Goal: Task Accomplishment & Management: Complete application form

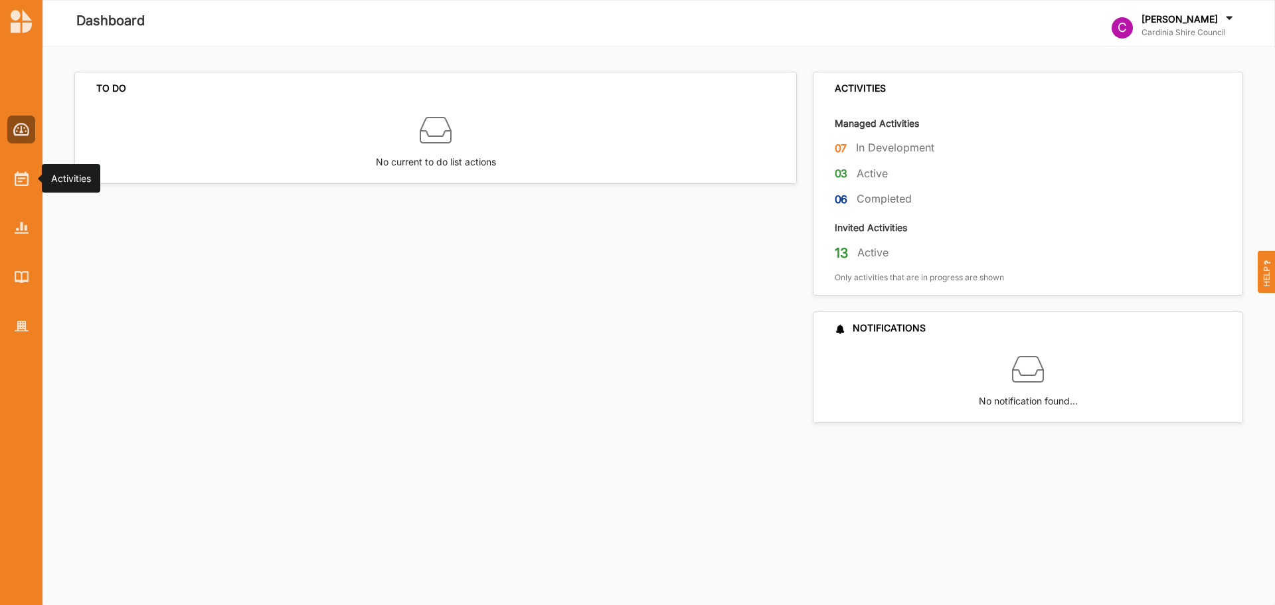
click at [27, 168] on div at bounding box center [21, 179] width 28 height 28
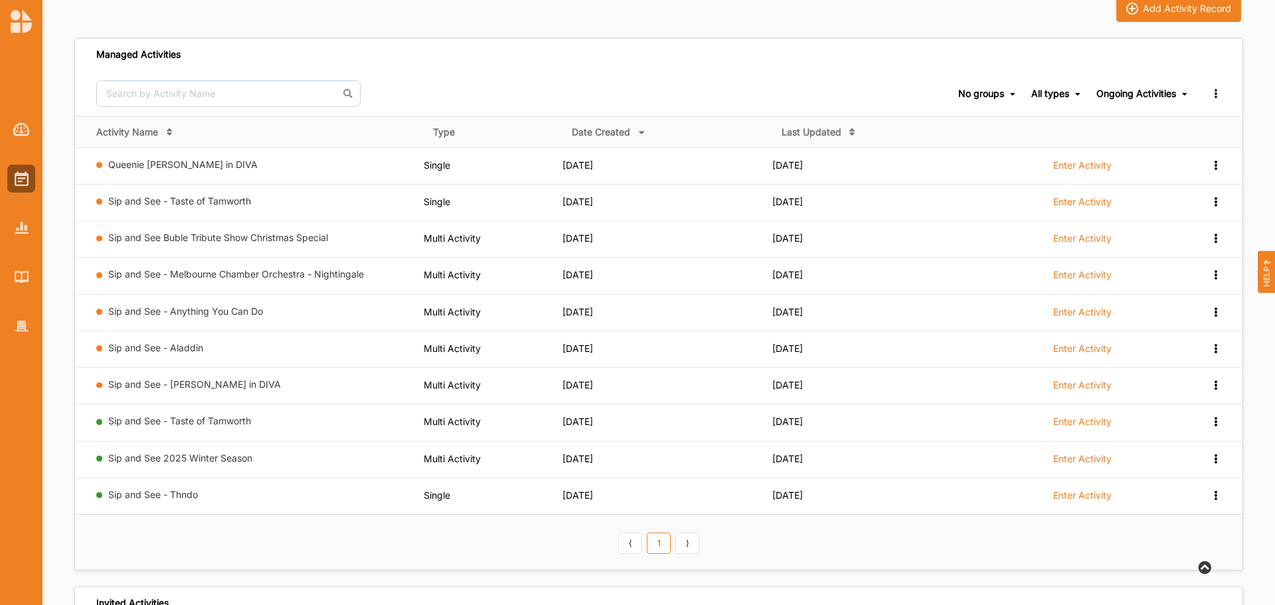
scroll to position [66, 0]
click at [1094, 167] on label "Enter Activity" at bounding box center [1082, 166] width 58 height 12
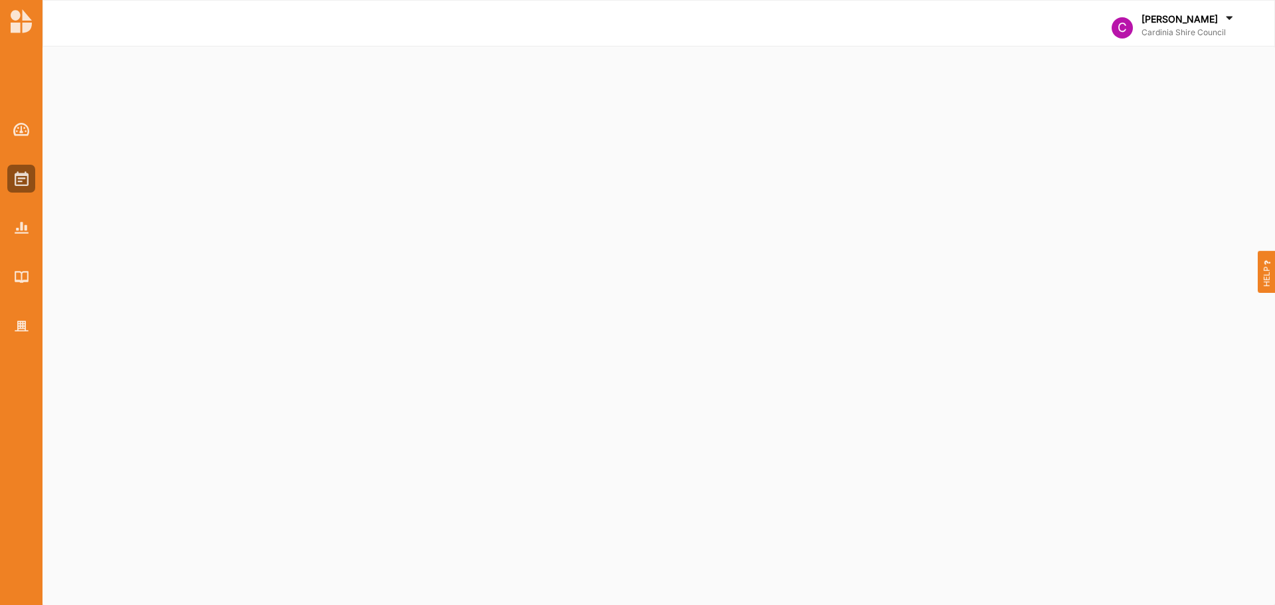
select select "2"
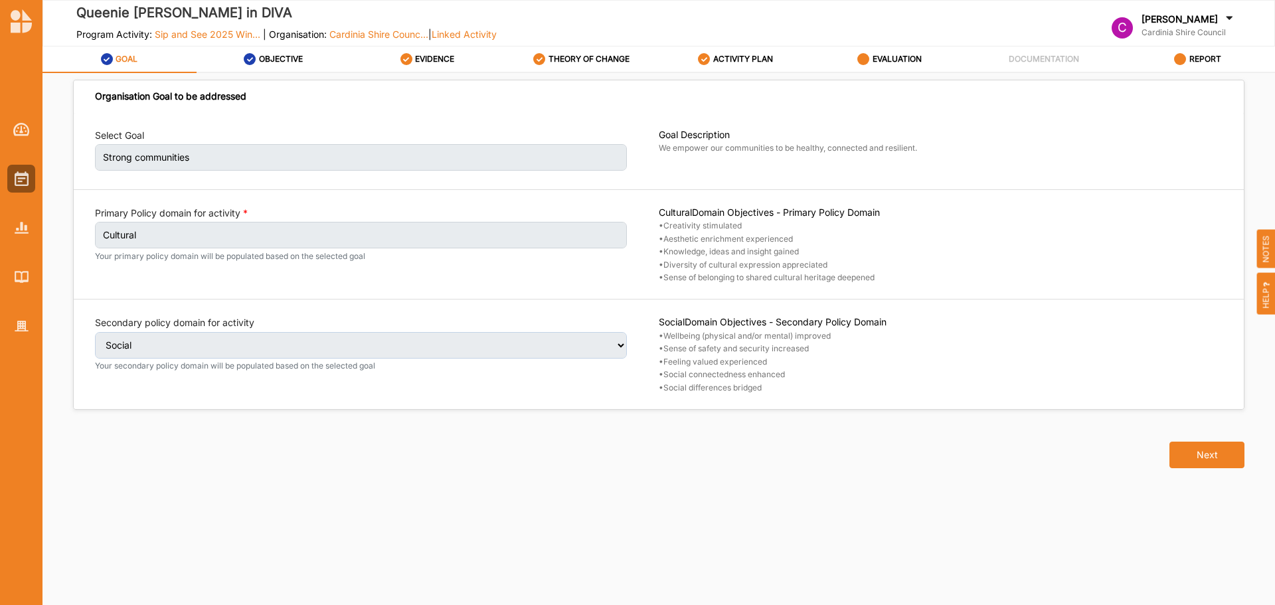
click at [873, 62] on label "EVALUATION" at bounding box center [896, 59] width 49 height 11
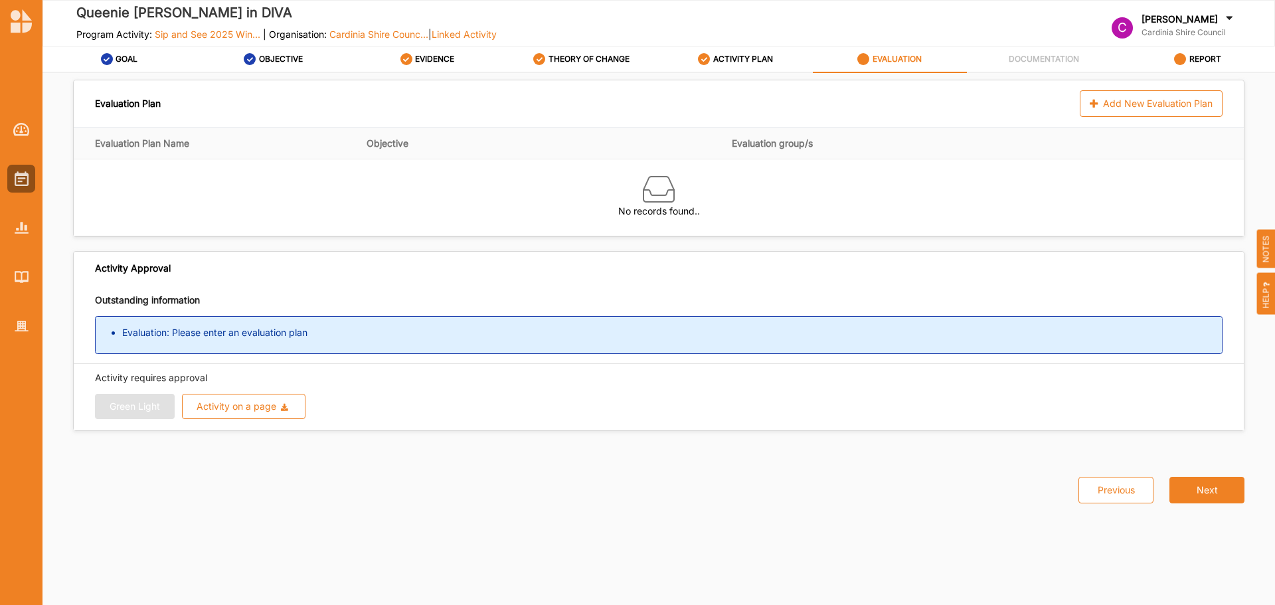
click at [1126, 100] on div "Add New Evaluation Plan" at bounding box center [1151, 103] width 143 height 27
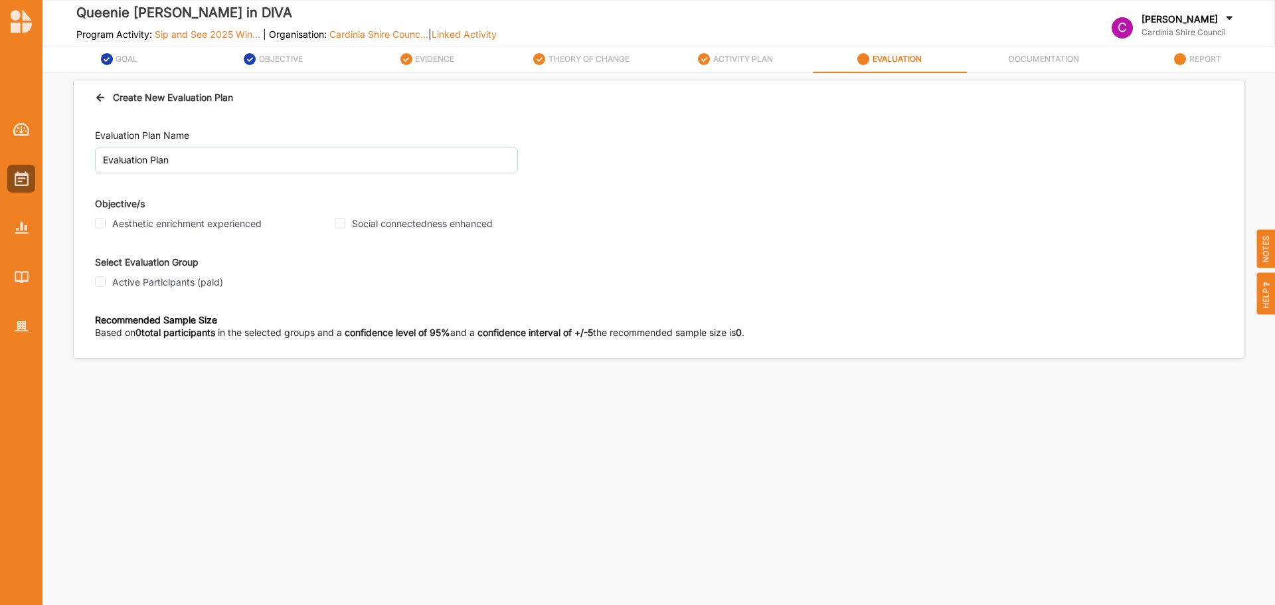
click at [145, 227] on label "Aesthetic enrichment experienced" at bounding box center [186, 224] width 149 height 12
click at [106, 227] on input "Aesthetic enrichment experienced" at bounding box center [100, 223] width 11 height 11
checkbox input "true"
click at [138, 277] on label "Active Participants (paid)" at bounding box center [167, 282] width 111 height 12
click at [106, 277] on input "Active Participants (paid)" at bounding box center [100, 281] width 11 height 11
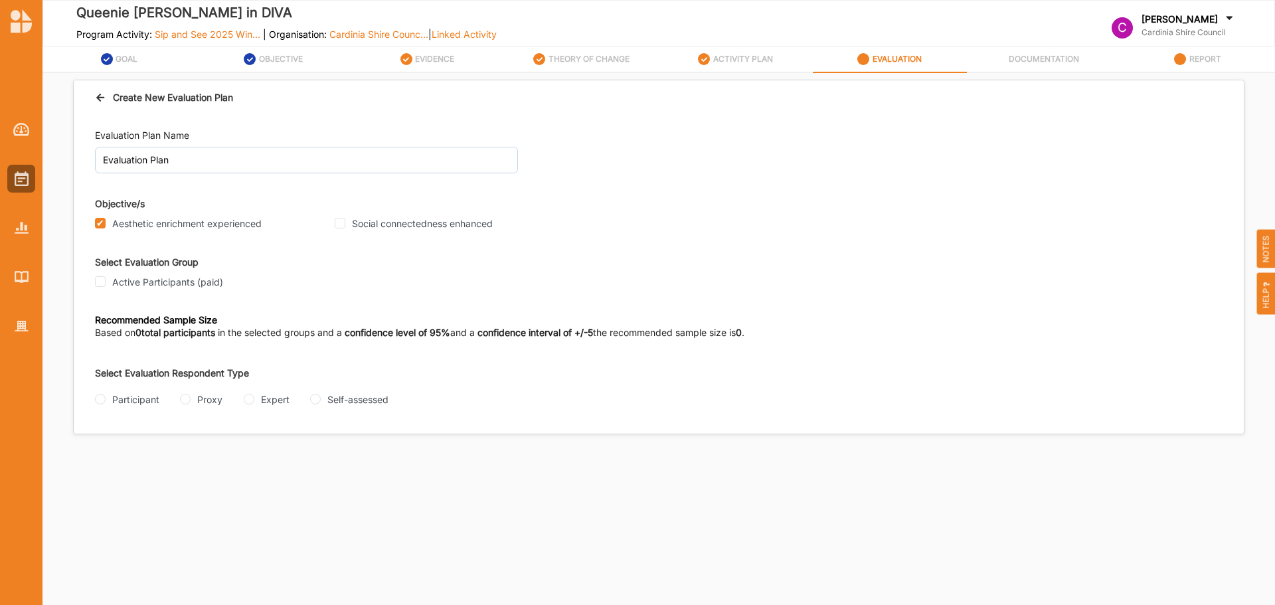
checkbox input "true"
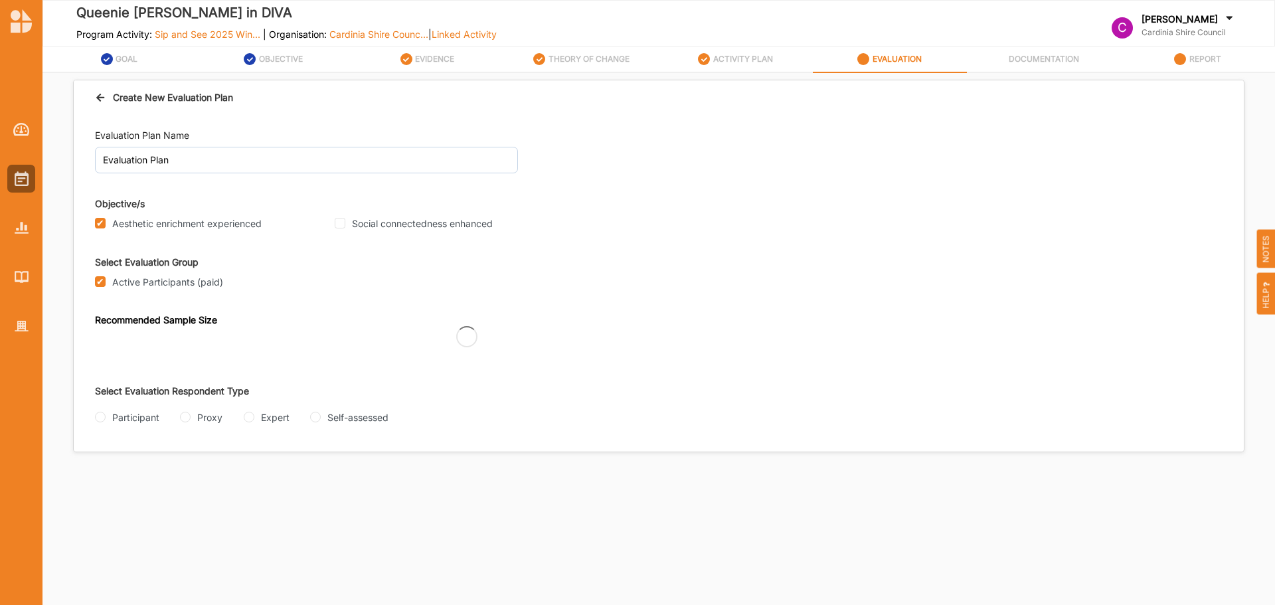
click at [368, 224] on label "Social connectedness enhanced" at bounding box center [422, 224] width 141 height 12
click at [345, 224] on input "Social connectedness enhanced" at bounding box center [340, 223] width 11 height 11
checkbox input "true"
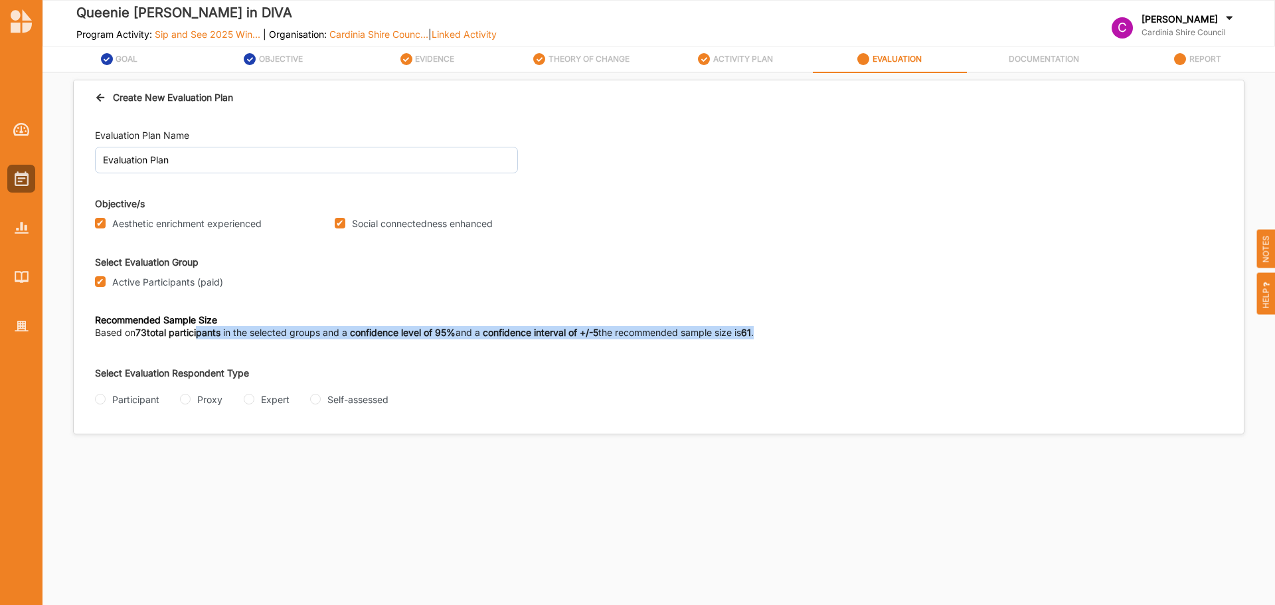
drag, startPoint x: 201, startPoint y: 330, endPoint x: 783, endPoint y: 331, distance: 582.9
click at [783, 331] on div "Based on 73 total participants in the selected groups and a confidence level of…" at bounding box center [467, 335] width 744 height 18
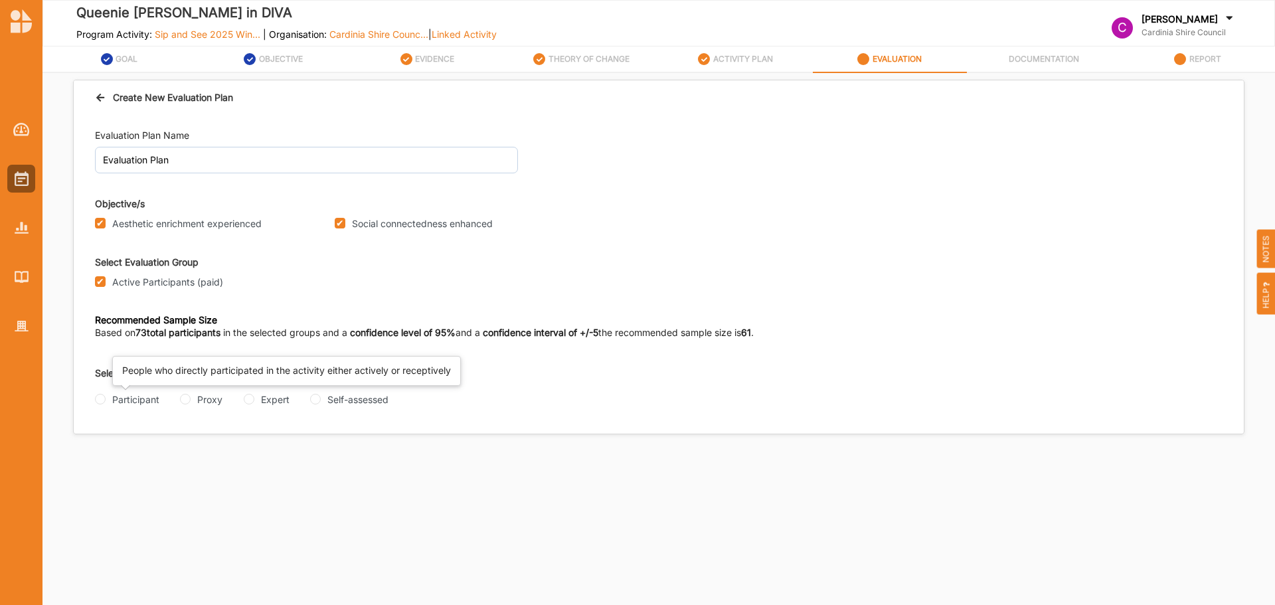
click at [124, 400] on div "Participant" at bounding box center [135, 399] width 47 height 14
click at [106, 400] on input "Participant" at bounding box center [100, 399] width 11 height 11
radio input "true"
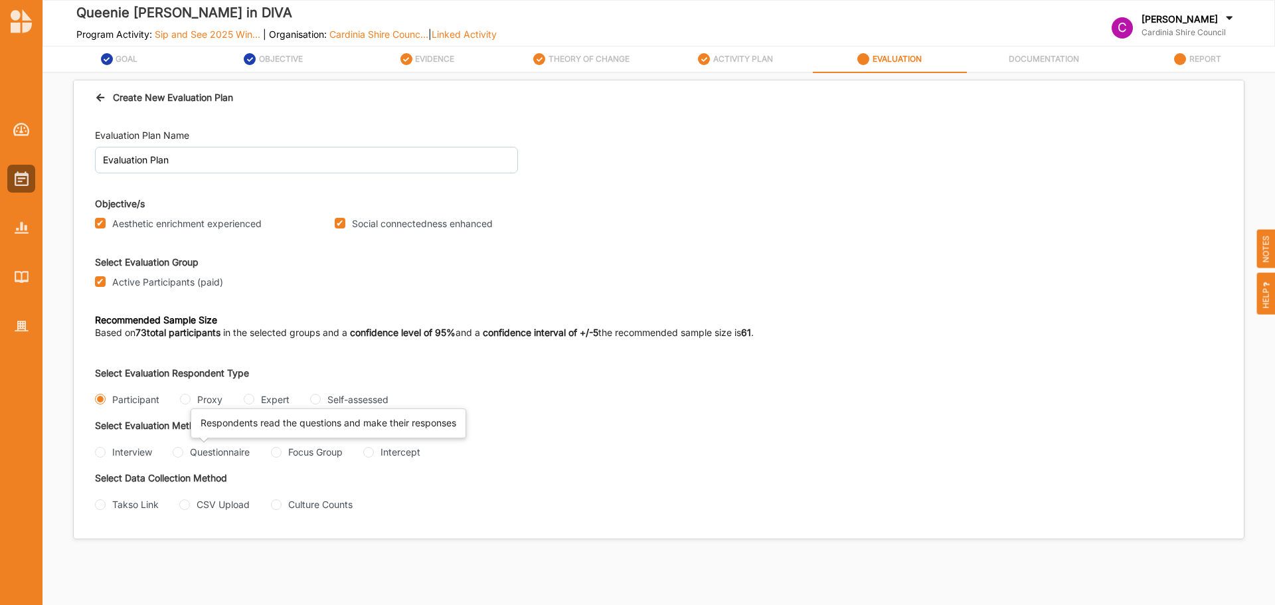
click at [200, 456] on div "Questionnaire" at bounding box center [220, 452] width 60 height 14
click at [183, 456] on input "Questionnaire" at bounding box center [178, 452] width 11 height 11
radio input "true"
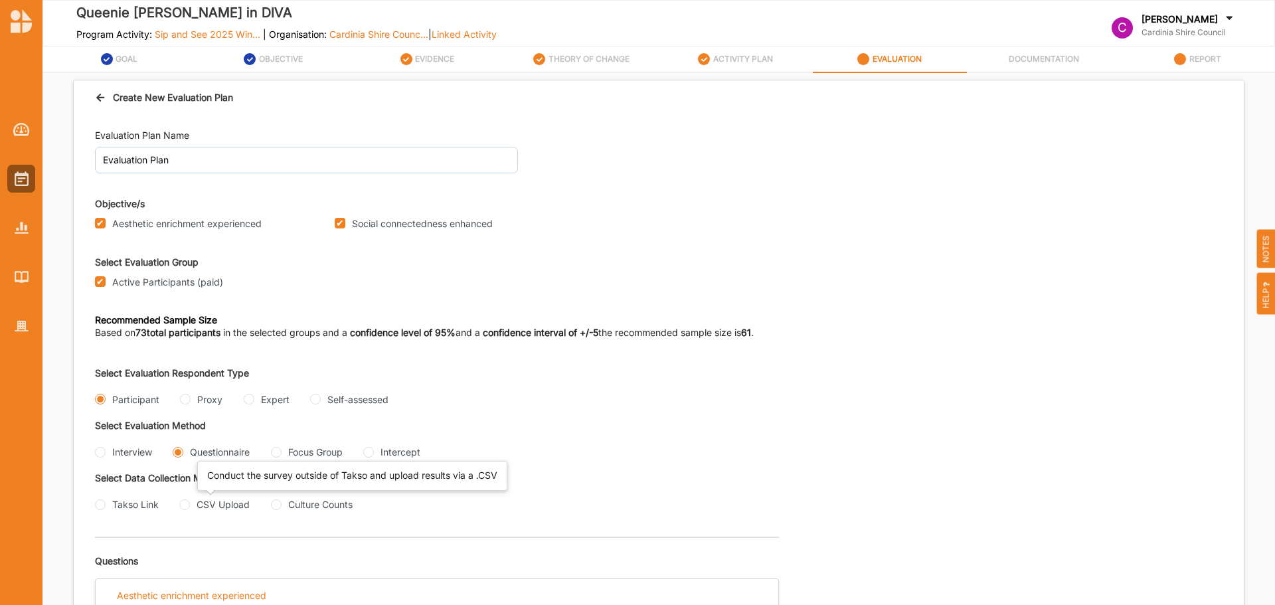
click at [216, 509] on div "CSV Upload" at bounding box center [223, 504] width 53 height 14
click at [190, 509] on input "CSV Upload" at bounding box center [184, 504] width 11 height 11
radio input "true"
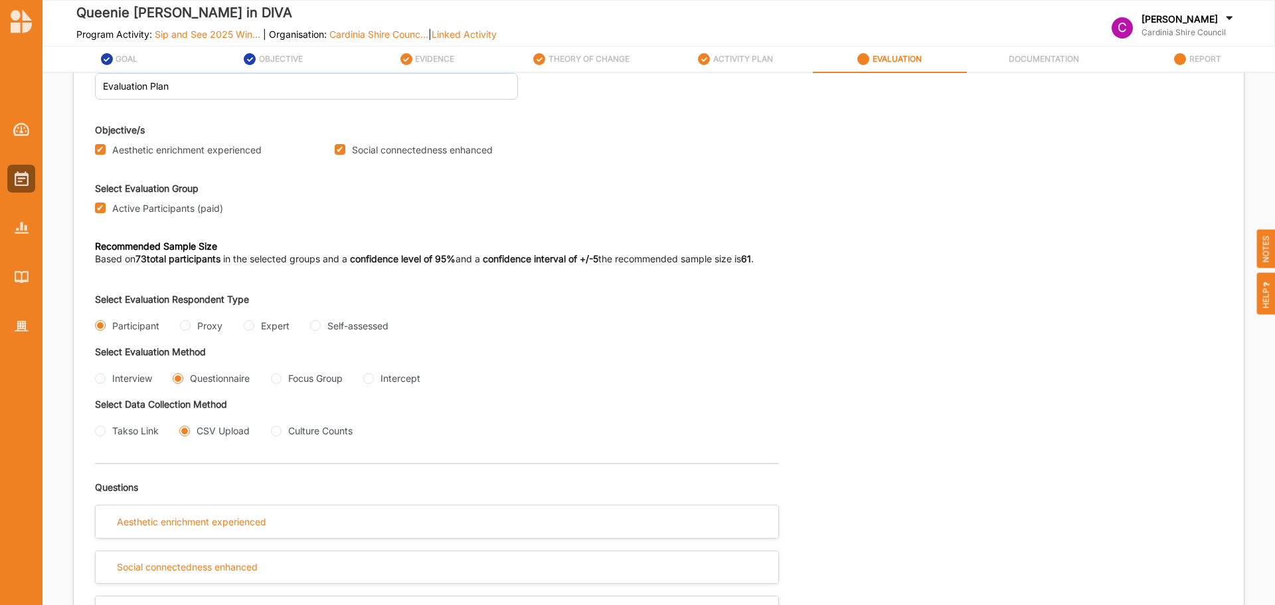
scroll to position [179, 0]
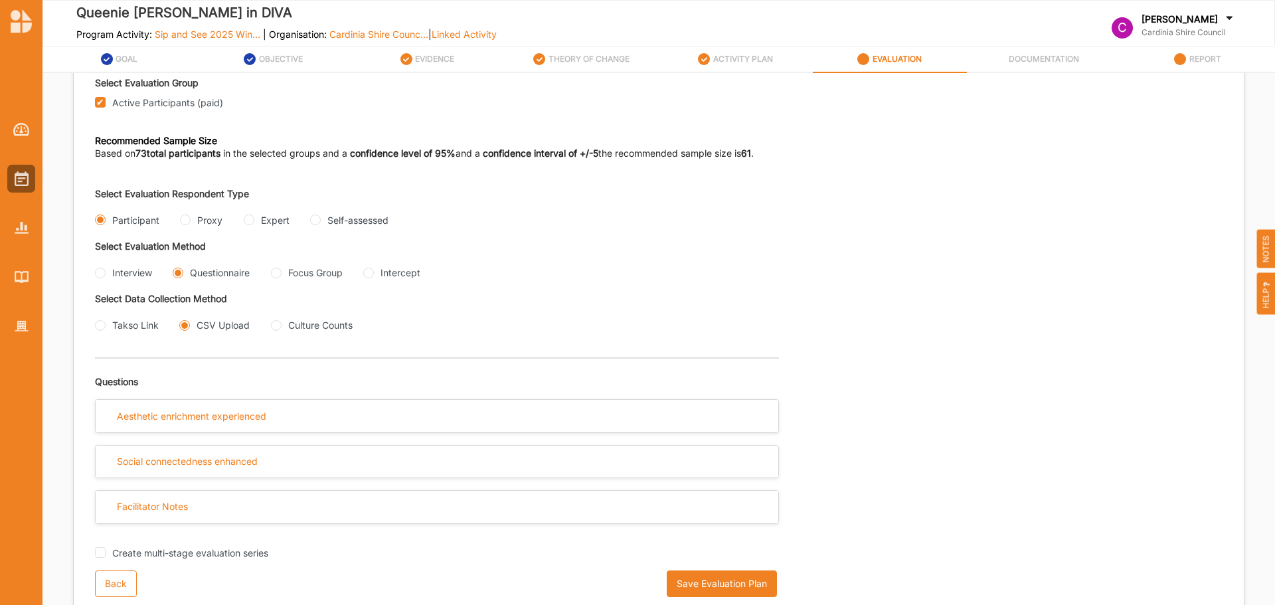
click at [415, 423] on div "Aesthetic enrichment experienced" at bounding box center [437, 416] width 683 height 33
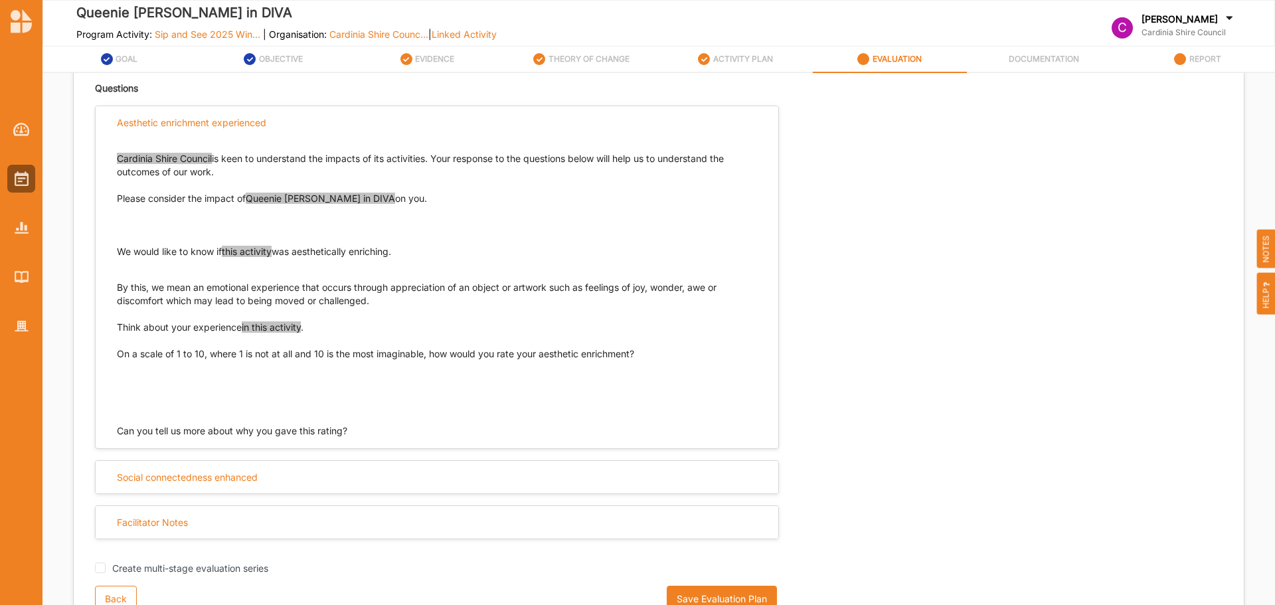
scroll to position [488, 0]
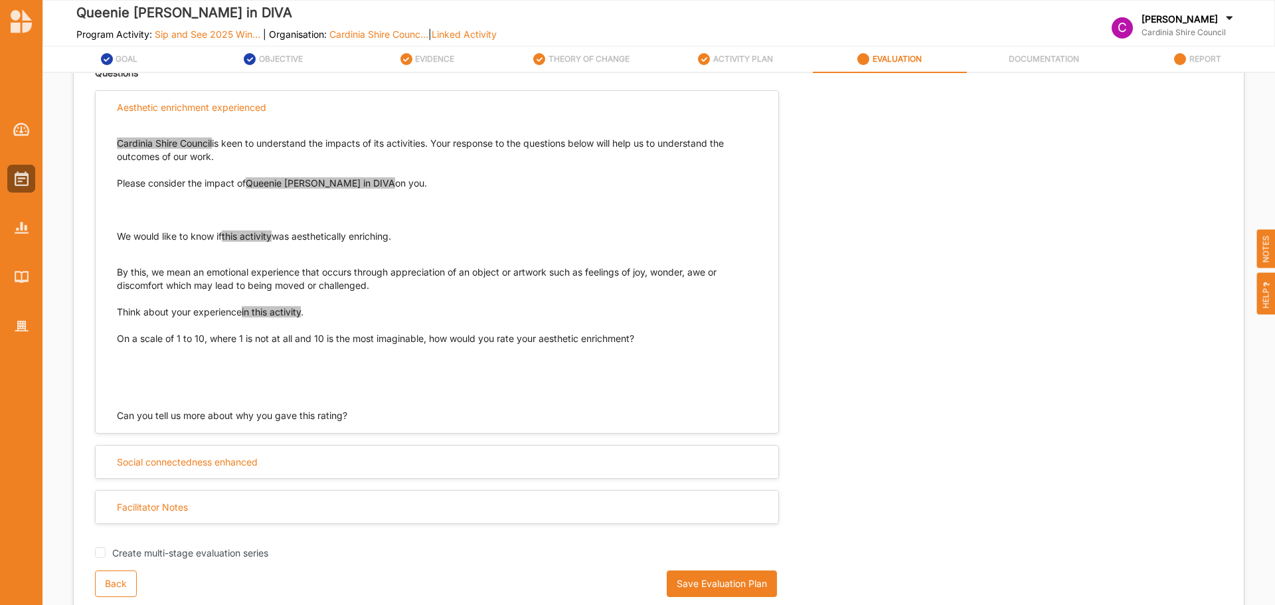
click at [366, 471] on div "Social connectedness enhanced" at bounding box center [437, 462] width 683 height 33
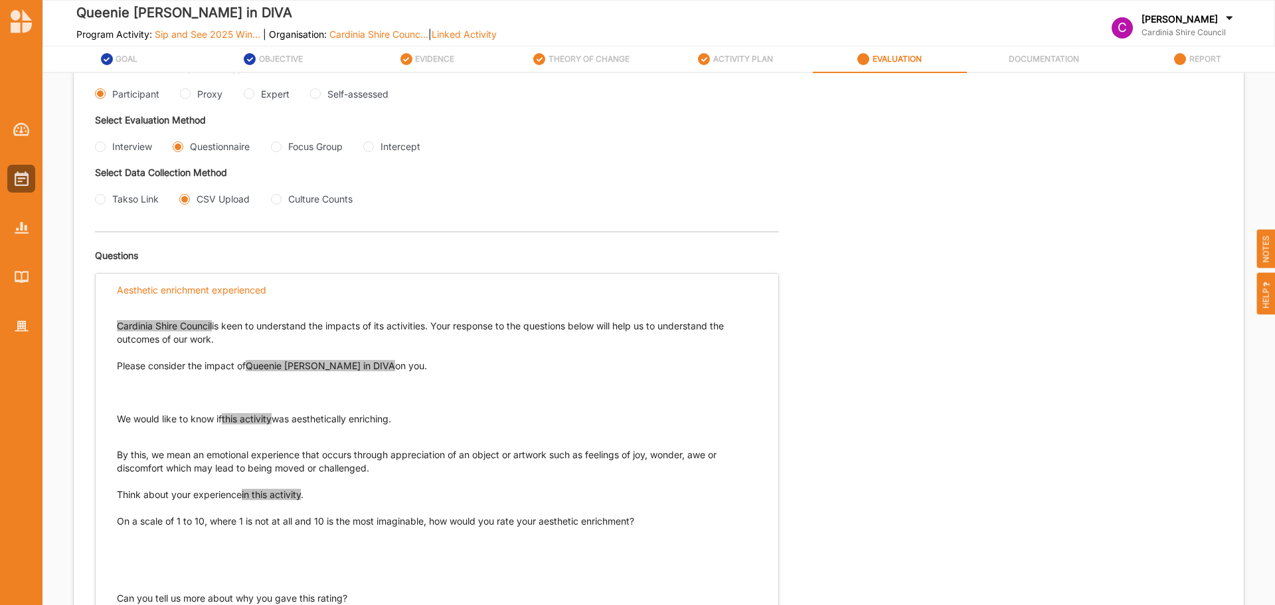
scroll to position [302, 0]
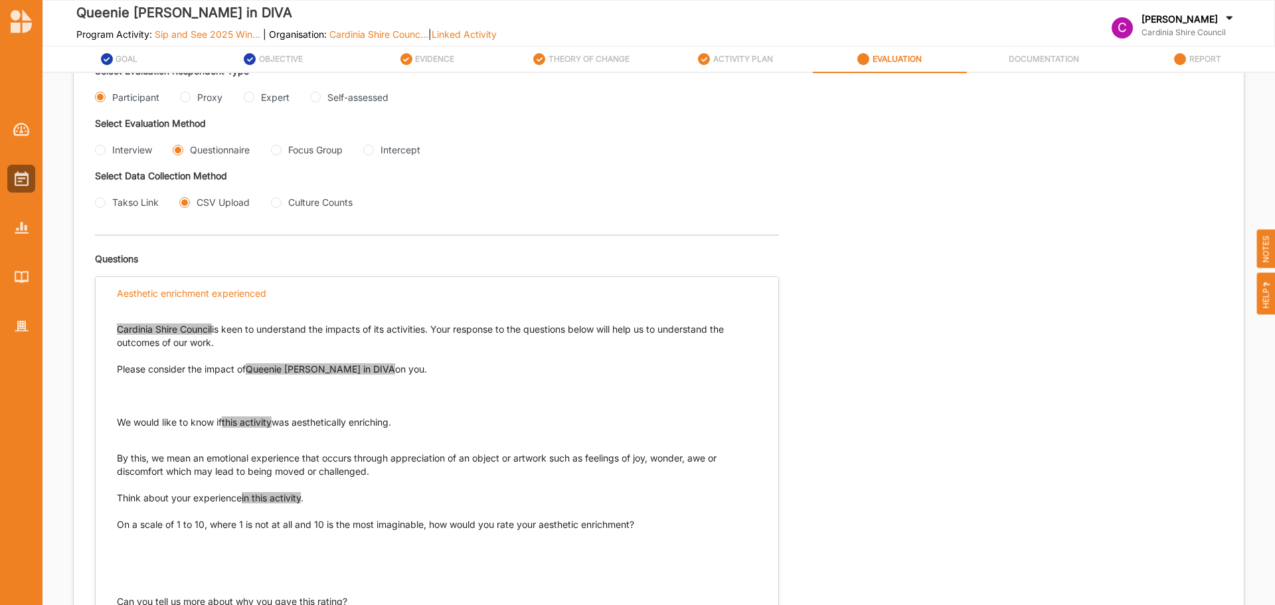
click at [343, 371] on span "Queenie [PERSON_NAME] in DIVA" at bounding box center [320, 368] width 149 height 11
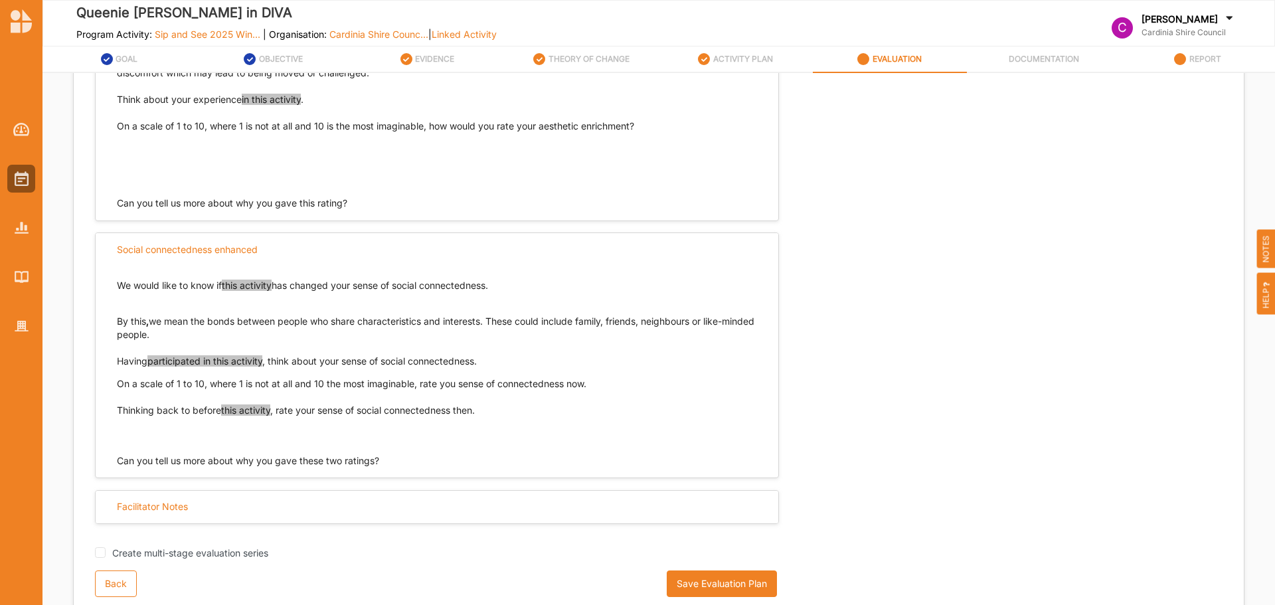
click at [736, 583] on button "Save Evaluation Plan" at bounding box center [722, 583] width 110 height 27
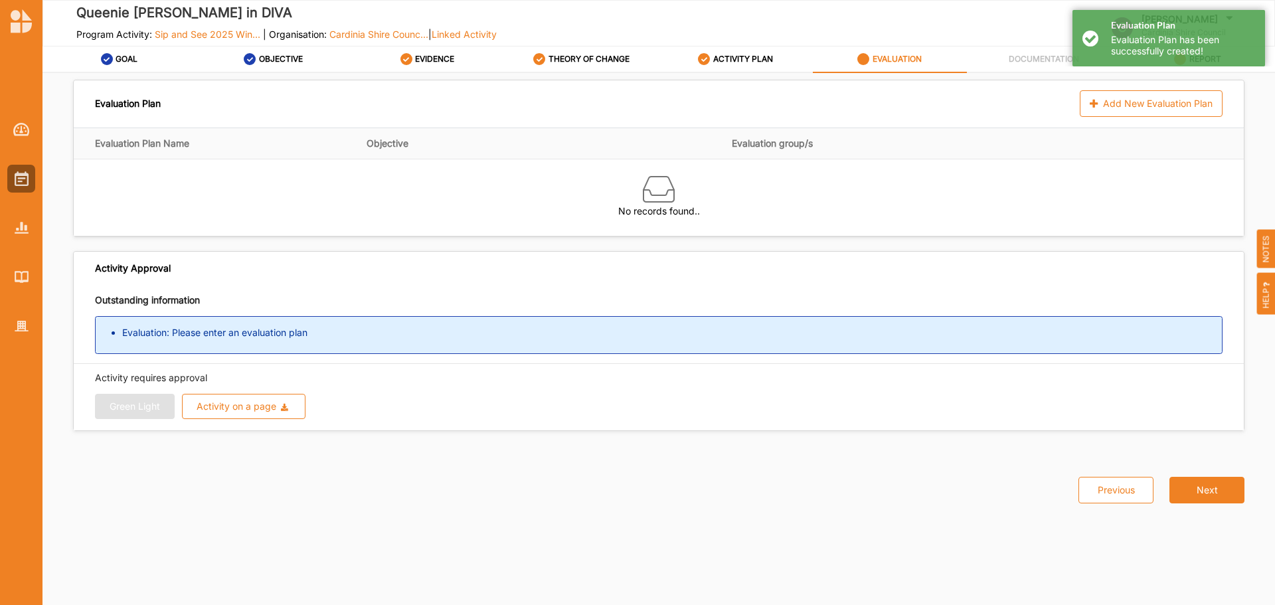
scroll to position [0, 0]
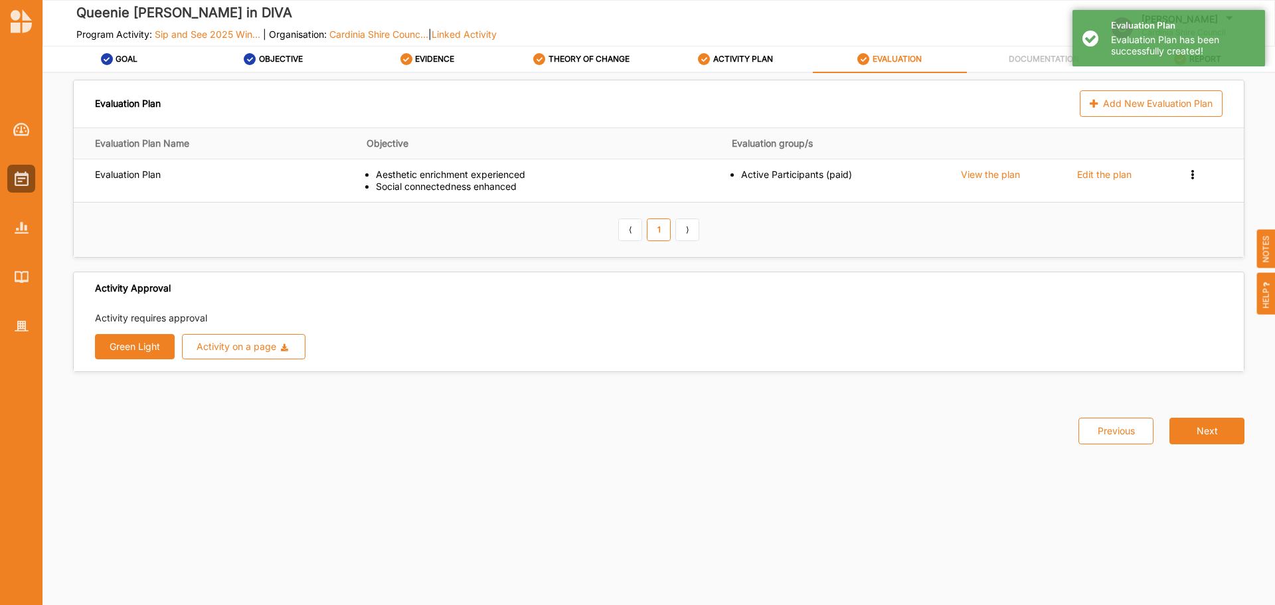
click at [138, 353] on button "Green Light" at bounding box center [135, 346] width 80 height 25
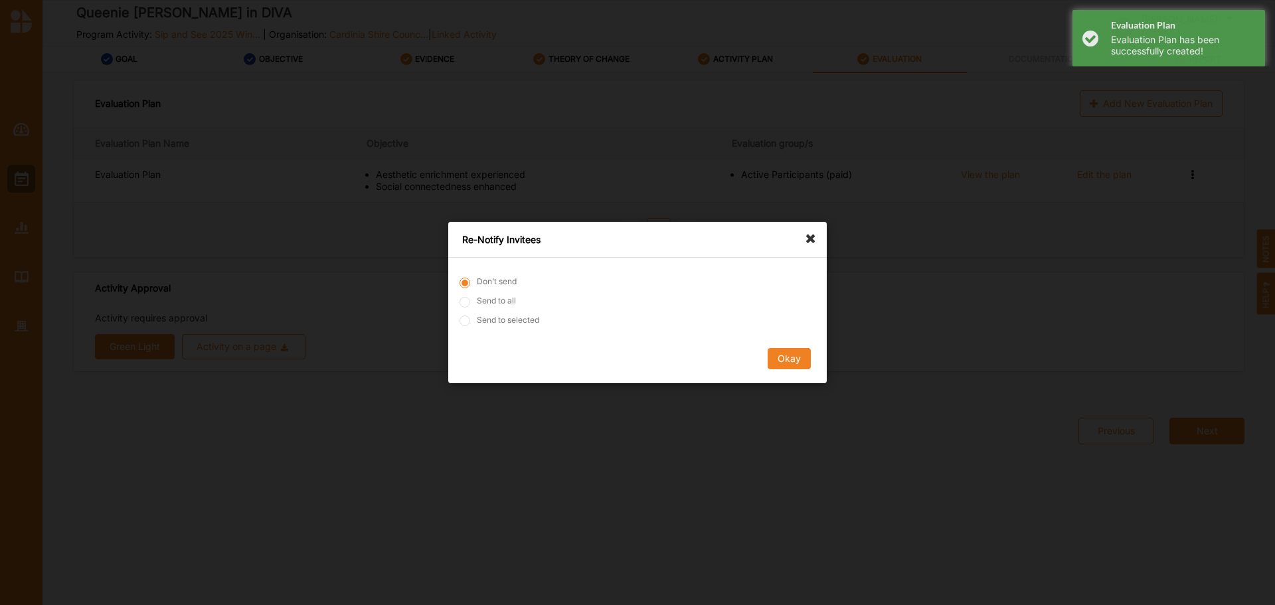
click at [793, 357] on button "Okay" at bounding box center [789, 358] width 43 height 21
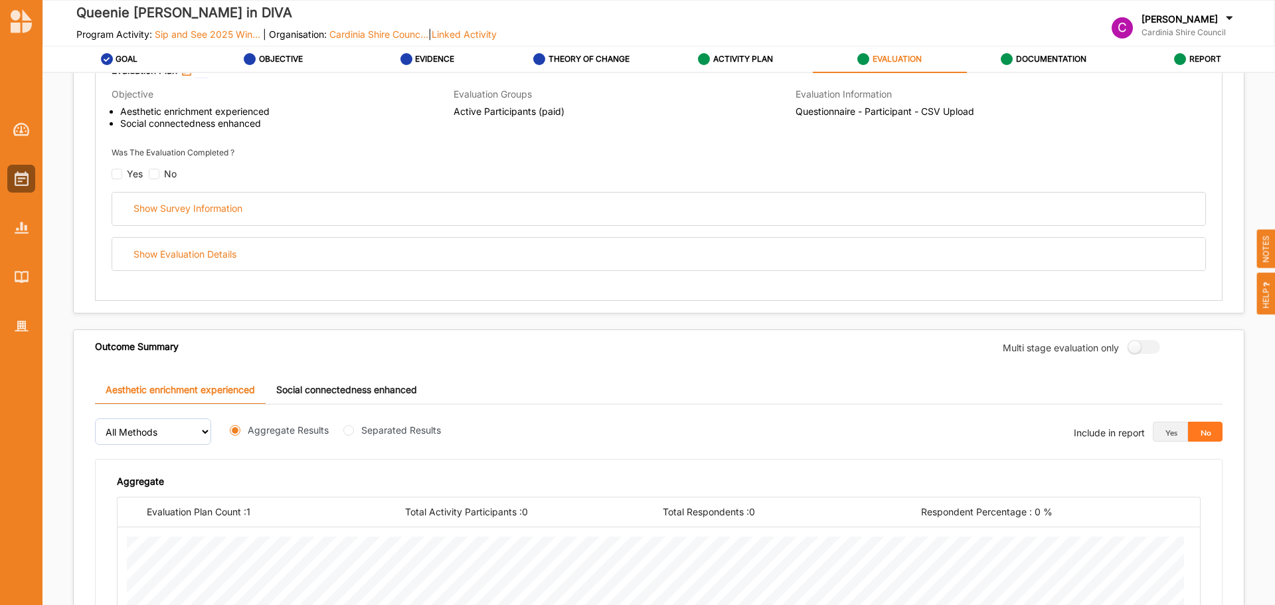
scroll to position [133, 0]
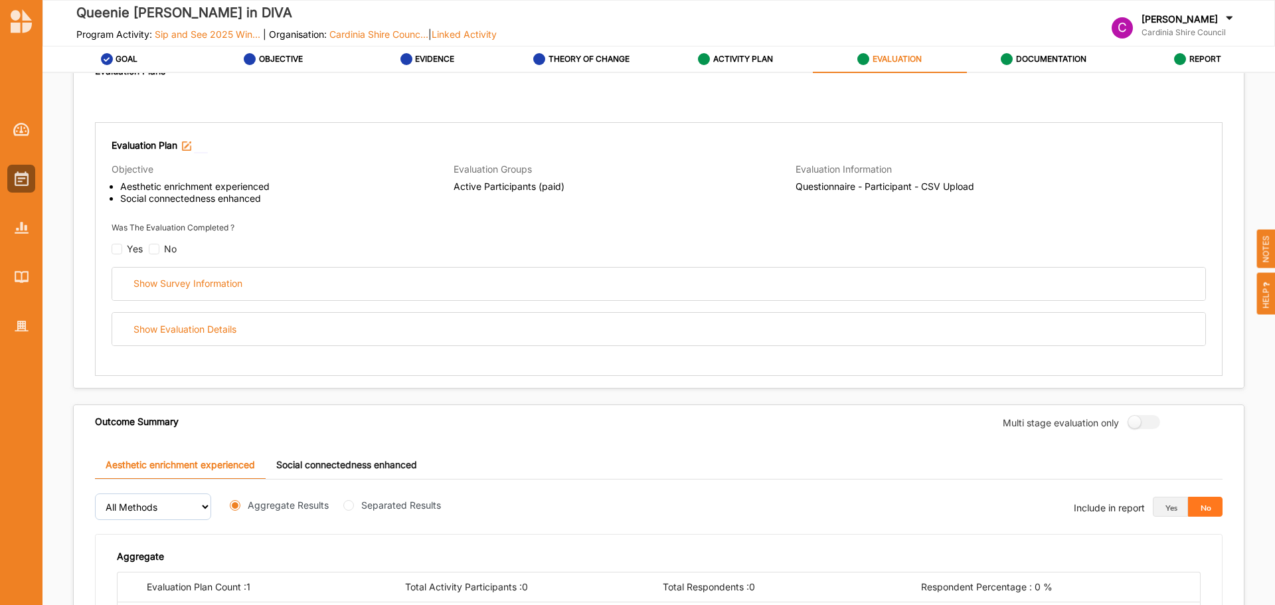
click at [645, 278] on div "Show Survey Information" at bounding box center [658, 284] width 1093 height 33
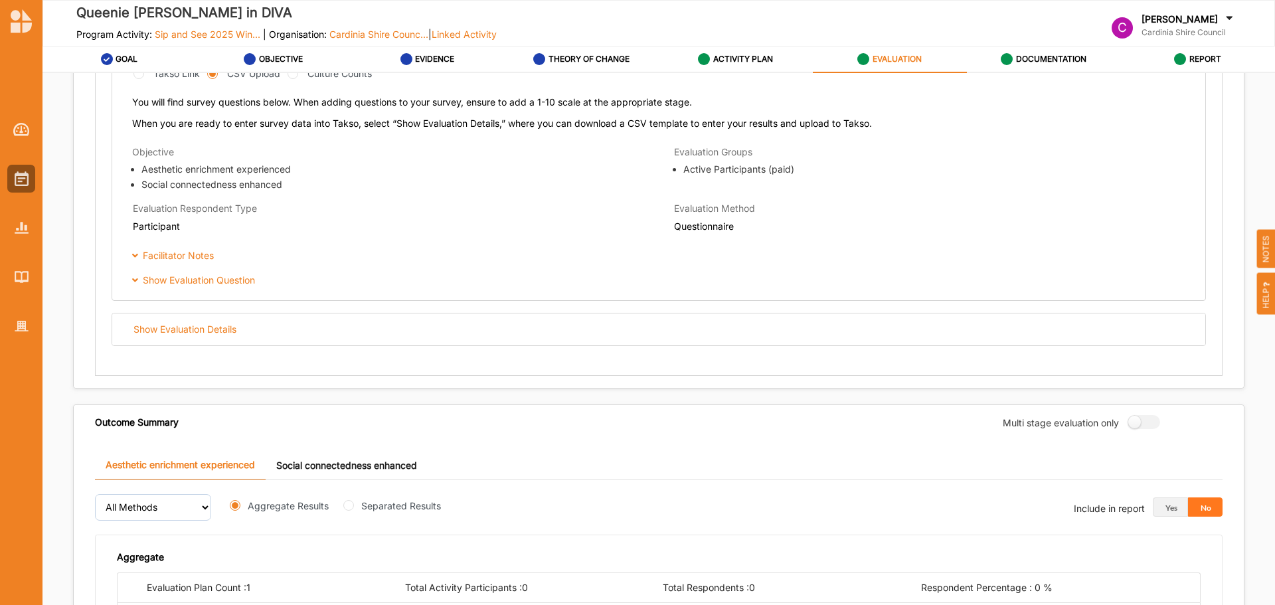
scroll to position [465, 0]
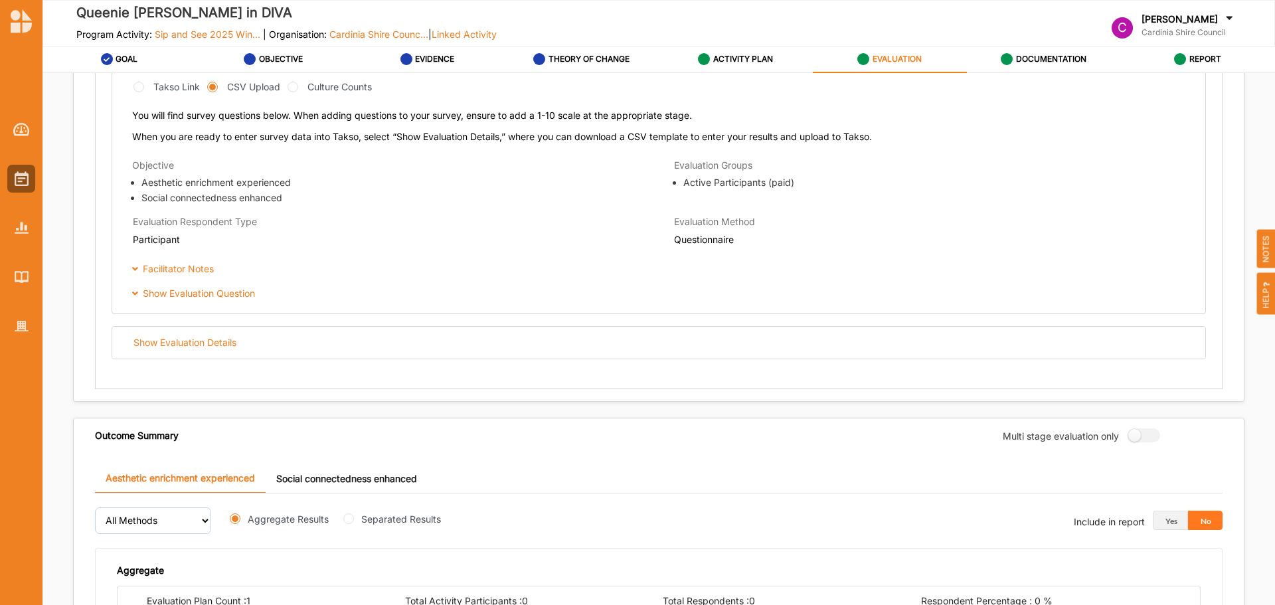
click at [283, 371] on div "Evaluation Plan Objective Aesthetic enrichment experienced Social connectedness…" at bounding box center [658, 89] width 1127 height 599
click at [293, 356] on div "Show Evaluation Details" at bounding box center [658, 343] width 1093 height 33
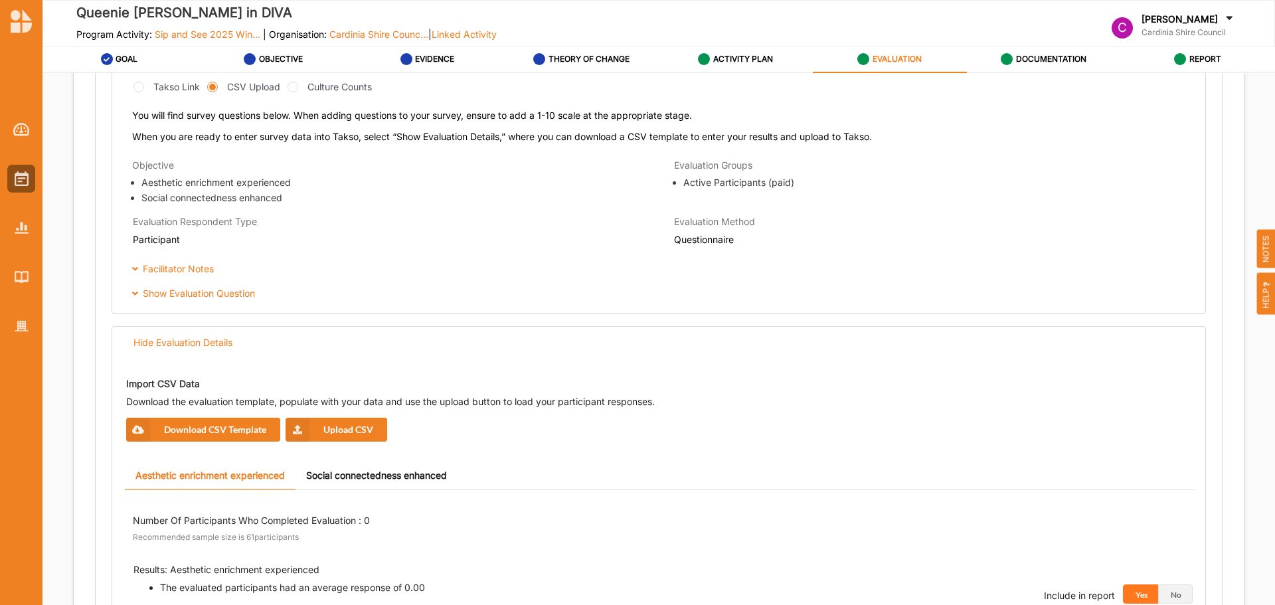
scroll to position [664, 0]
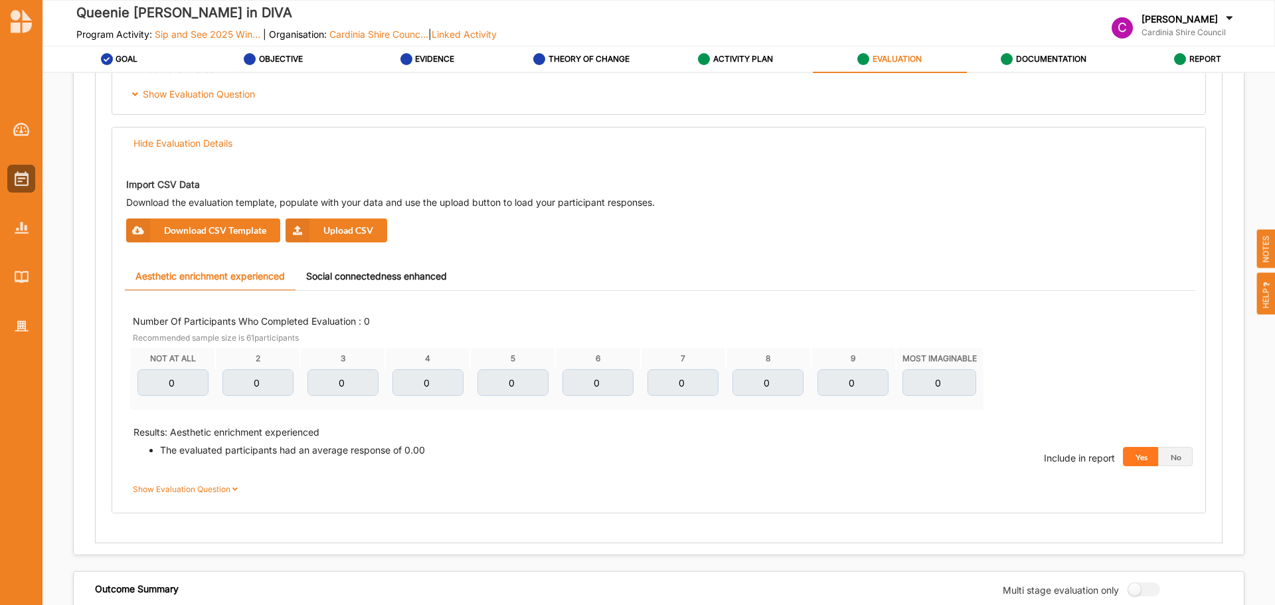
click at [237, 237] on button "Download CSV Template" at bounding box center [203, 230] width 154 height 24
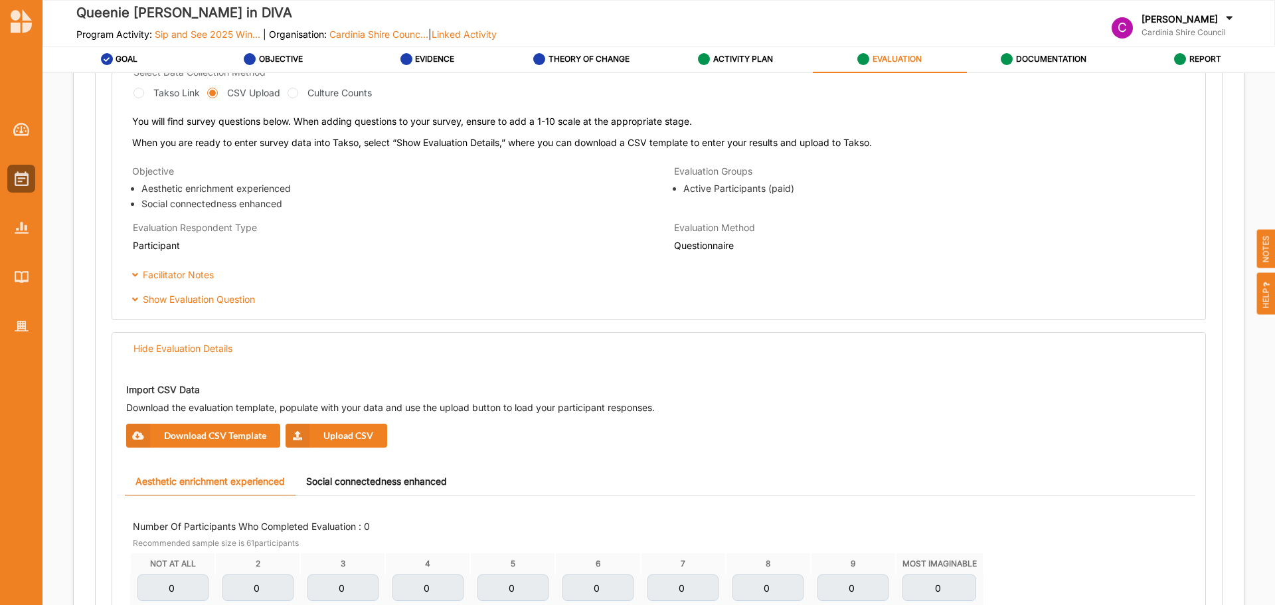
scroll to position [465, 0]
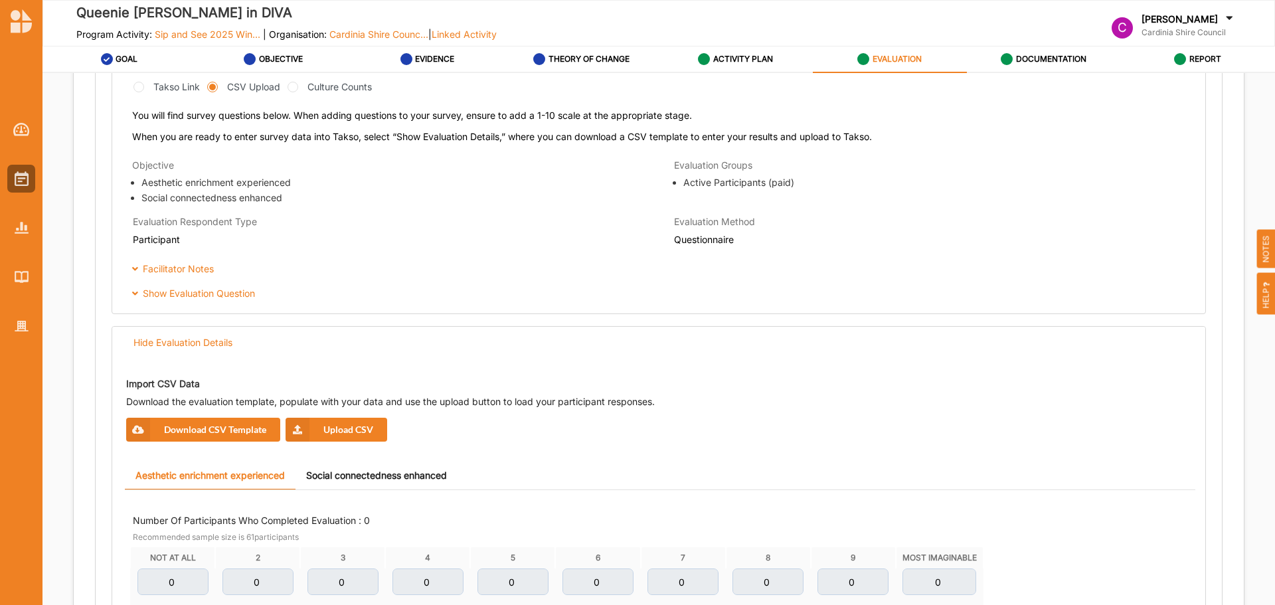
click at [356, 432] on button "Upload CSV" at bounding box center [336, 430] width 102 height 24
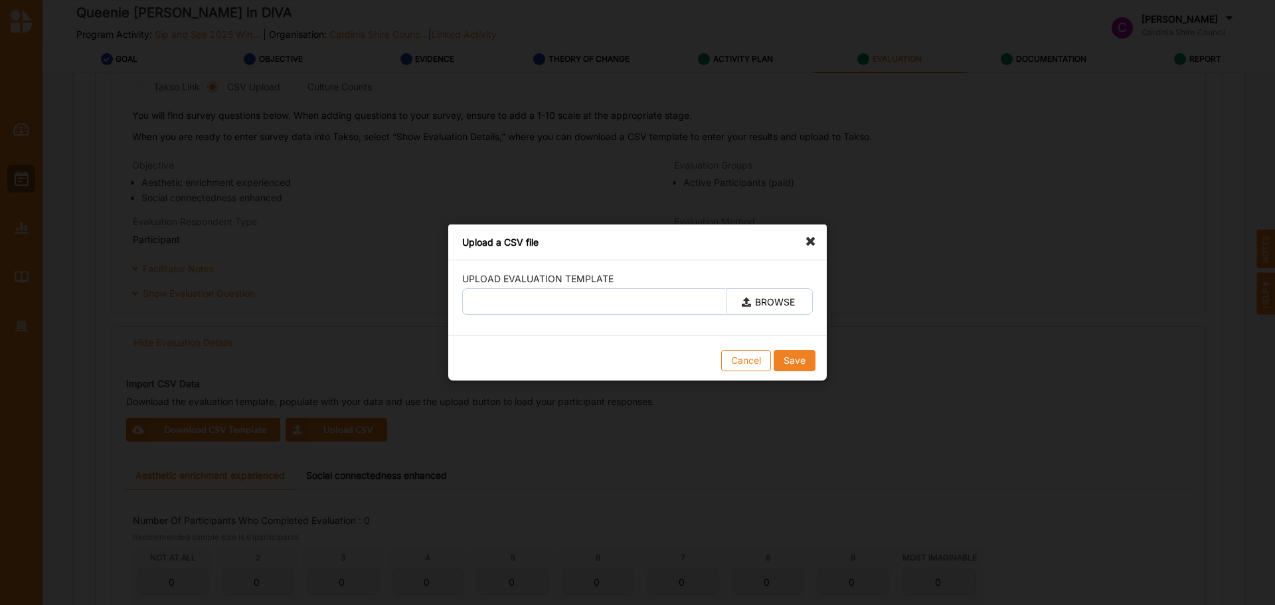
click at [746, 304] on icon at bounding box center [746, 300] width 9 height 8
click at [0, 0] on input "BROWSE" at bounding box center [0, 0] width 0 height 0
type input "Queenie feedback.csv"
click at [795, 368] on button "Save" at bounding box center [795, 360] width 42 height 21
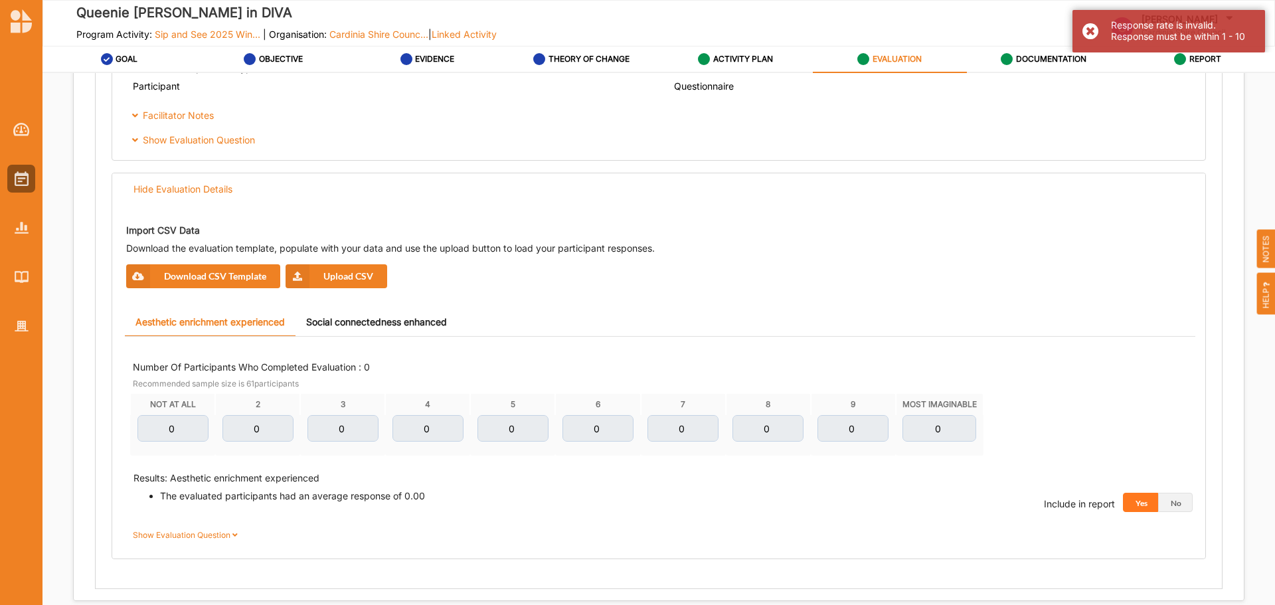
scroll to position [598, 0]
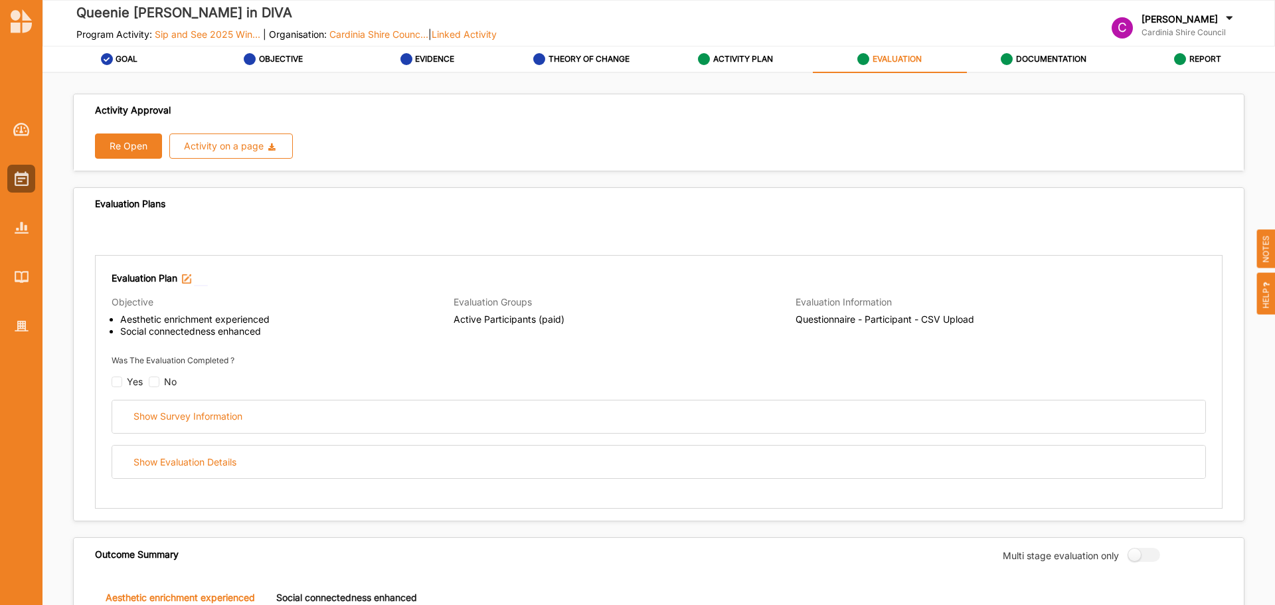
click at [783, 60] on link "ACTIVITY PLAN" at bounding box center [736, 59] width 154 height 27
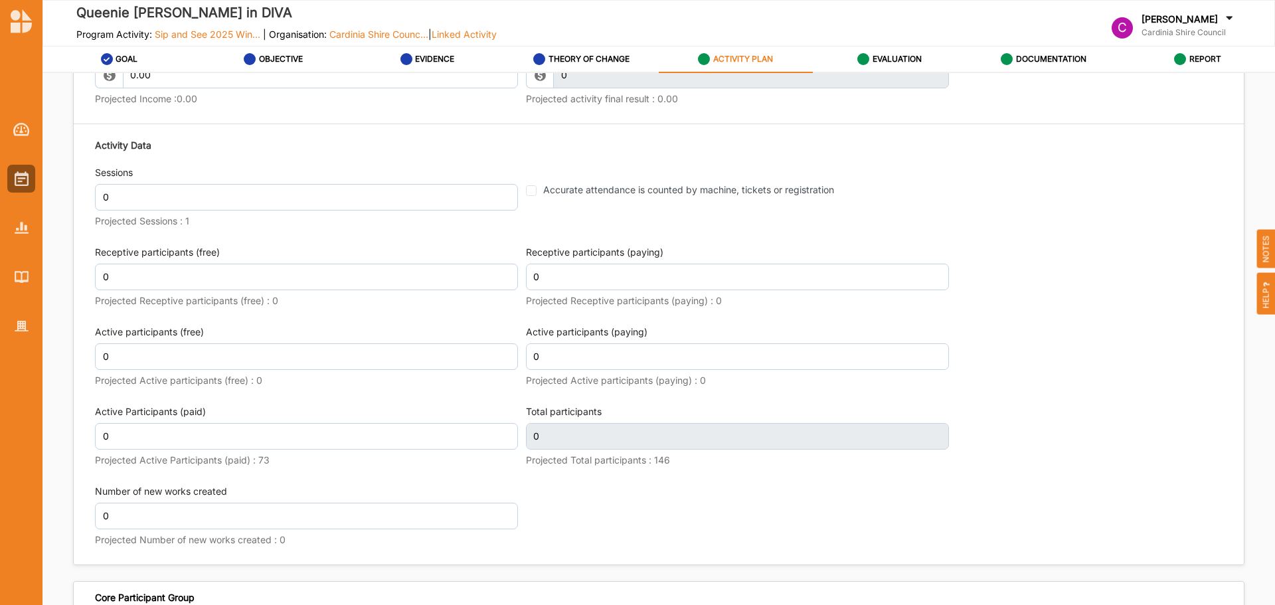
scroll to position [1738, 0]
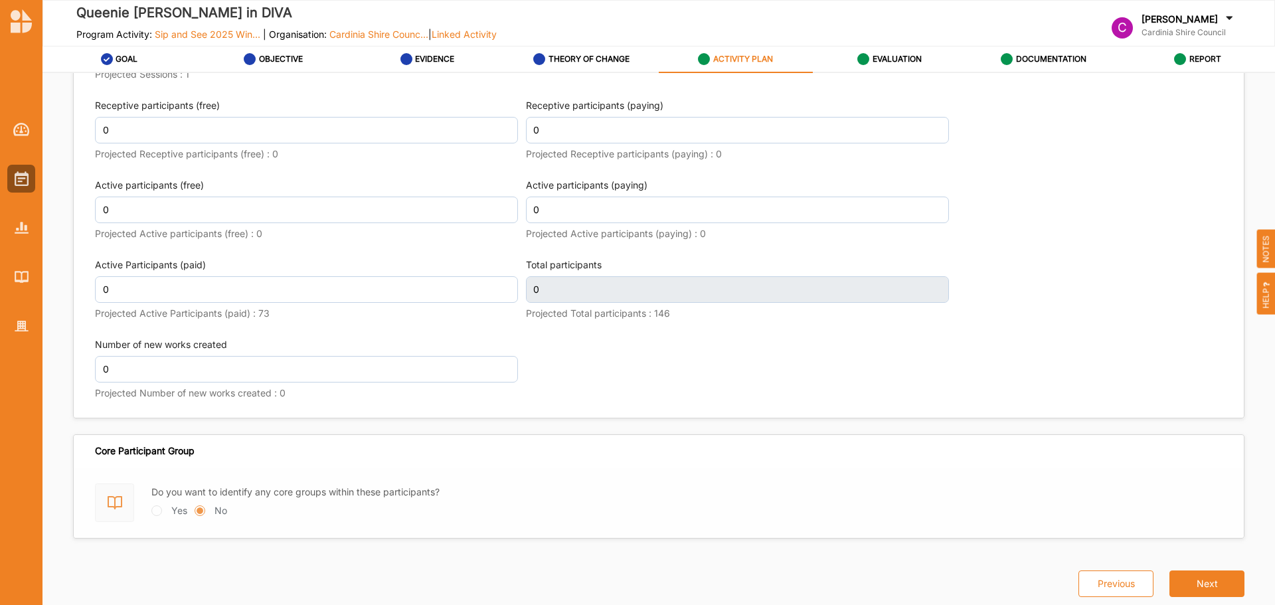
click at [1201, 580] on button "Next" at bounding box center [1206, 583] width 75 height 27
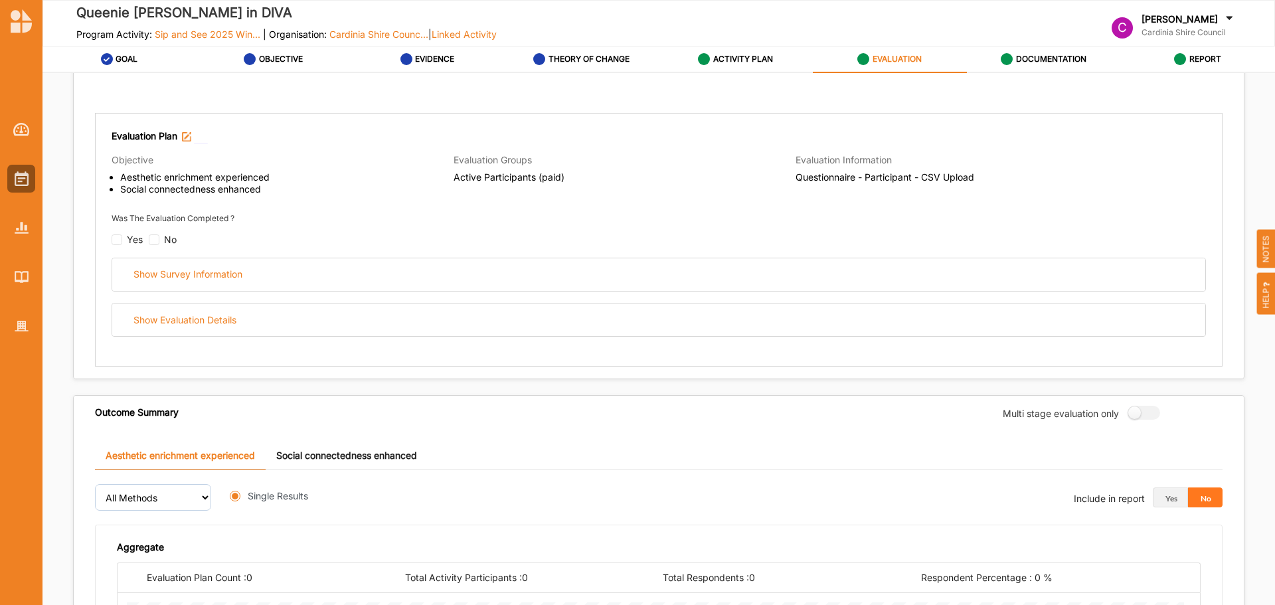
radio input "true"
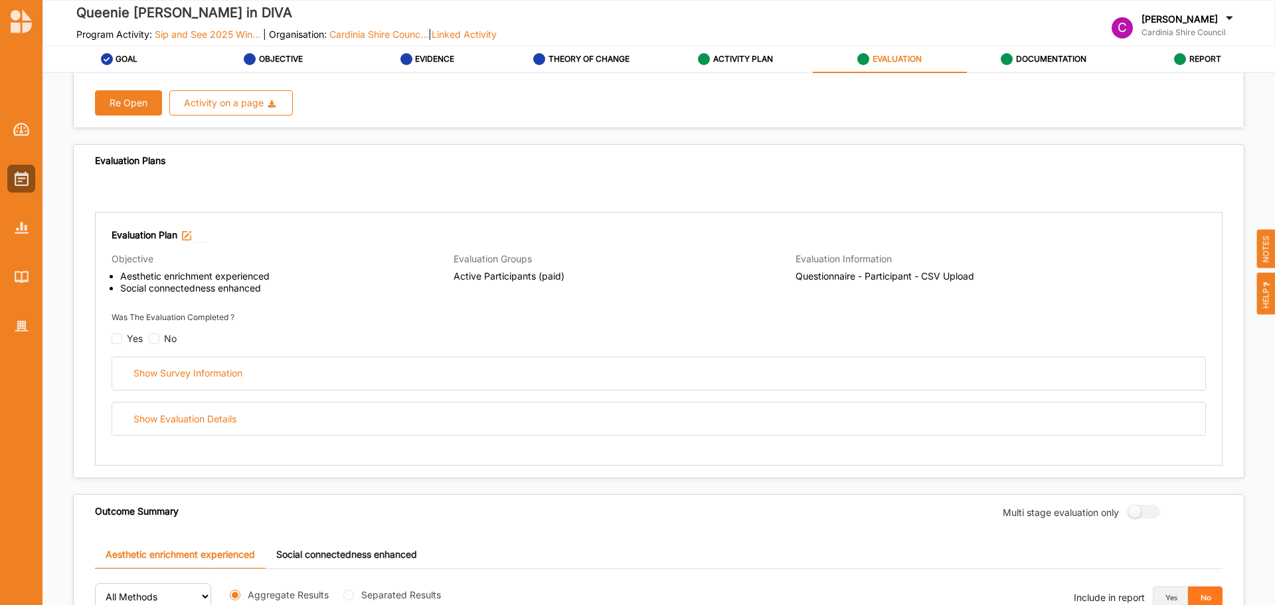
scroll to position [66, 0]
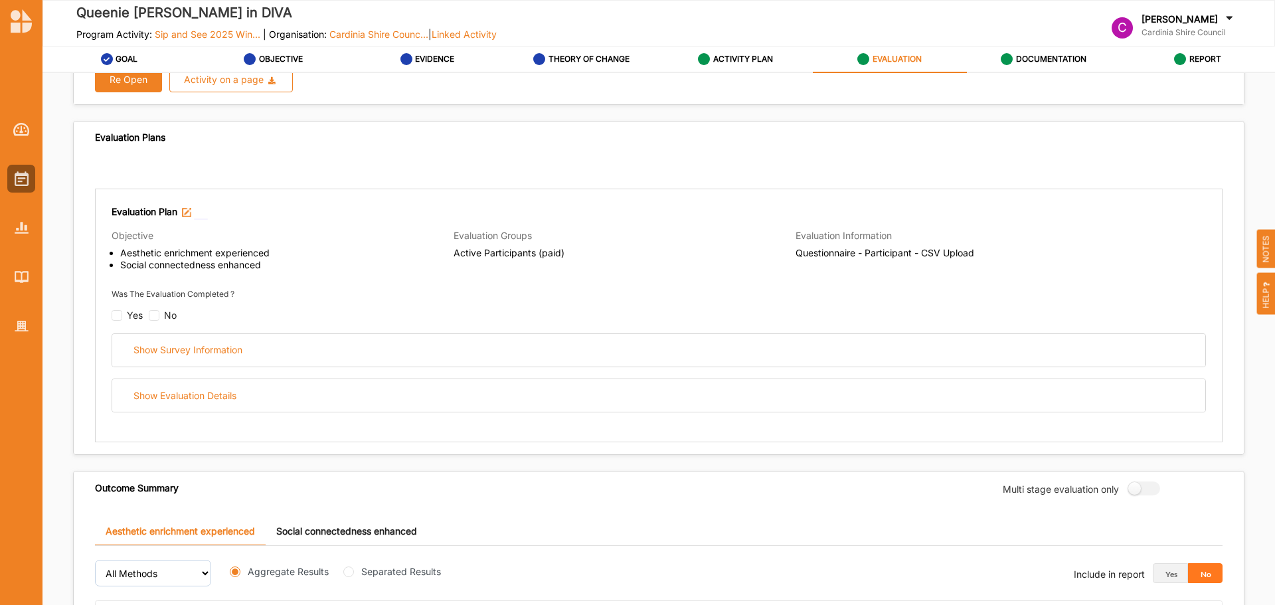
click at [123, 313] on div "Yes" at bounding box center [127, 315] width 31 height 11
click at [121, 316] on input "checkbox" at bounding box center [117, 315] width 11 height 11
checkbox input "false"
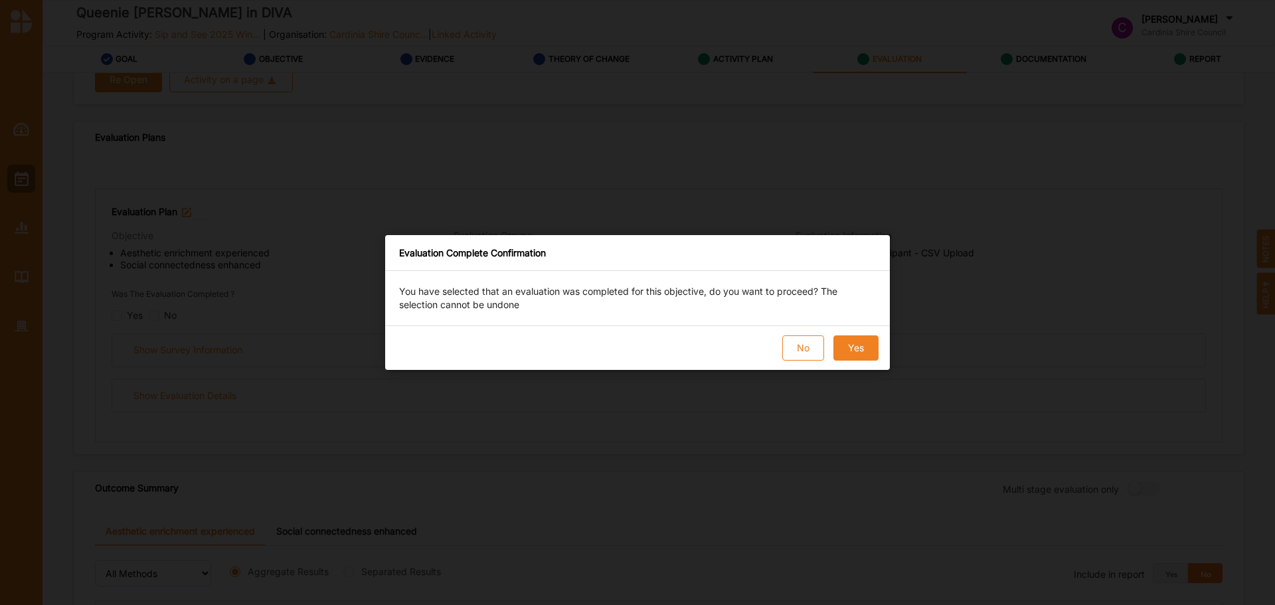
click at [787, 347] on button "No" at bounding box center [803, 347] width 42 height 25
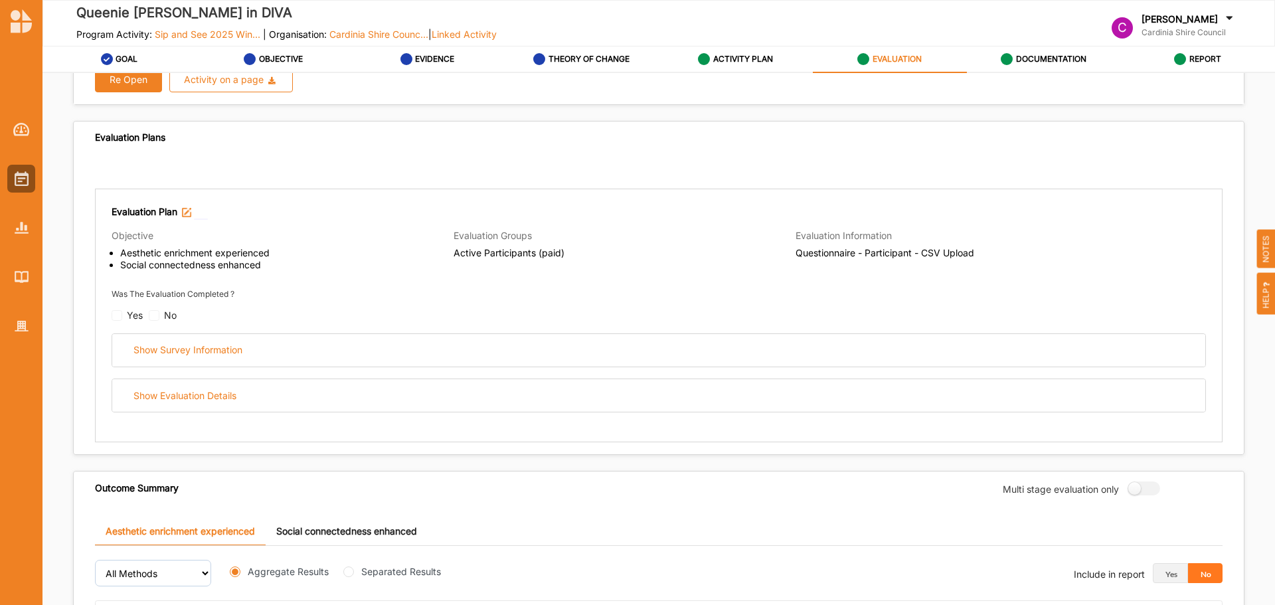
click at [117, 316] on div "Yes" at bounding box center [127, 315] width 31 height 11
click at [122, 313] on div "Yes" at bounding box center [127, 315] width 31 height 11
click at [120, 313] on div "Yes" at bounding box center [127, 315] width 31 height 11
click at [155, 319] on div "No" at bounding box center [163, 315] width 28 height 11
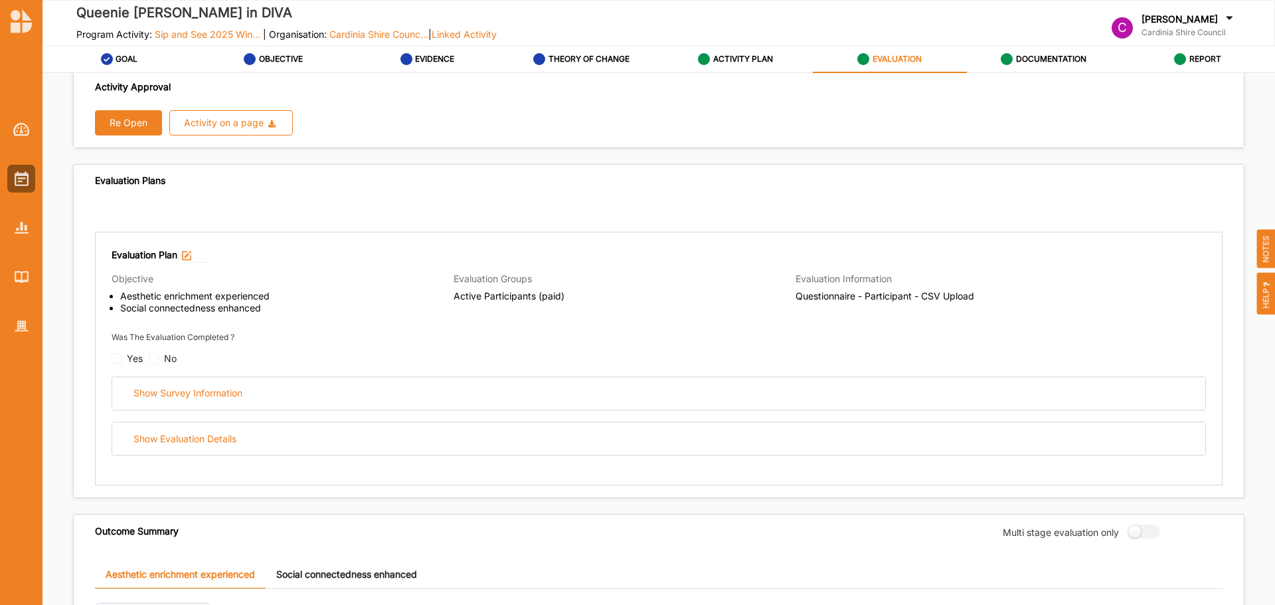
scroll to position [0, 0]
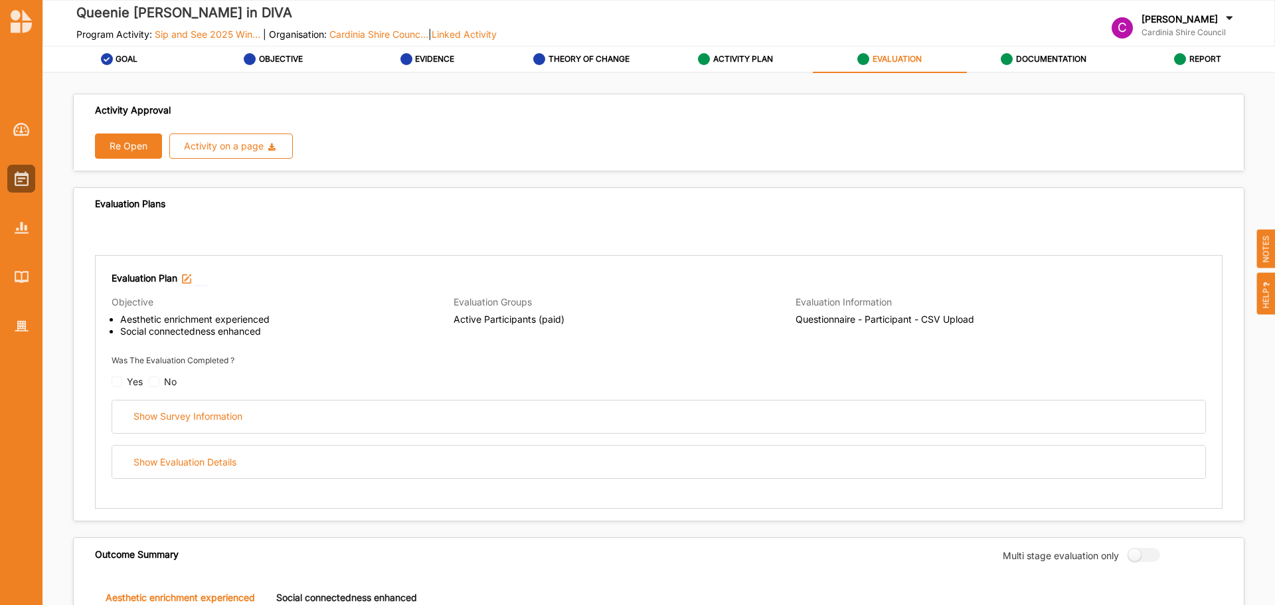
drag, startPoint x: 678, startPoint y: 55, endPoint x: 728, endPoint y: 54, distance: 49.8
click at [692, 54] on link "ACTIVITY PLAN" at bounding box center [736, 59] width 154 height 27
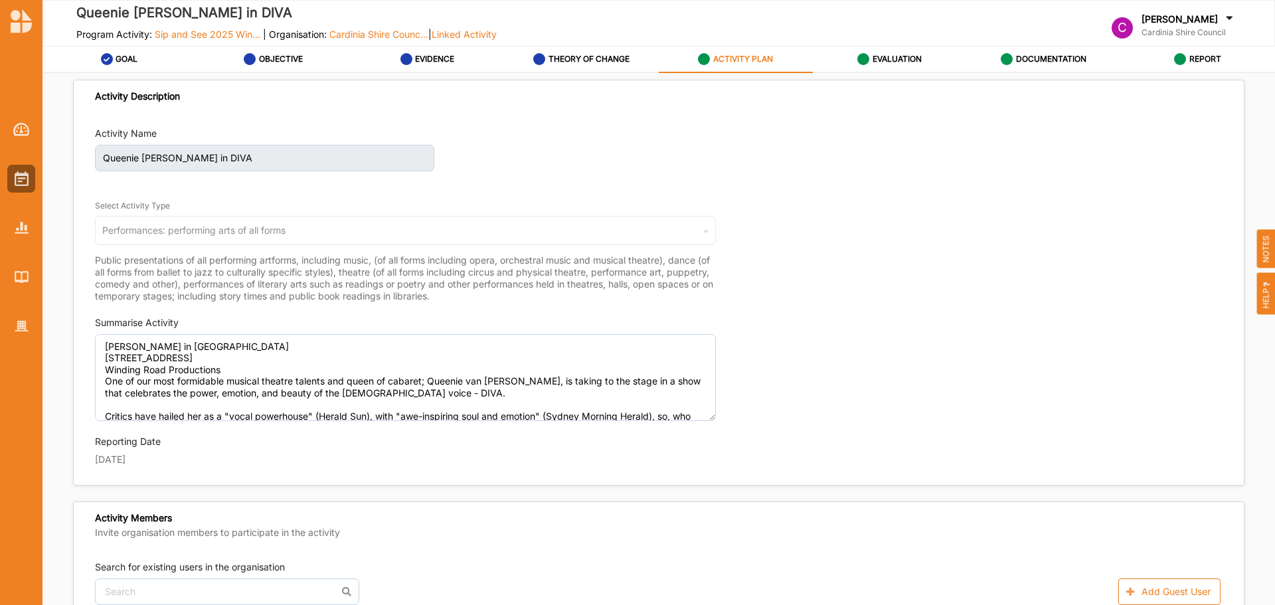
click at [738, 54] on label "ACTIVITY PLAN" at bounding box center [743, 59] width 60 height 11
click at [933, 54] on link "EVALUATION" at bounding box center [890, 59] width 154 height 27
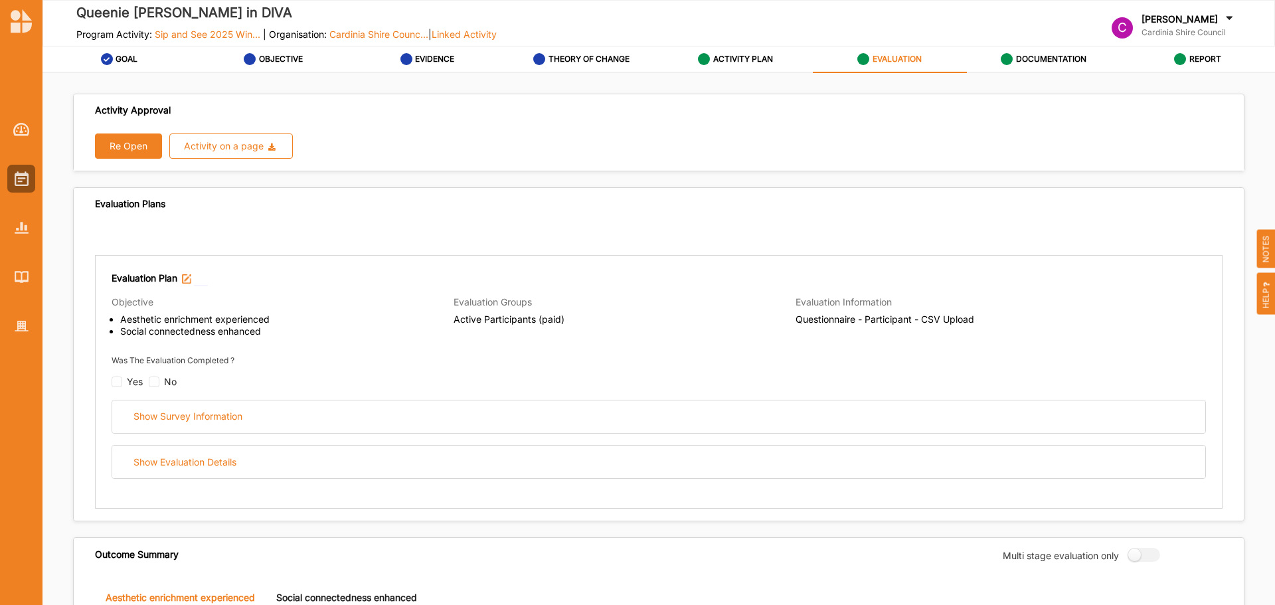
click at [119, 384] on input "checkbox" at bounding box center [117, 381] width 11 height 11
checkbox input "false"
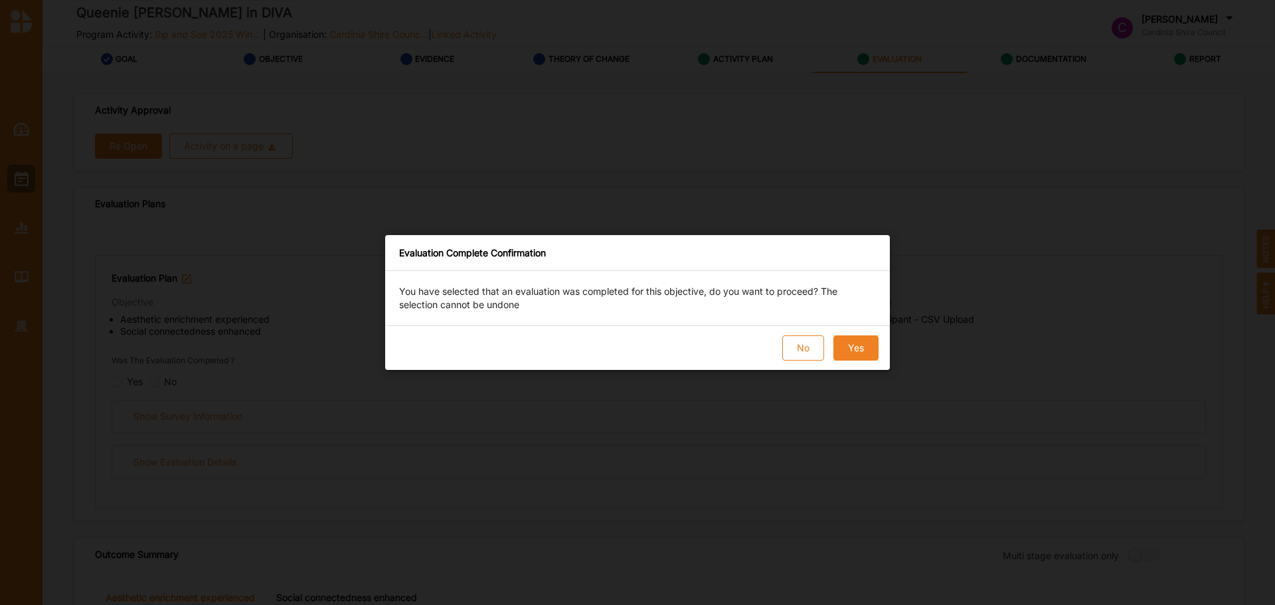
click at [853, 340] on button "Yes" at bounding box center [855, 347] width 45 height 25
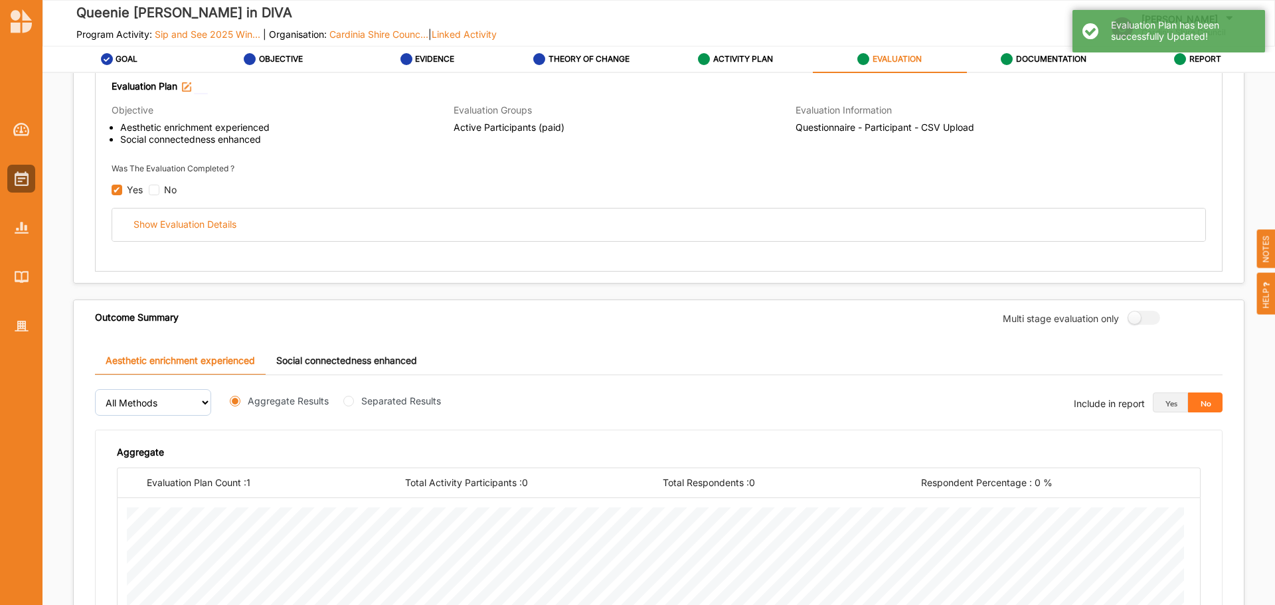
scroll to position [199, 0]
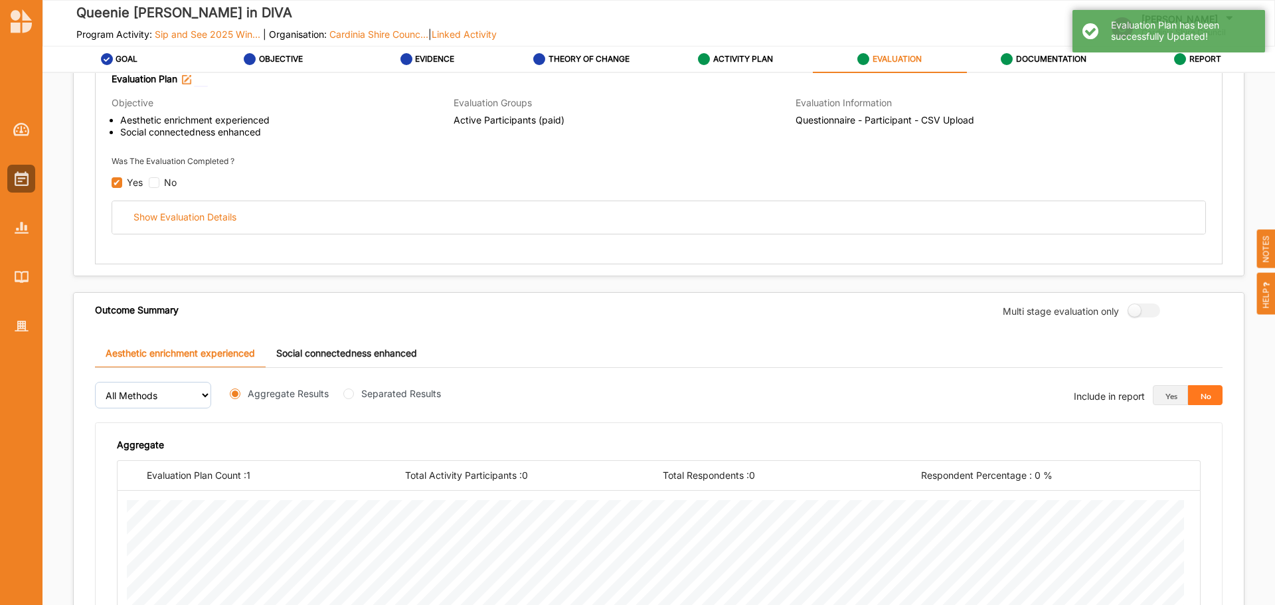
click at [350, 220] on div "Show Evaluation Details" at bounding box center [658, 217] width 1093 height 33
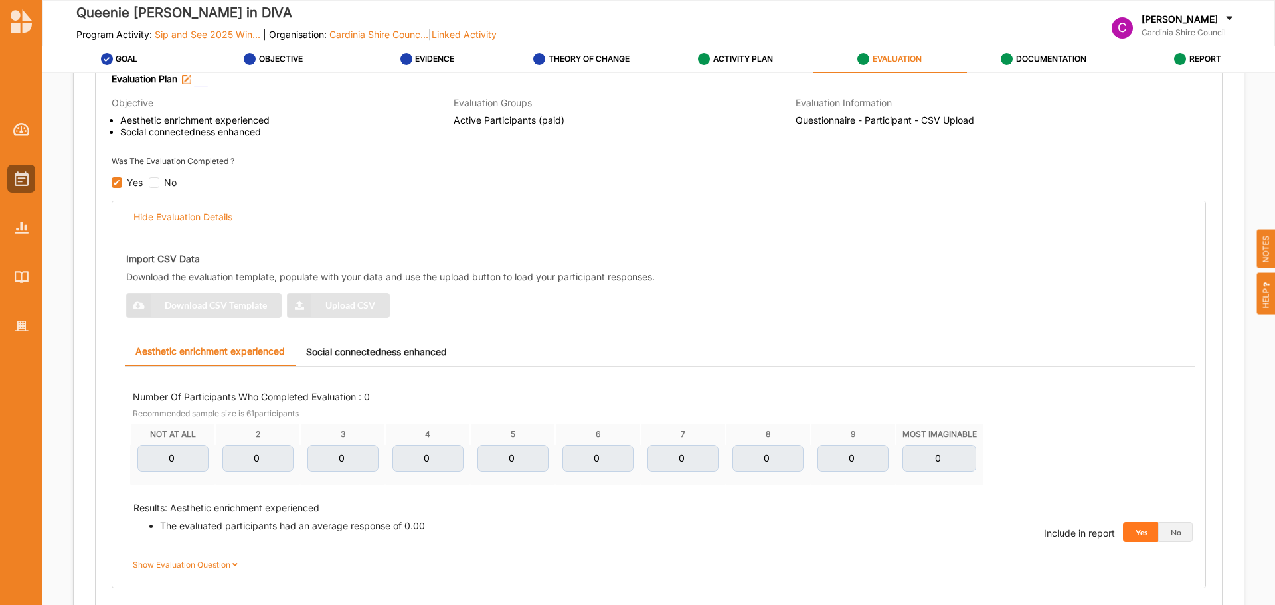
drag, startPoint x: 386, startPoint y: 313, endPoint x: 434, endPoint y: 328, distance: 50.0
click at [408, 323] on div "Import CSV Data Download the evaluation template, populate with your data and u…" at bounding box center [663, 282] width 1074 height 88
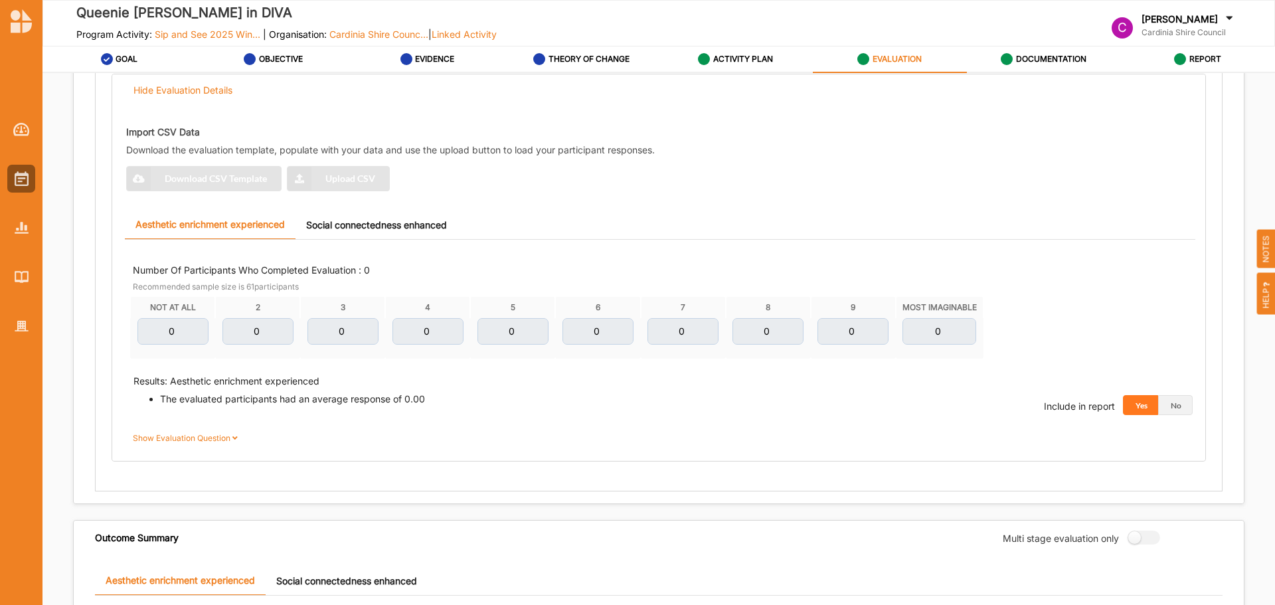
scroll to position [332, 0]
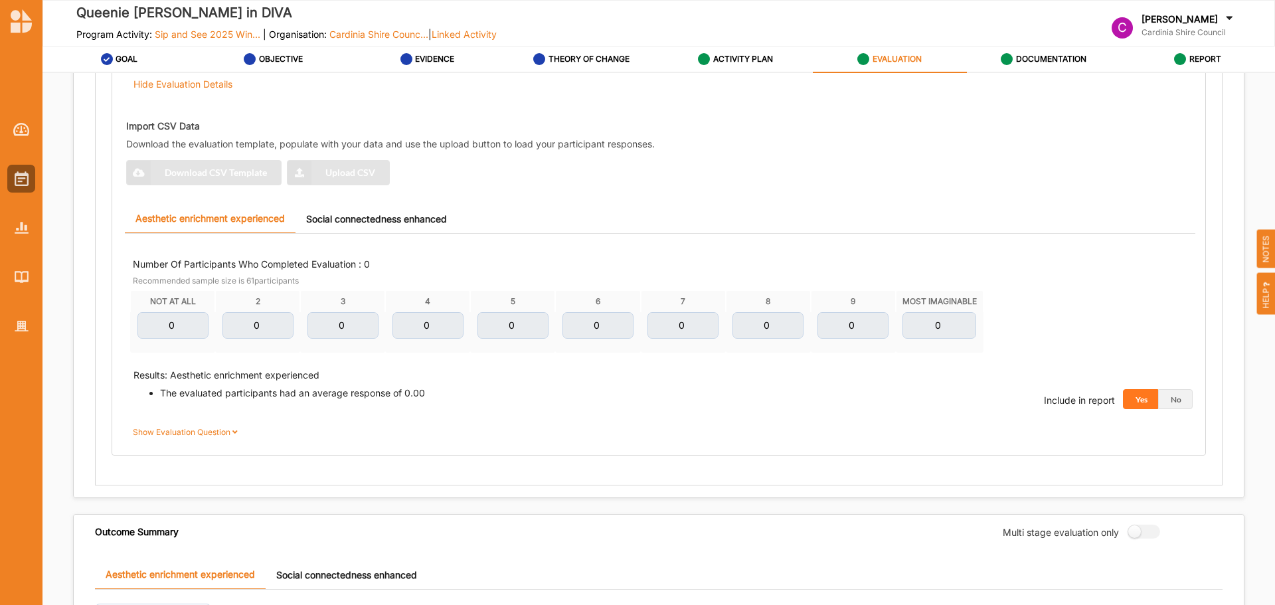
click at [221, 427] on label "Show Evaluation Question" at bounding box center [188, 432] width 110 height 12
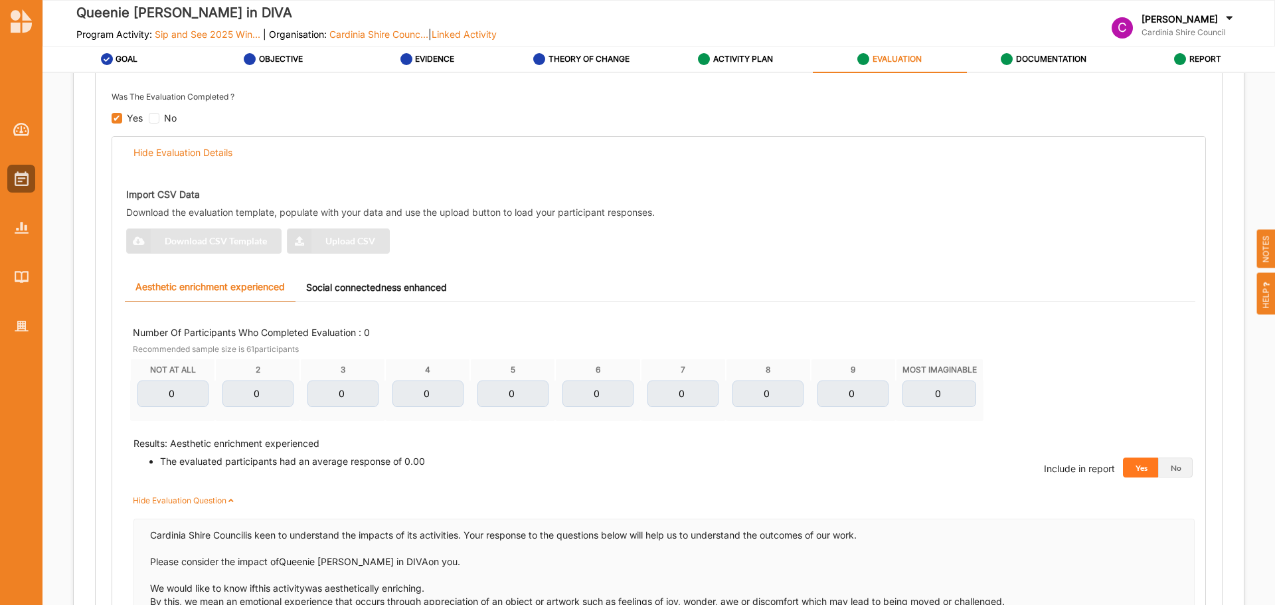
scroll to position [199, 0]
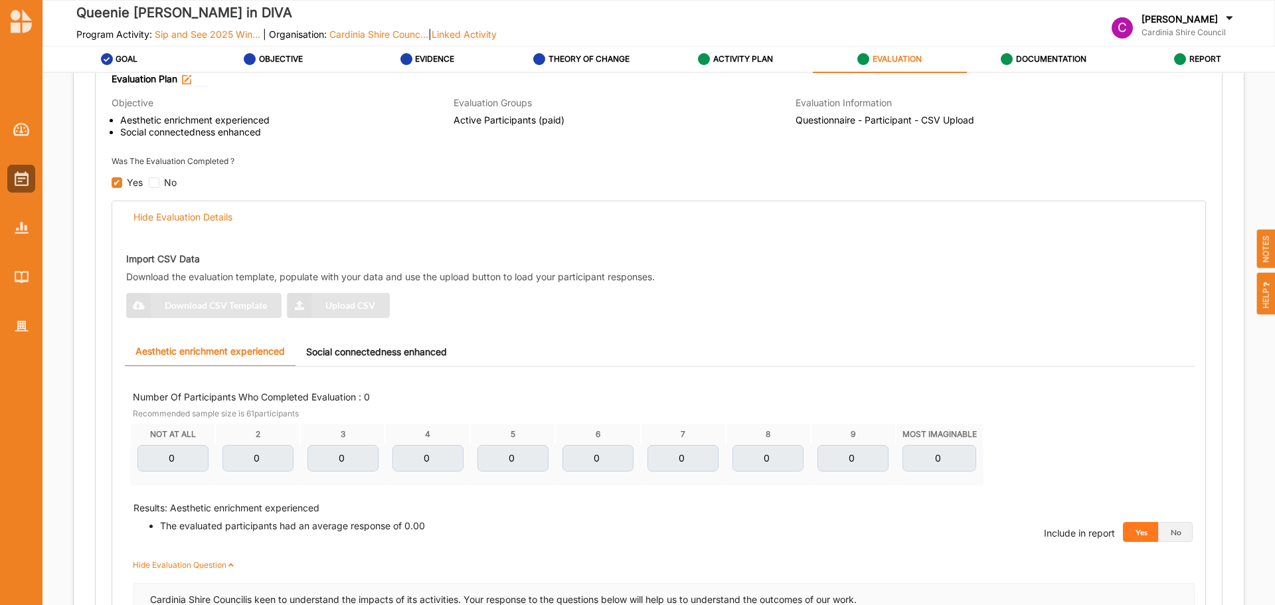
click at [392, 344] on link "Social connectedness enhanced" at bounding box center [376, 351] width 162 height 29
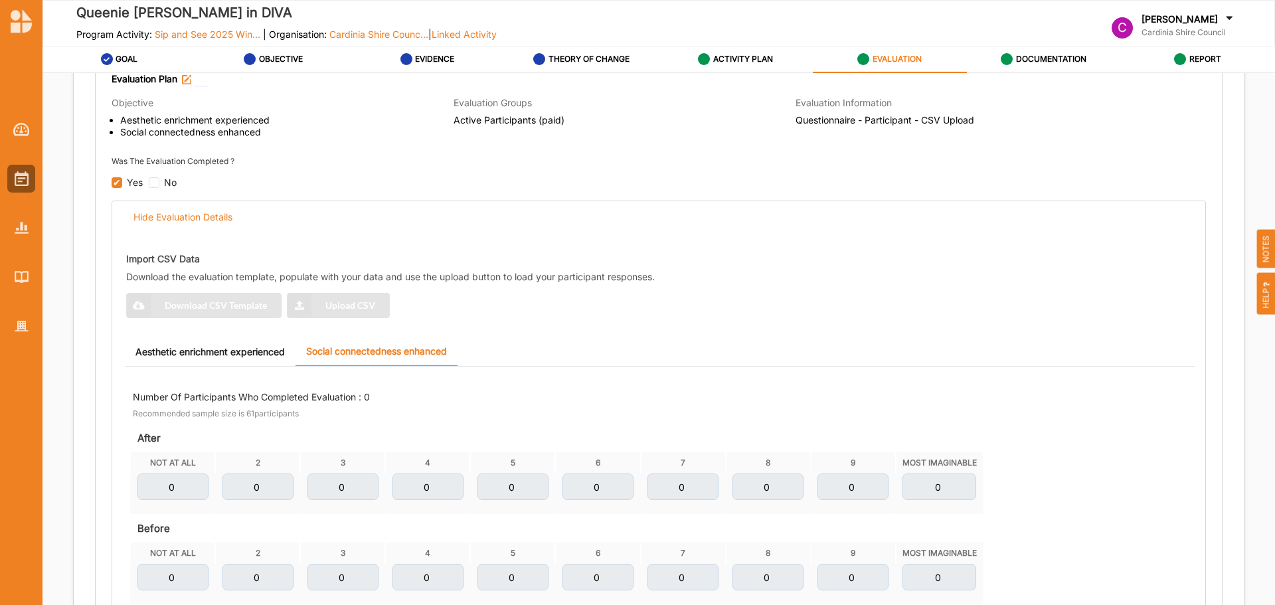
click at [280, 345] on link "Aesthetic enrichment experienced" at bounding box center [210, 351] width 171 height 29
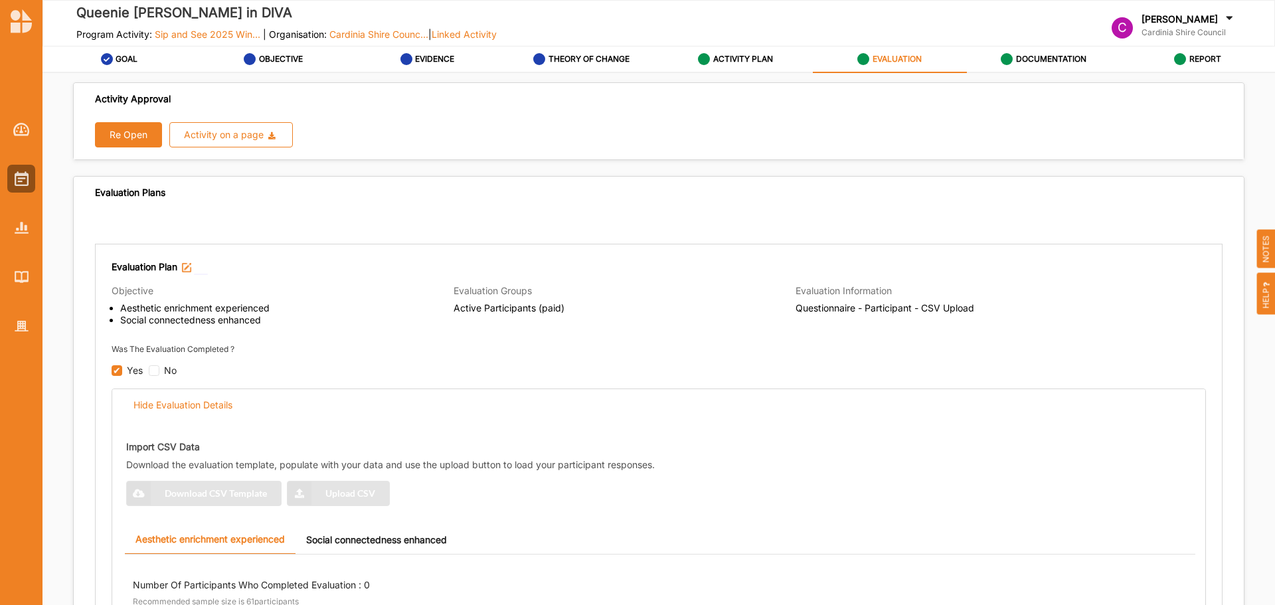
scroll to position [3, 0]
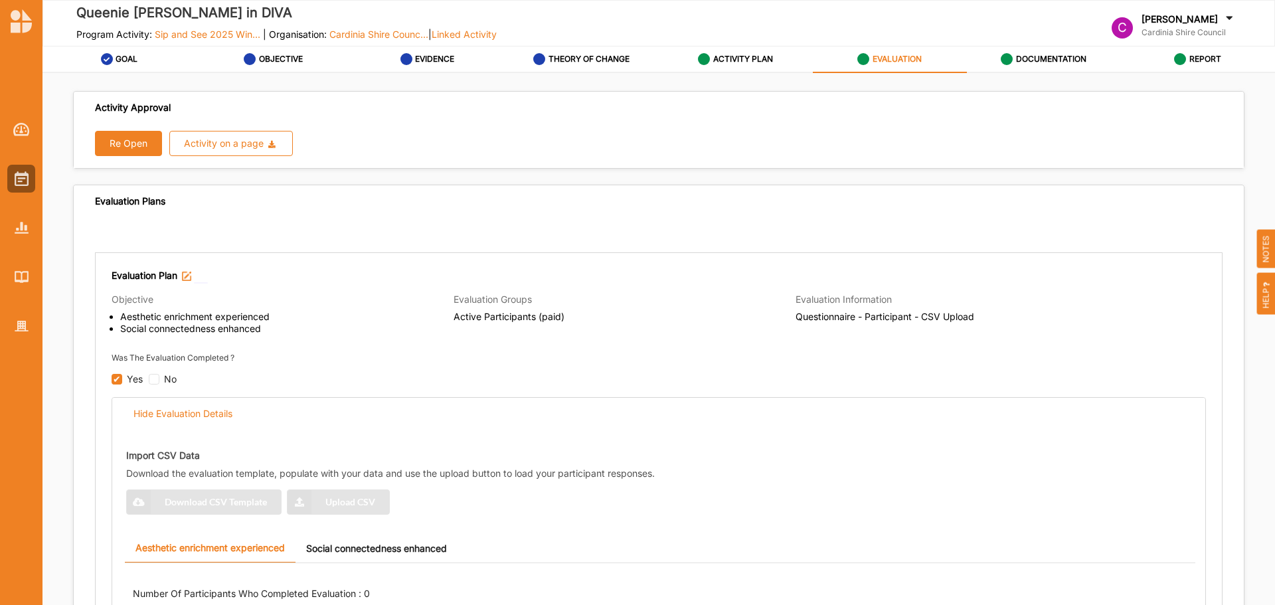
click at [120, 145] on button "Re Open" at bounding box center [128, 143] width 67 height 25
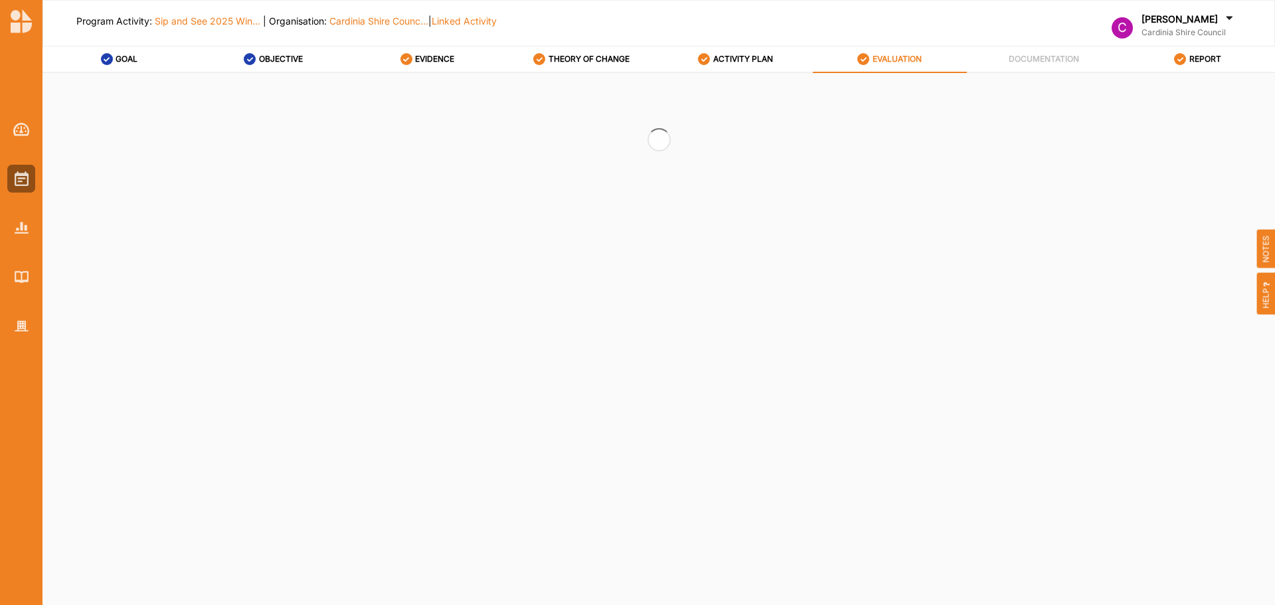
scroll to position [0, 0]
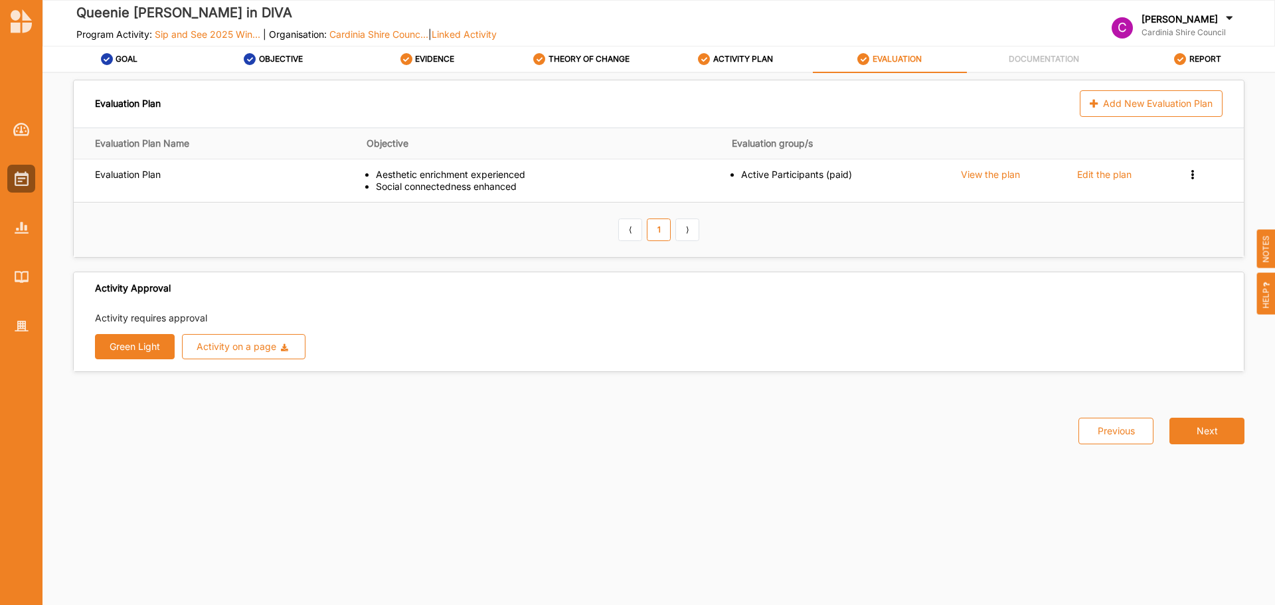
click at [153, 346] on button "Green Light" at bounding box center [135, 346] width 80 height 25
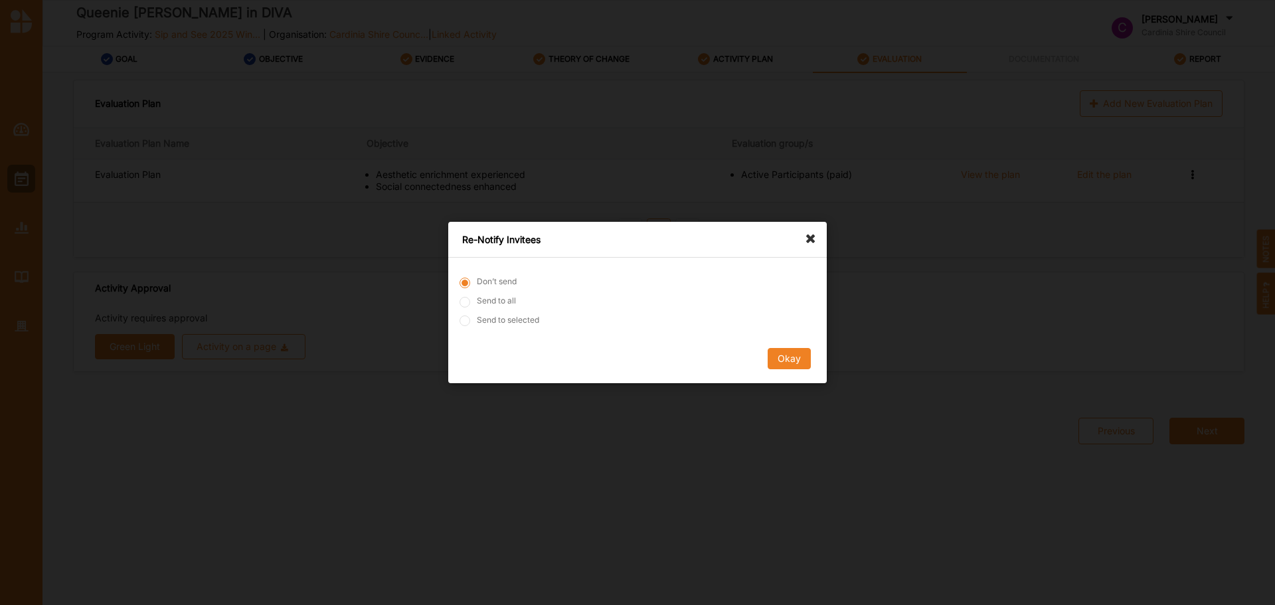
click at [793, 355] on button "Okay" at bounding box center [789, 358] width 43 height 21
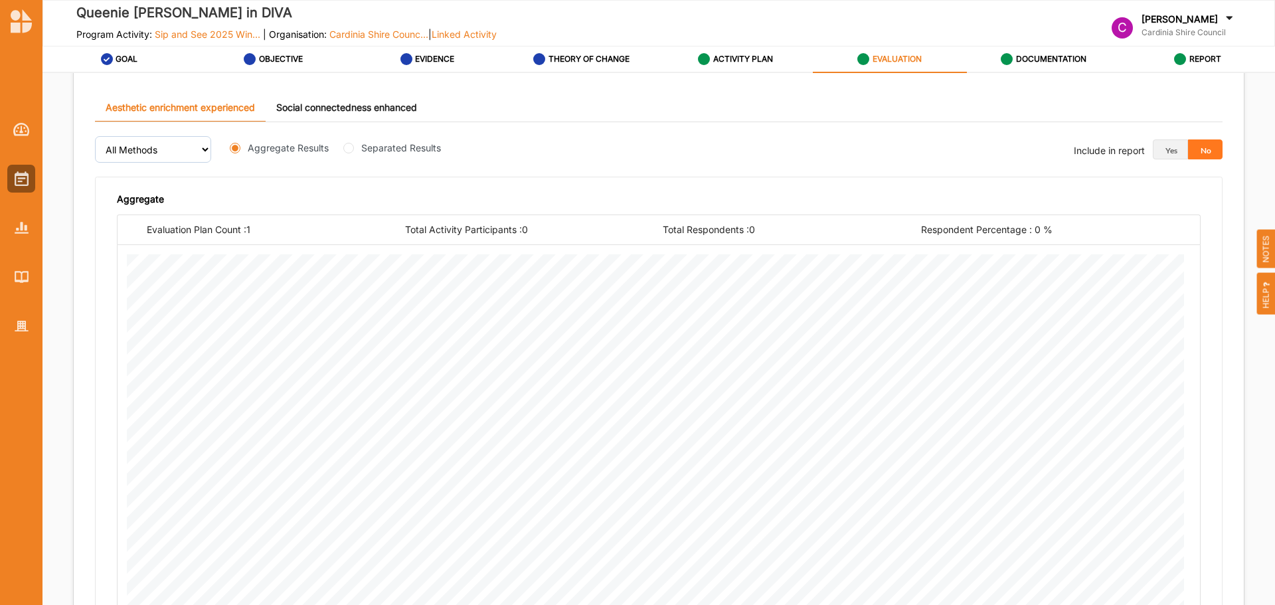
scroll to position [246, 0]
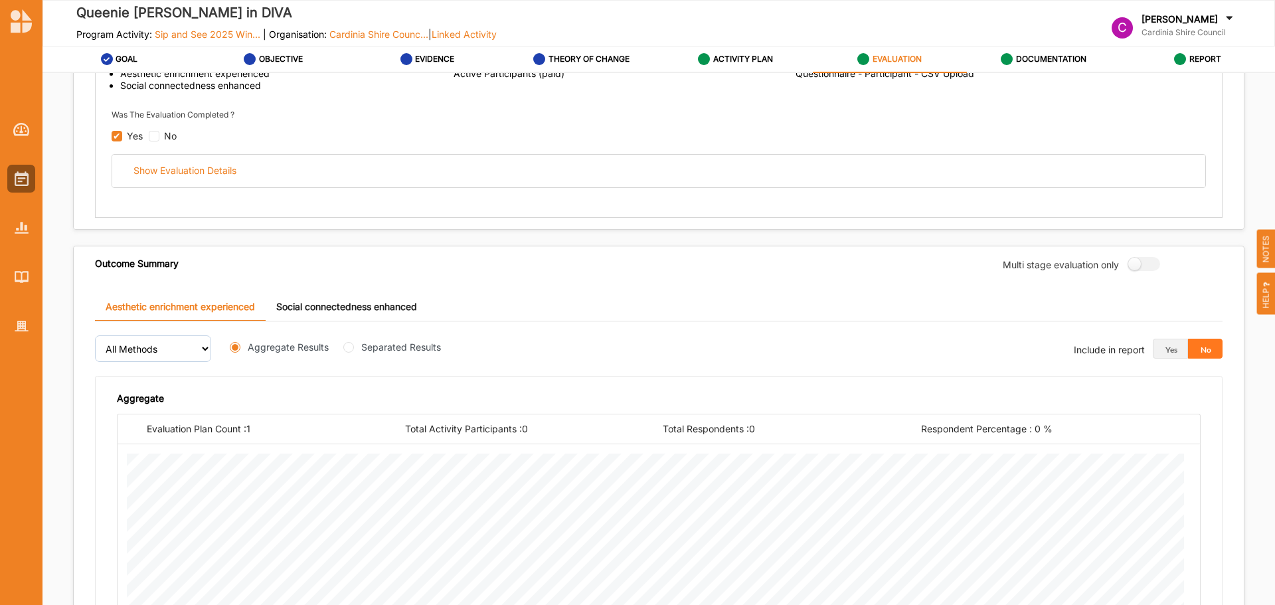
click at [1069, 68] on link "DOCUMENTATION" at bounding box center [1044, 59] width 154 height 27
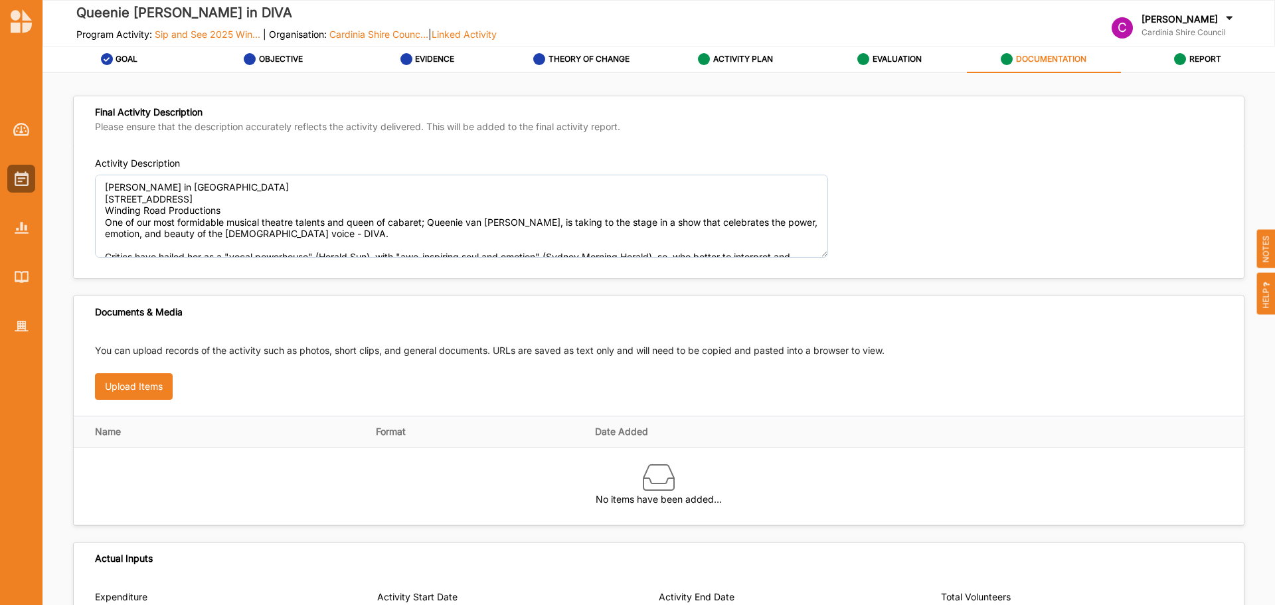
click at [35, 179] on div at bounding box center [21, 217] width 42 height 246
click at [32, 178] on div at bounding box center [21, 179] width 28 height 28
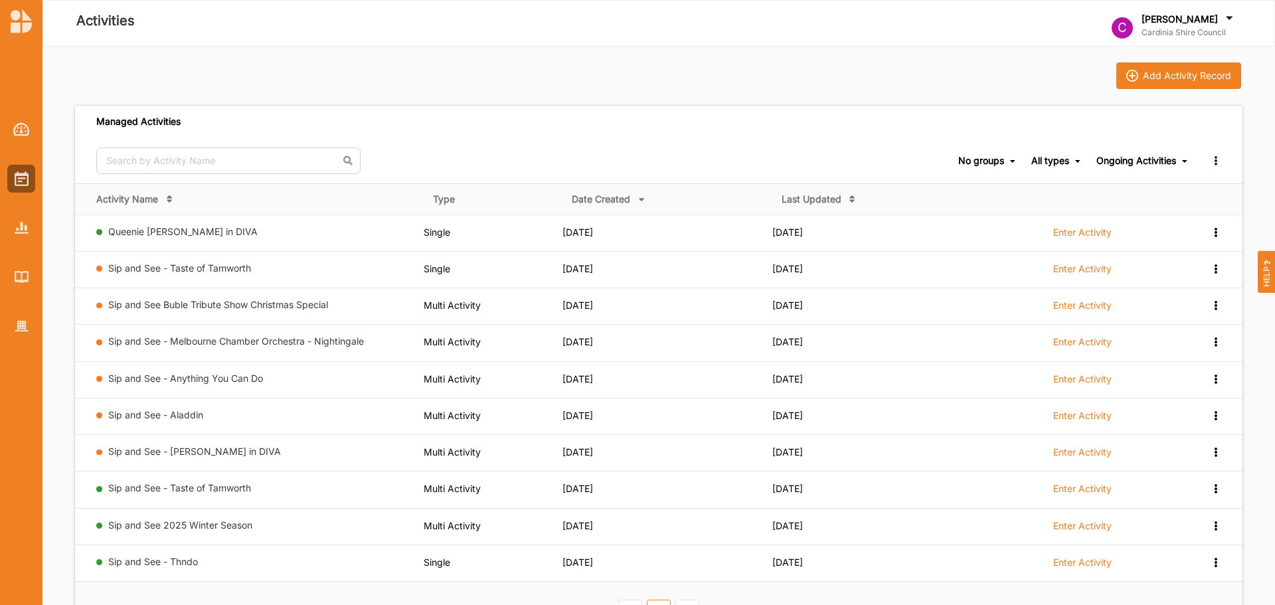
click at [217, 271] on link "Sip and See - Taste of Tamworth" at bounding box center [179, 267] width 143 height 11
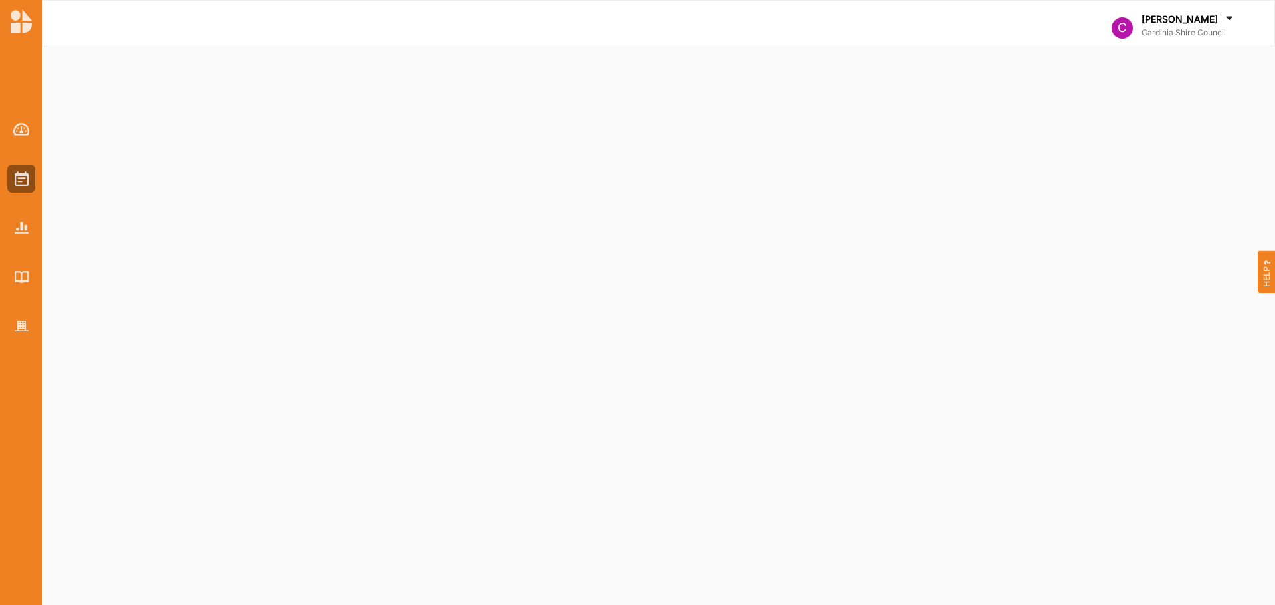
select select "2"
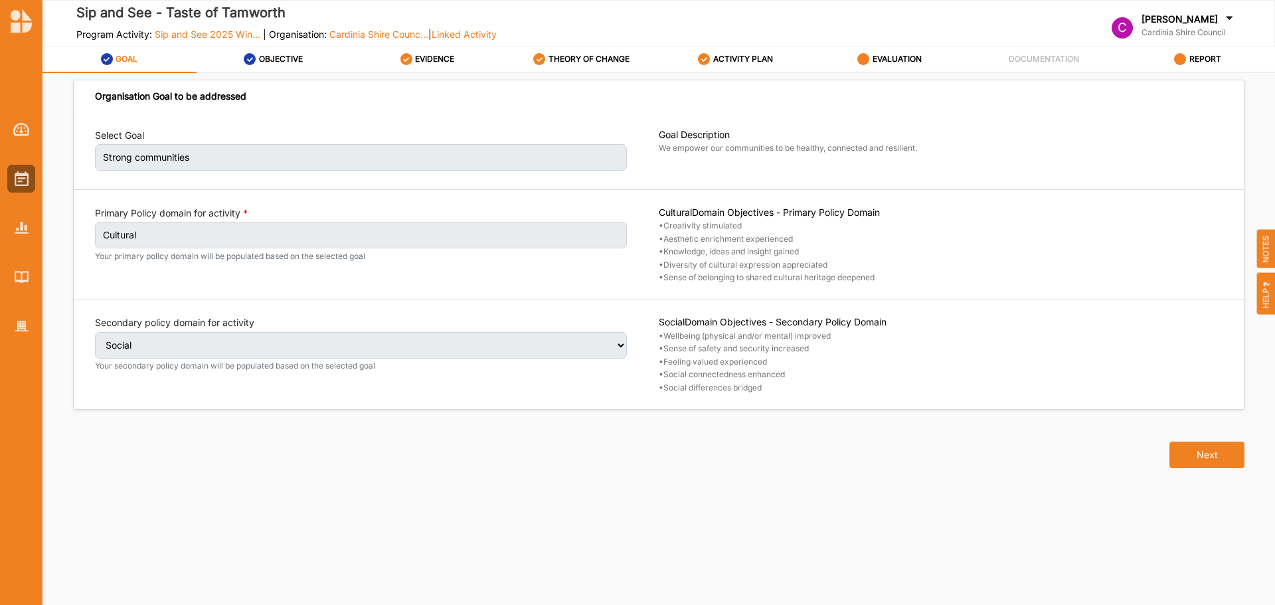
click at [1220, 453] on button "Next" at bounding box center [1206, 455] width 75 height 27
select select "2"
select select "9"
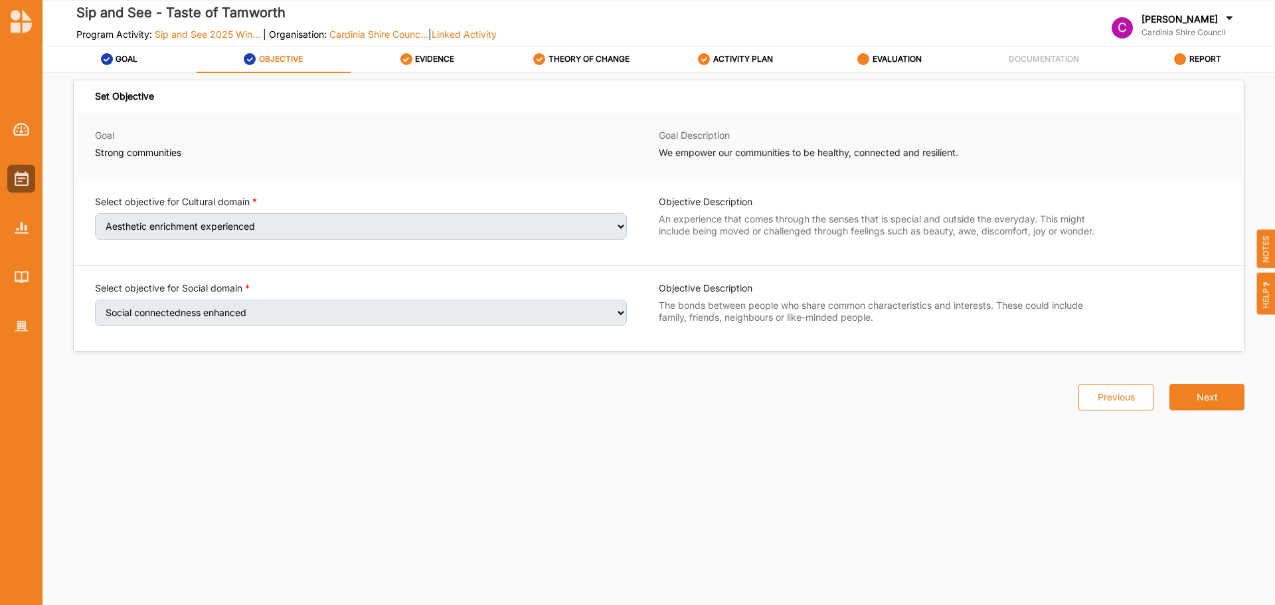
click at [1201, 450] on div "Set Objective Goal Strong communities Goal Description We empower our communiti…" at bounding box center [658, 329] width 1169 height 480
click at [1208, 382] on div "Previous Next" at bounding box center [1153, 381] width 182 height 58
click at [1206, 392] on button "Next" at bounding box center [1206, 397] width 75 height 27
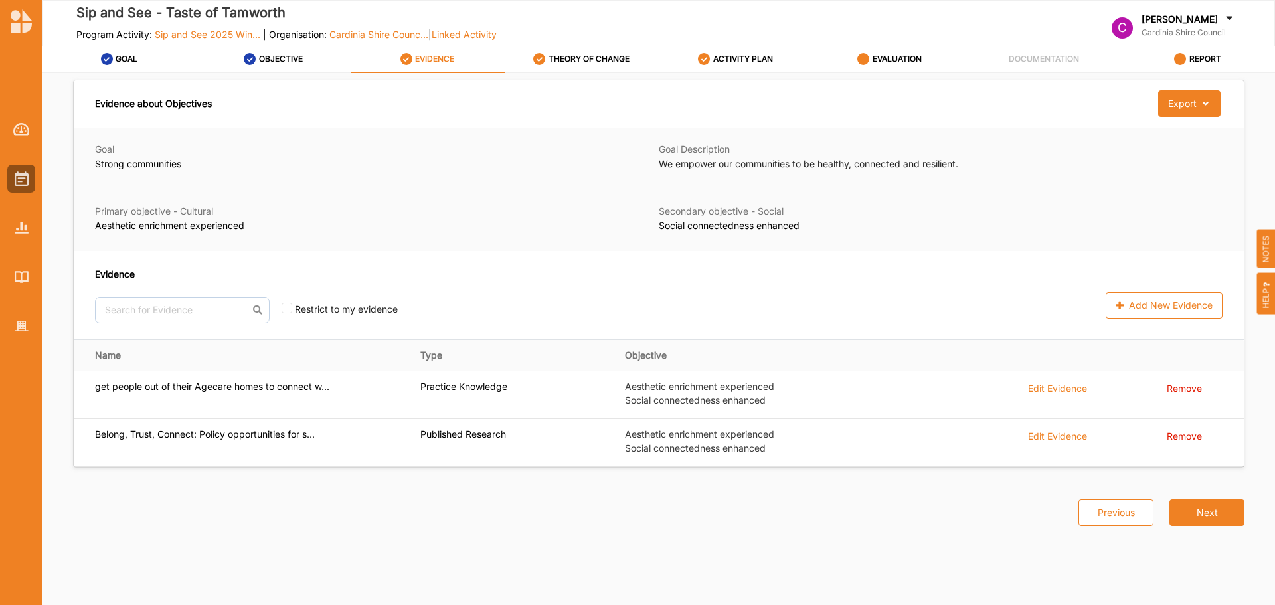
click at [1206, 392] on div "Remove" at bounding box center [1195, 387] width 56 height 15
click at [1201, 392] on div "Remove" at bounding box center [1184, 387] width 35 height 15
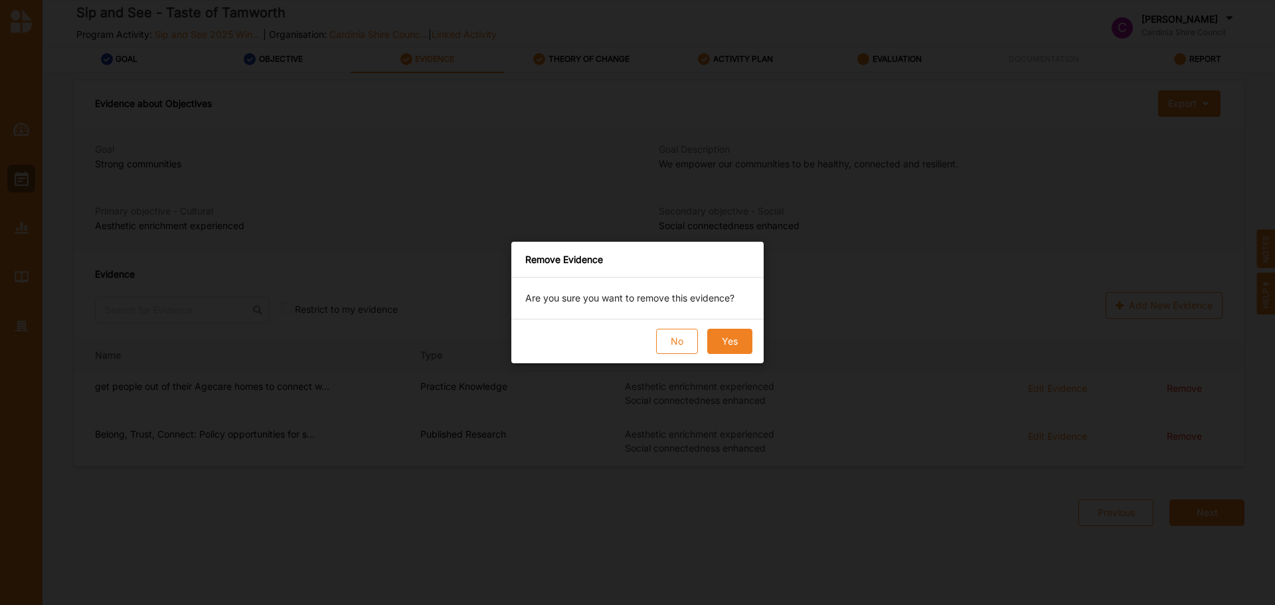
click at [674, 341] on button "No" at bounding box center [677, 341] width 42 height 25
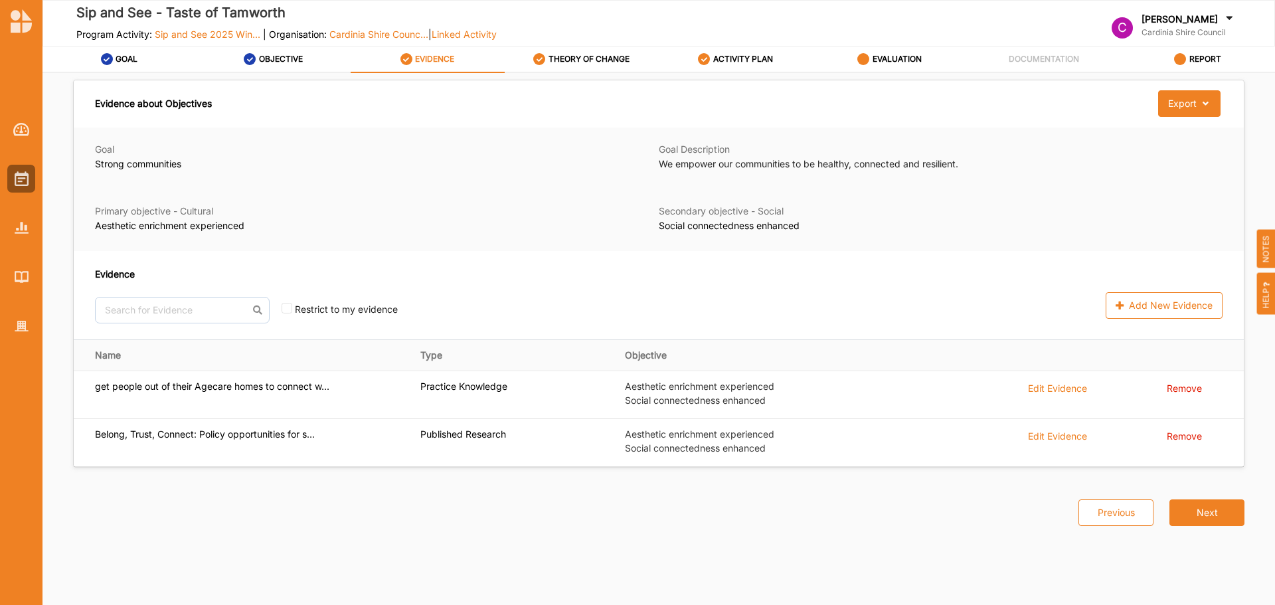
click at [1197, 508] on button "Next" at bounding box center [1206, 512] width 75 height 27
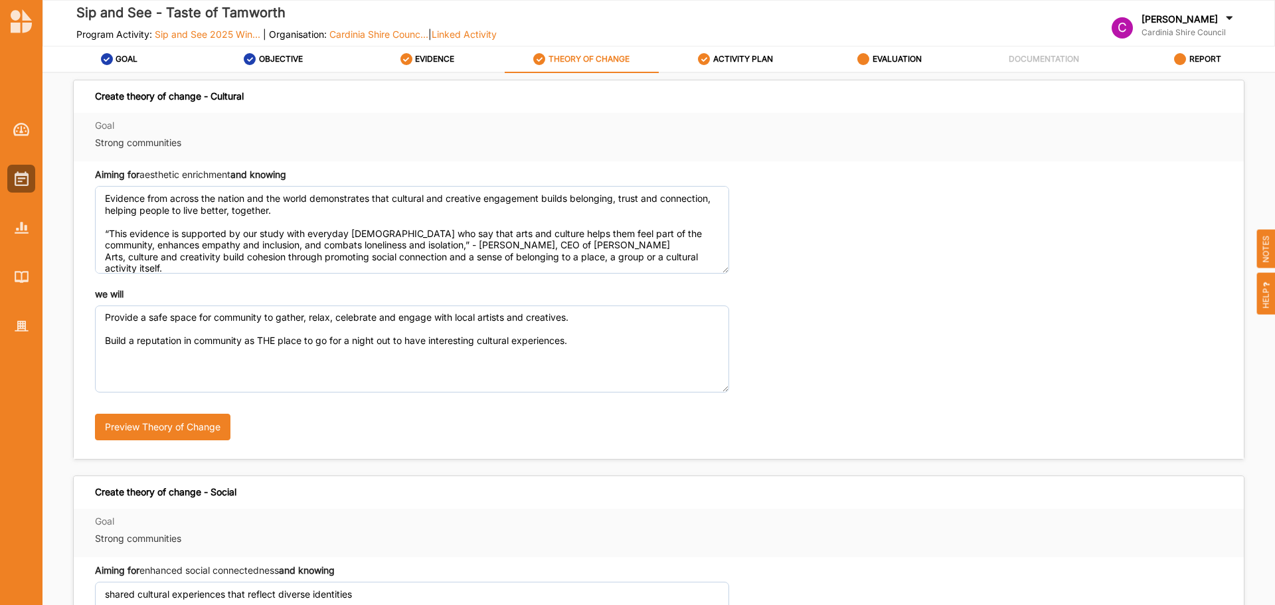
click at [902, 56] on label "EVALUATION" at bounding box center [896, 59] width 49 height 11
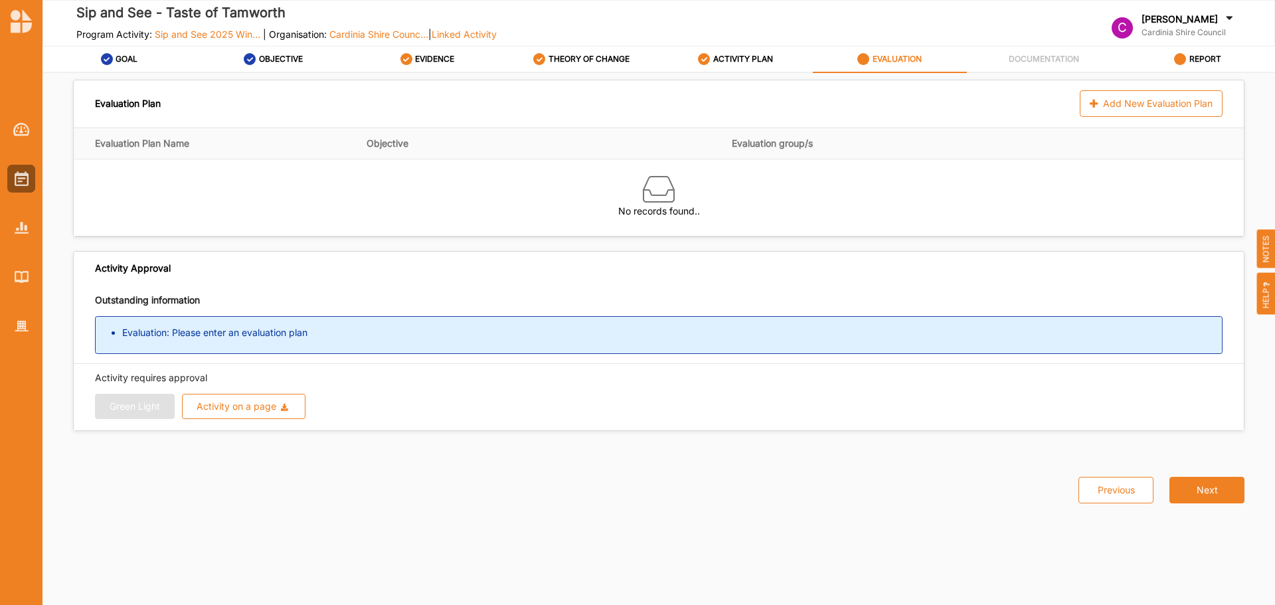
click at [1234, 489] on button "Next" at bounding box center [1206, 490] width 75 height 27
click at [1095, 104] on icon at bounding box center [1095, 103] width 11 height 9
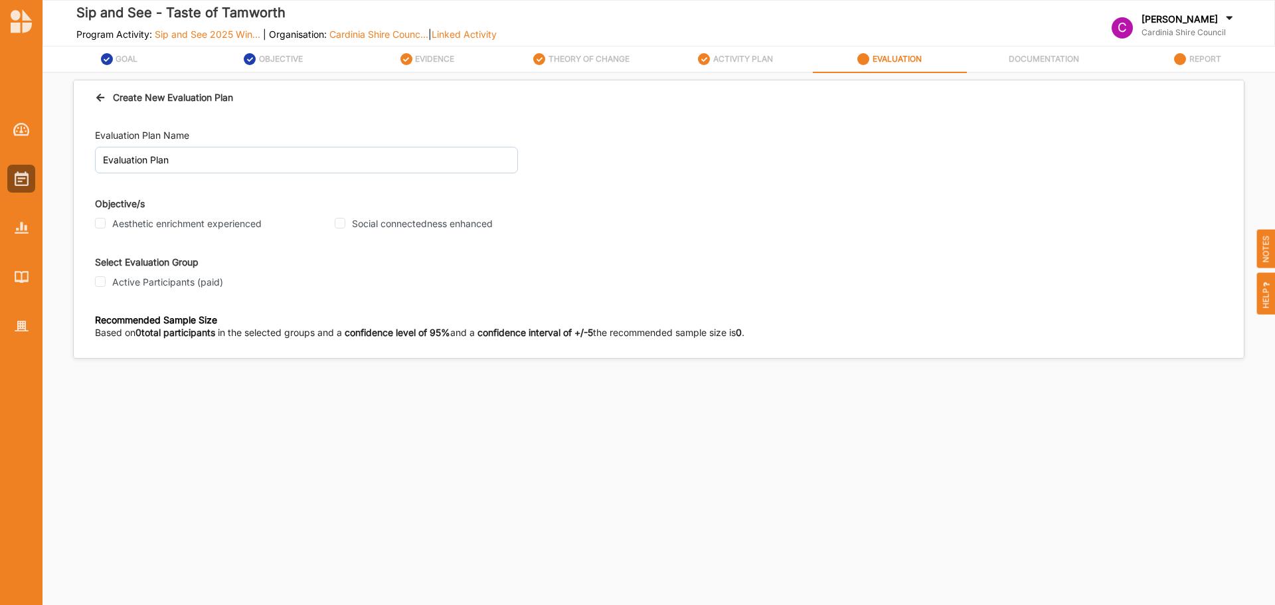
click at [189, 219] on label "Aesthetic enrichment experienced" at bounding box center [186, 224] width 149 height 12
click at [106, 219] on input "Aesthetic enrichment experienced" at bounding box center [100, 223] width 11 height 11
checkbox input "true"
click at [369, 222] on label "Social connectedness enhanced" at bounding box center [422, 224] width 141 height 12
click at [345, 222] on input "Social connectedness enhanced" at bounding box center [340, 223] width 11 height 11
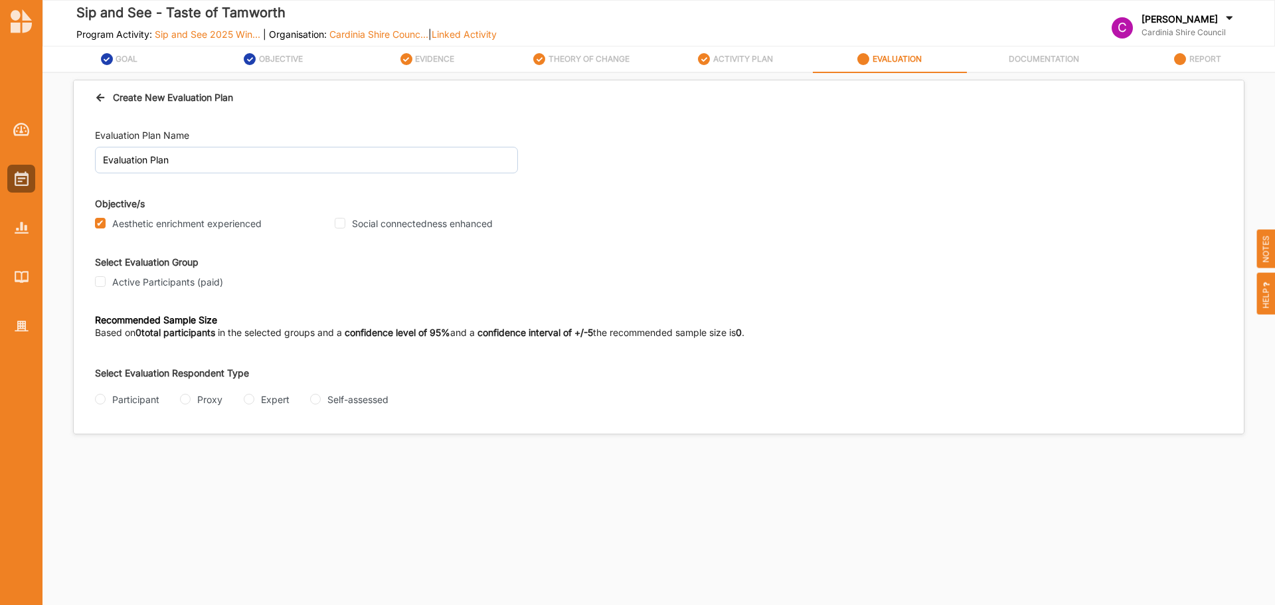
checkbox input "true"
click at [172, 284] on label "Active Participants (paid)" at bounding box center [167, 282] width 111 height 12
click at [106, 284] on input "Active Participants (paid)" at bounding box center [100, 281] width 11 height 11
checkbox input "true"
click at [139, 395] on div "Participant" at bounding box center [135, 399] width 47 height 14
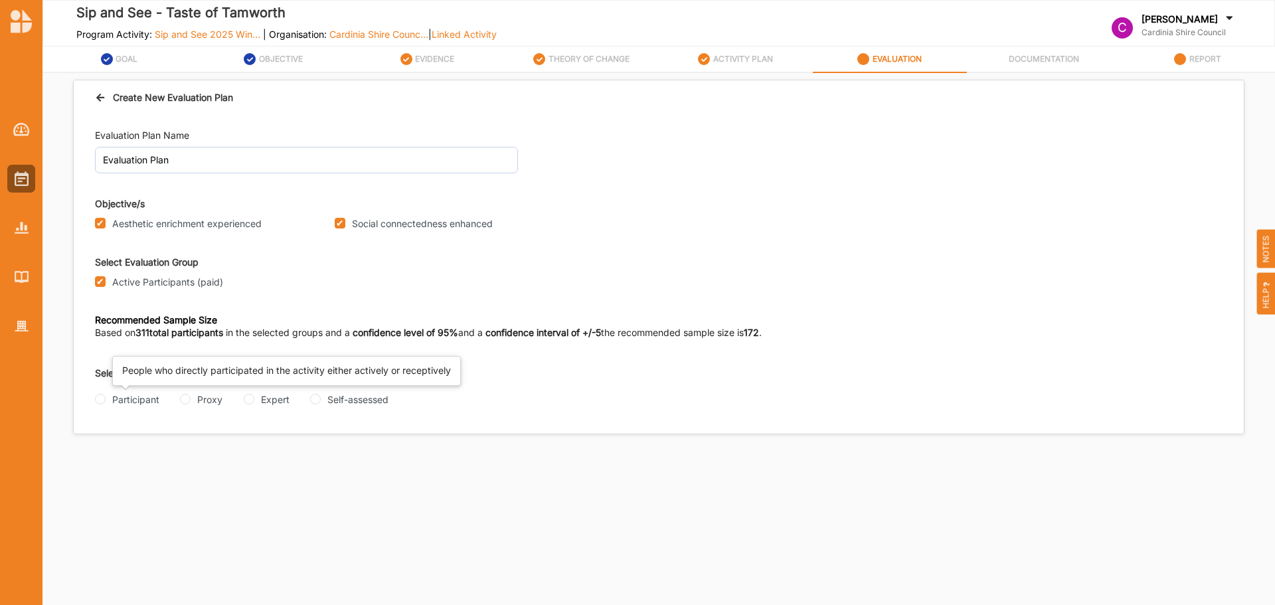
click at [106, 395] on input "Participant" at bounding box center [100, 399] width 11 height 11
radio input "true"
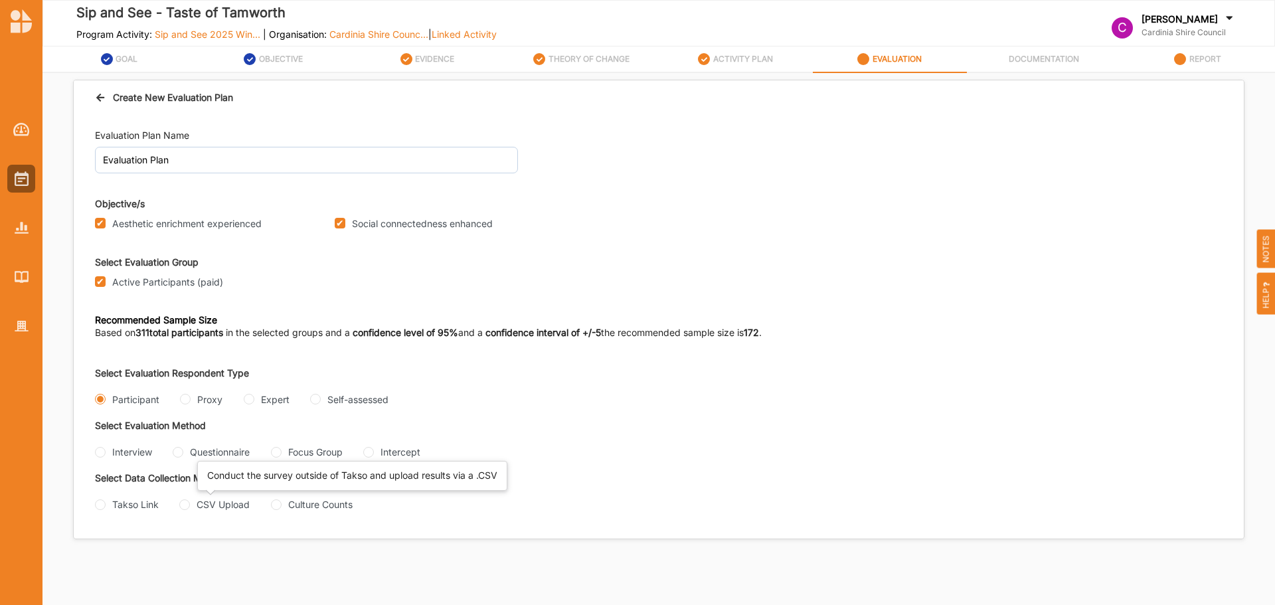
click at [222, 509] on div "CSV Upload" at bounding box center [223, 504] width 53 height 14
click at [190, 509] on input "CSV Upload" at bounding box center [184, 504] width 11 height 11
radio input "true"
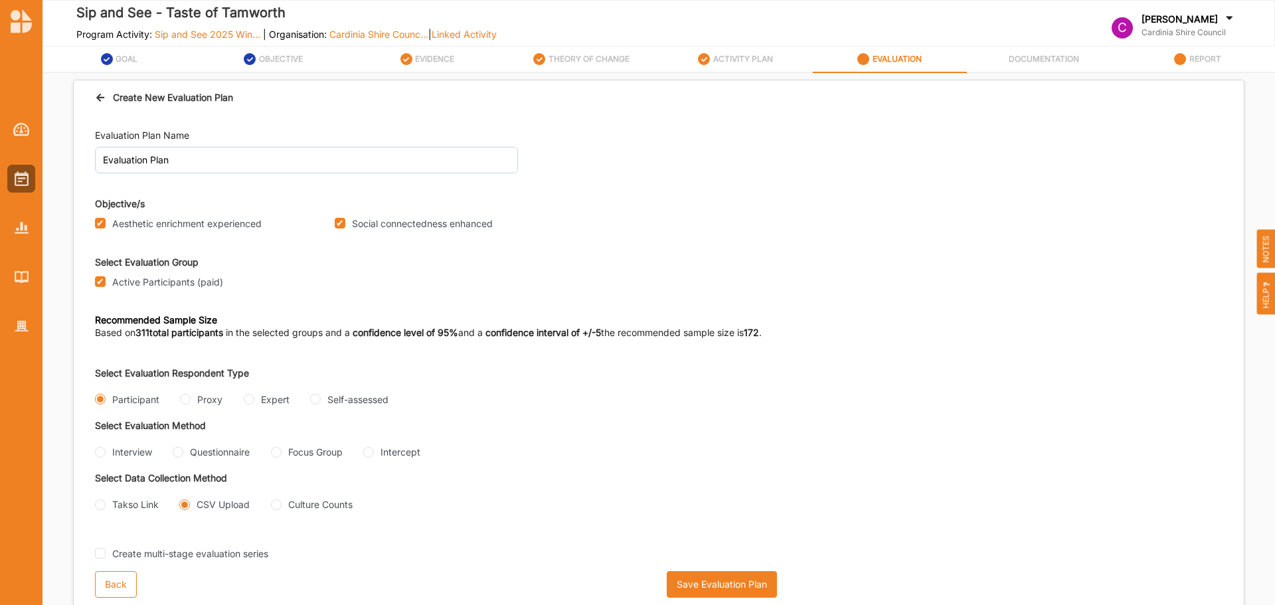
click at [203, 455] on div "Questionnaire" at bounding box center [220, 452] width 60 height 14
click at [183, 455] on input "Questionnaire" at bounding box center [178, 452] width 11 height 11
radio input "true"
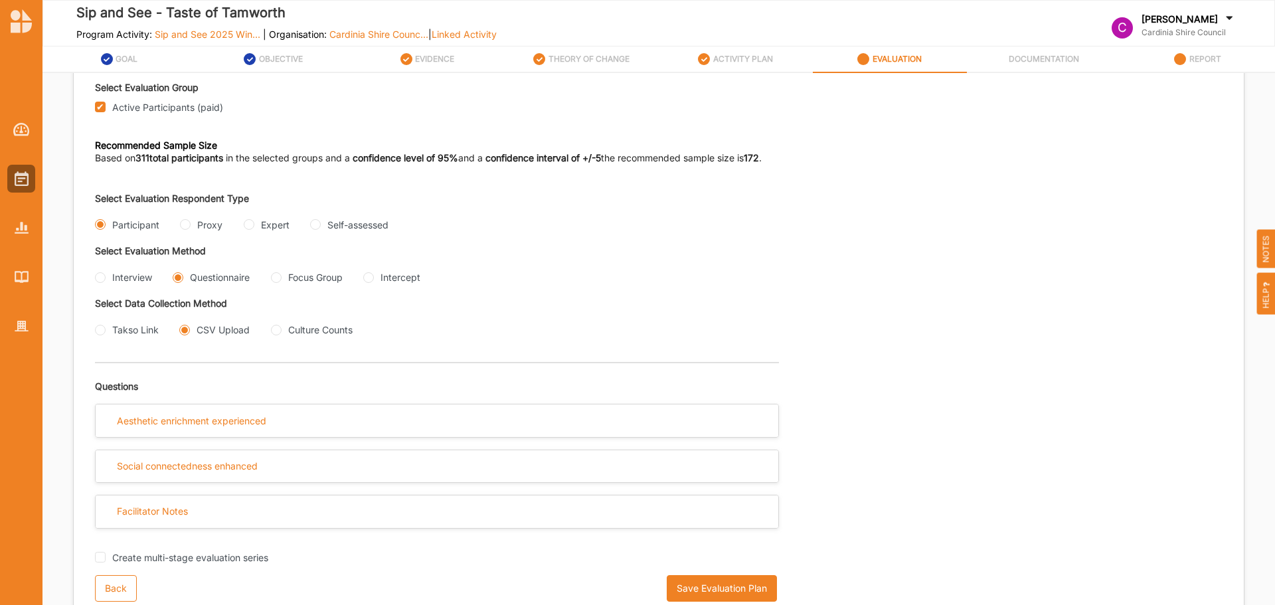
scroll to position [179, 0]
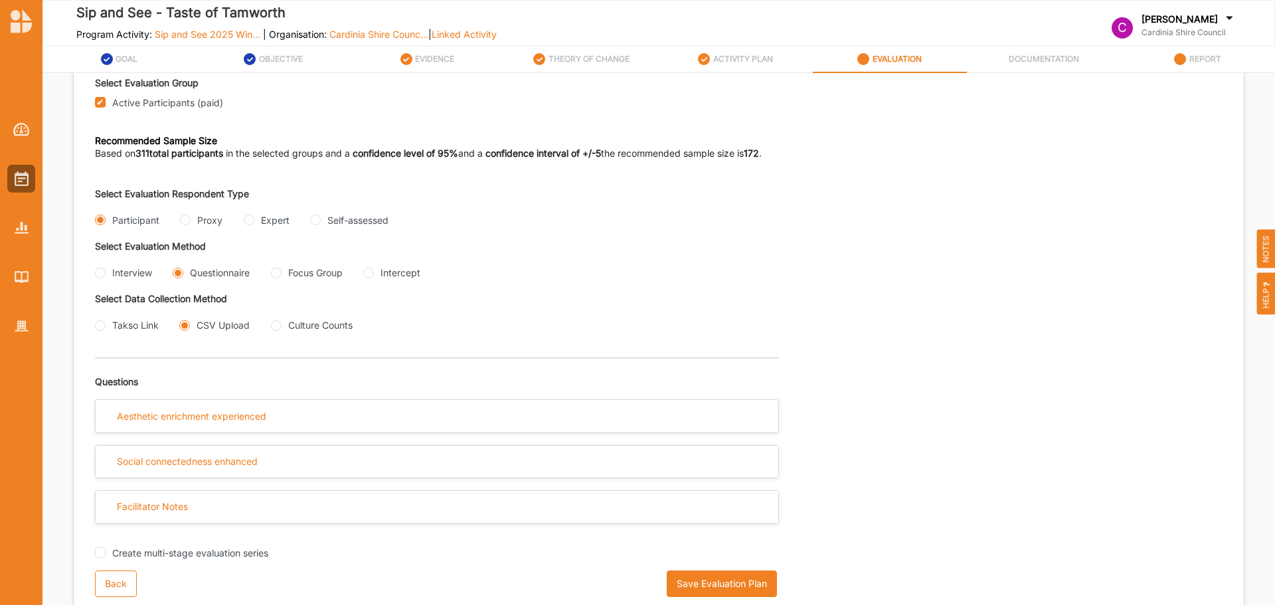
click at [290, 416] on div "Aesthetic enrichment experienced" at bounding box center [437, 416] width 683 height 33
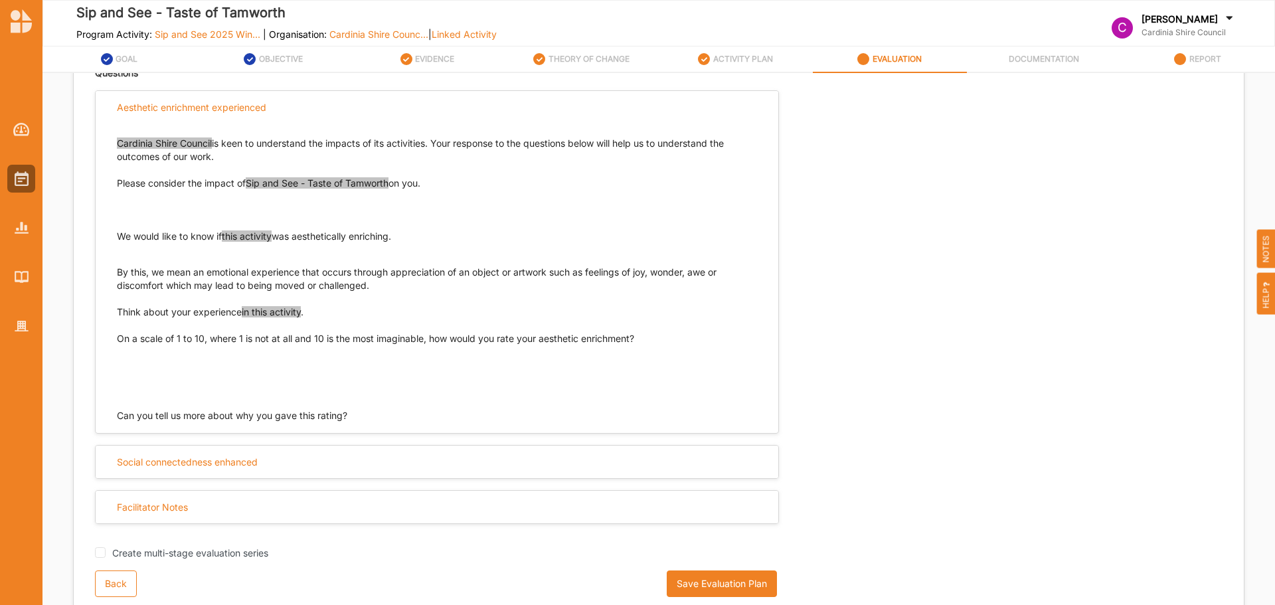
click at [323, 461] on div "Social connectedness enhanced" at bounding box center [437, 462] width 683 height 33
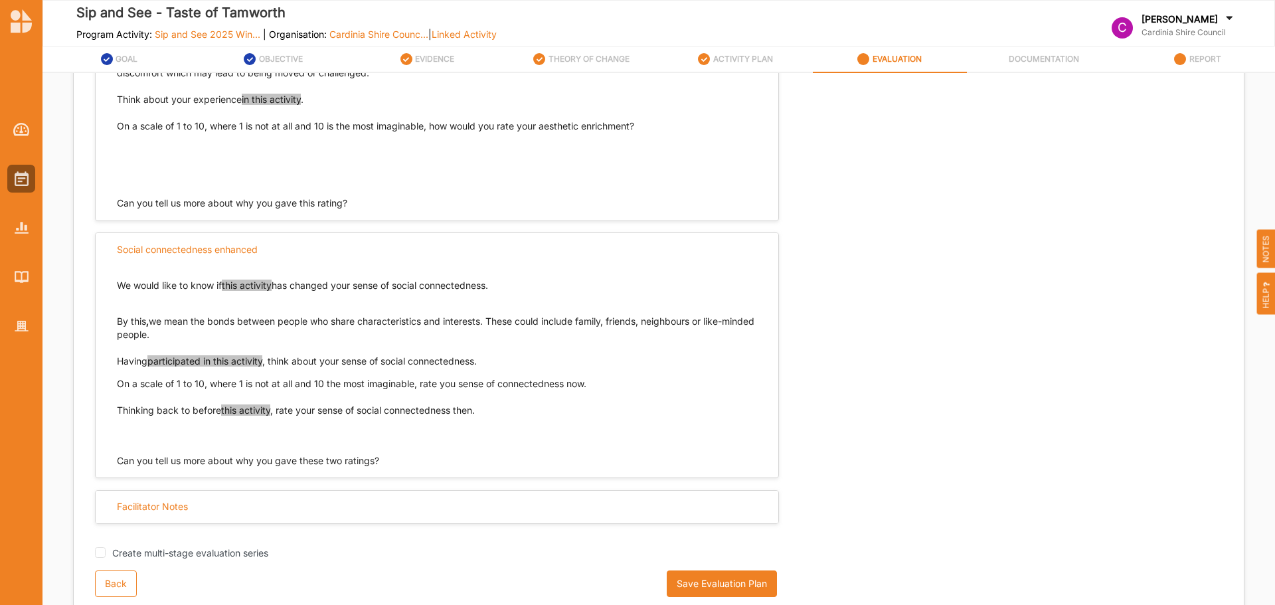
click at [353, 517] on div "Facilitator Notes" at bounding box center [437, 507] width 683 height 33
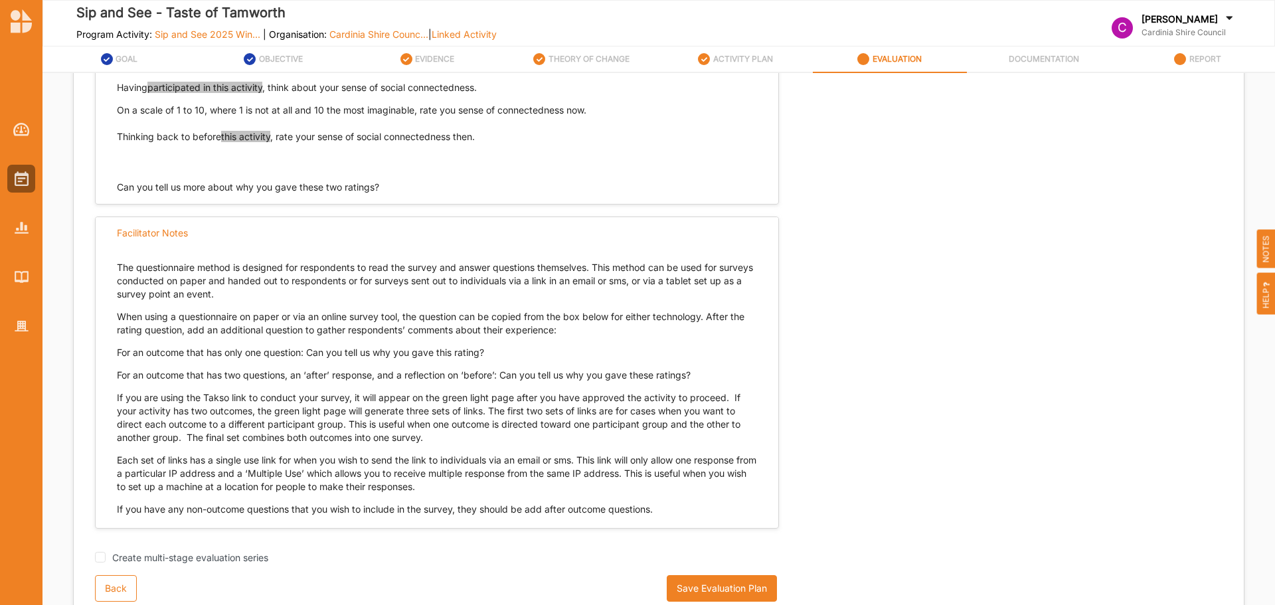
scroll to position [979, 0]
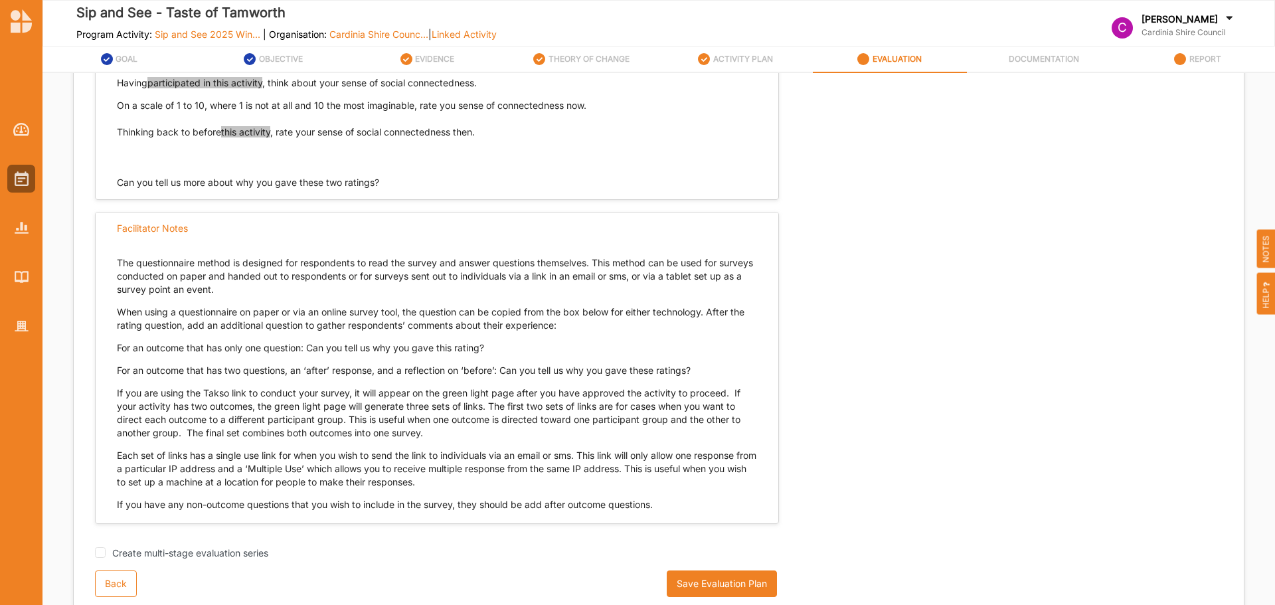
click at [734, 587] on button "Save Evaluation Plan" at bounding box center [722, 583] width 110 height 27
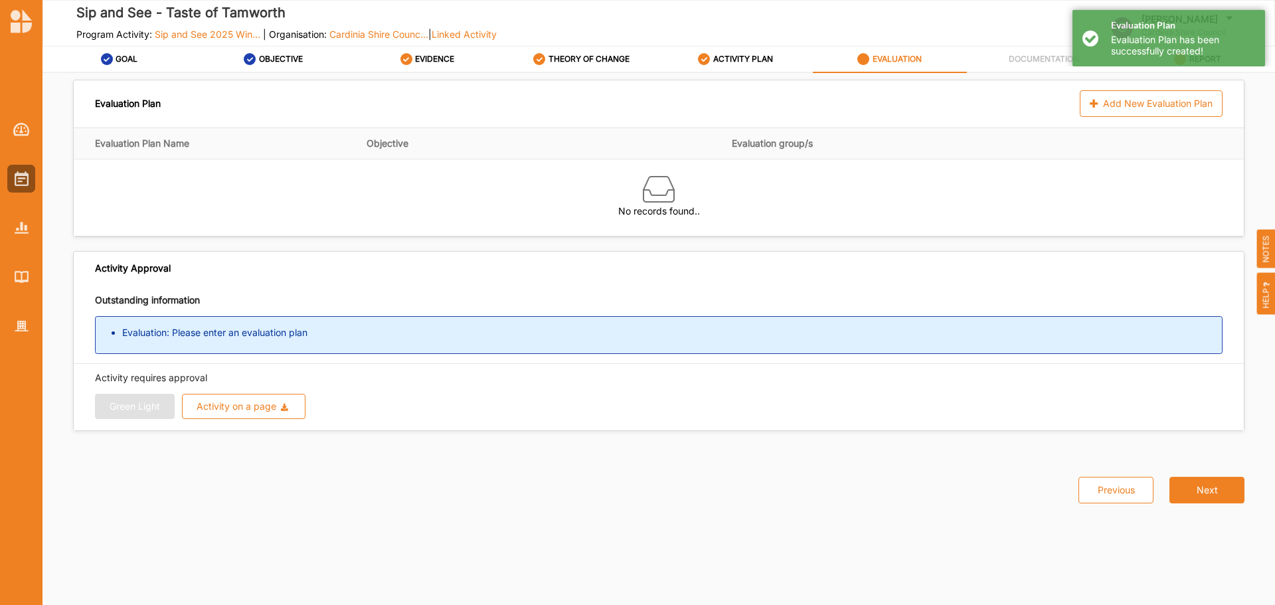
scroll to position [0, 0]
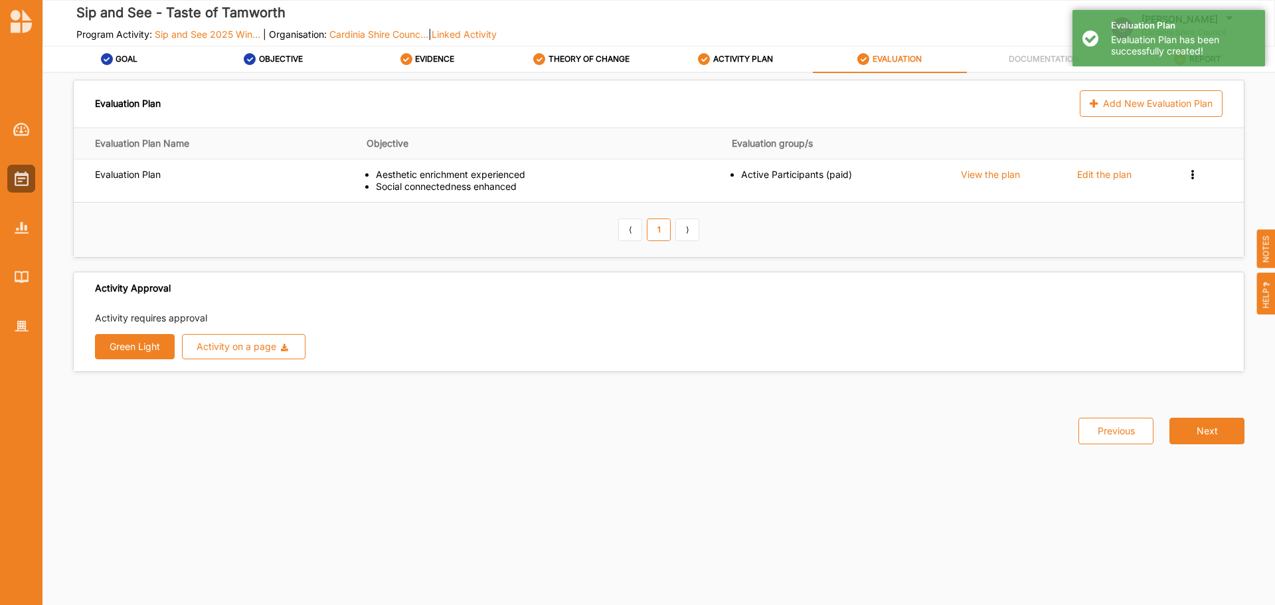
click at [1205, 428] on button "Next" at bounding box center [1206, 431] width 75 height 27
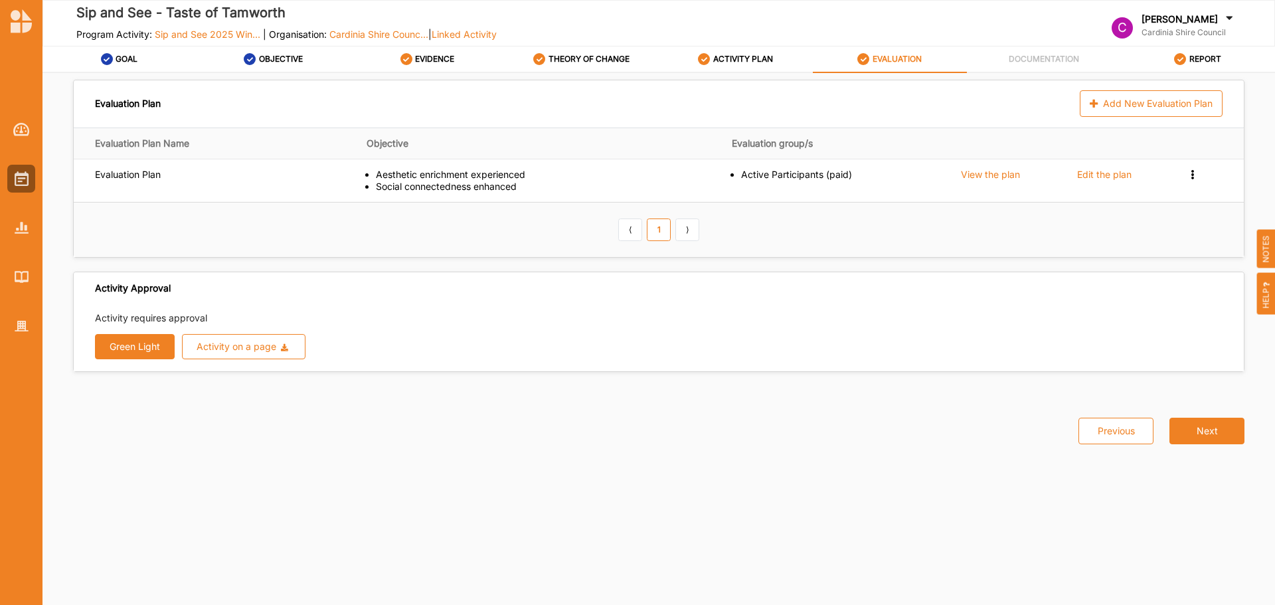
click at [140, 342] on button "Green Light" at bounding box center [135, 346] width 80 height 25
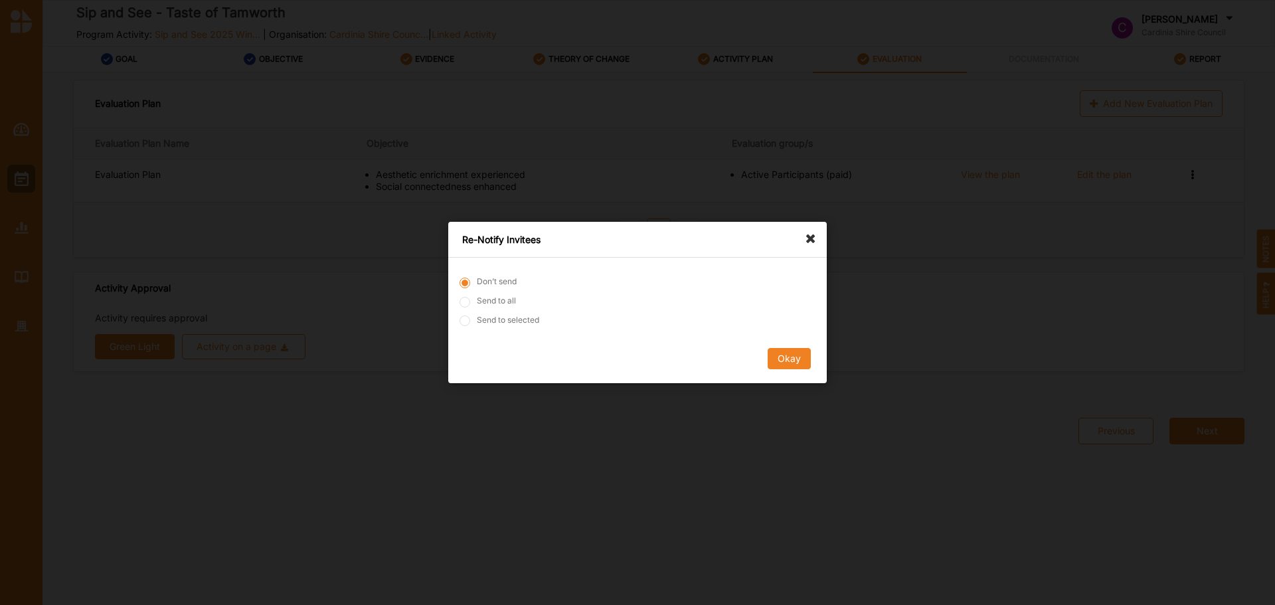
click at [788, 358] on button "Okay" at bounding box center [789, 358] width 43 height 21
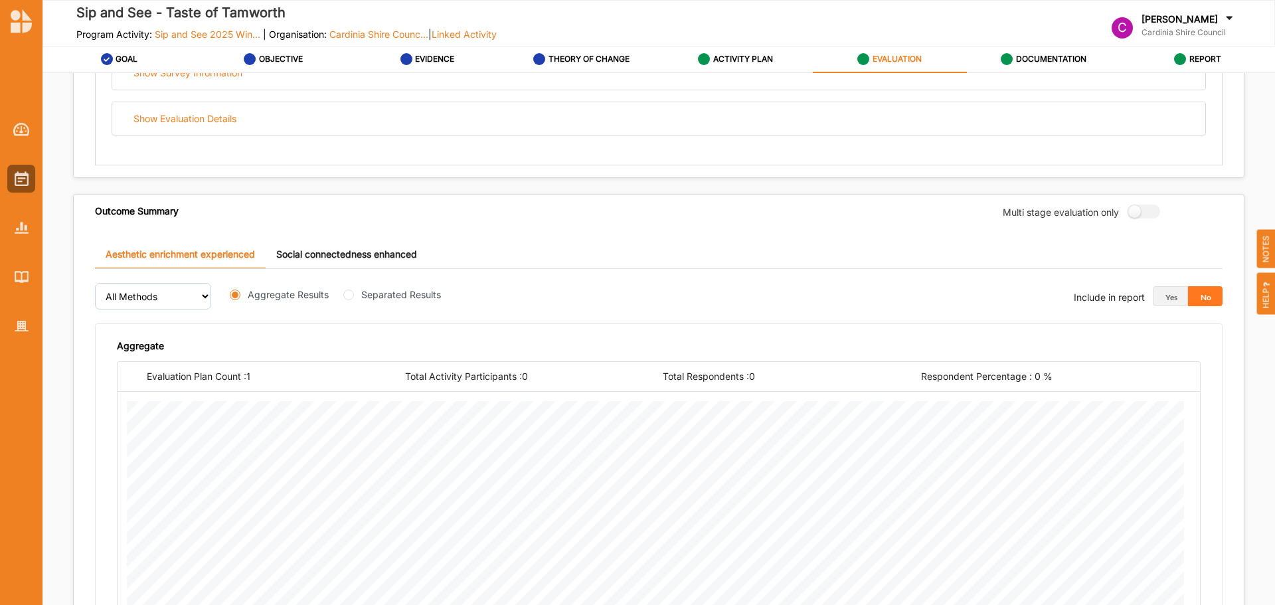
scroll to position [159, 0]
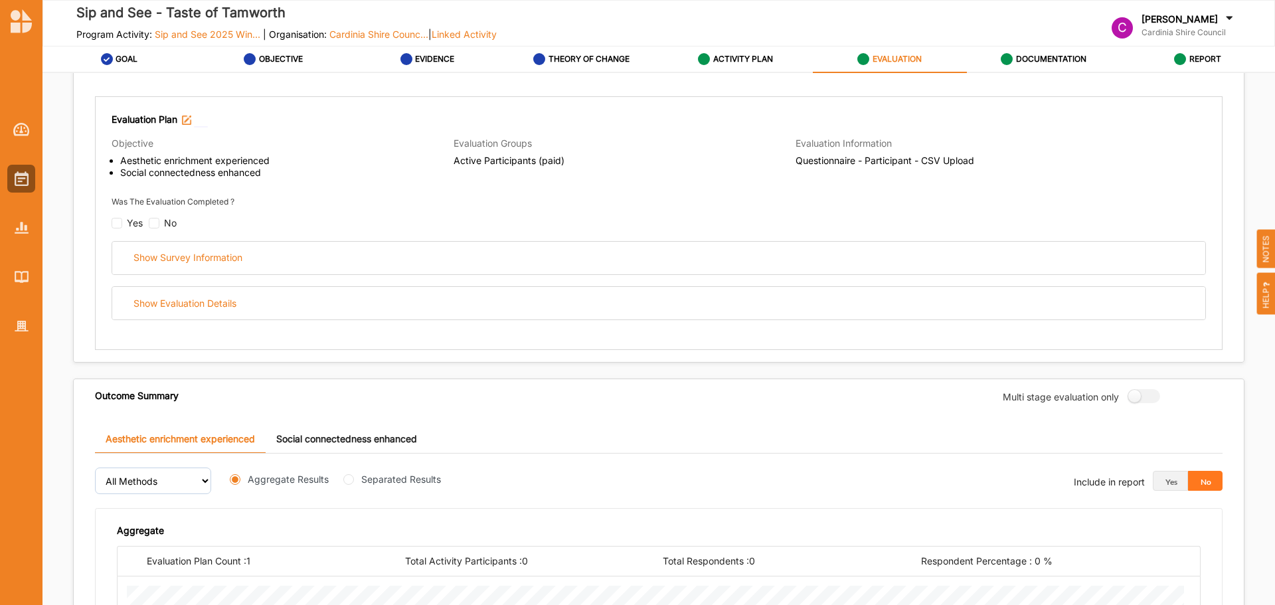
click at [544, 306] on div "Show Evaluation Details" at bounding box center [658, 303] width 1093 height 33
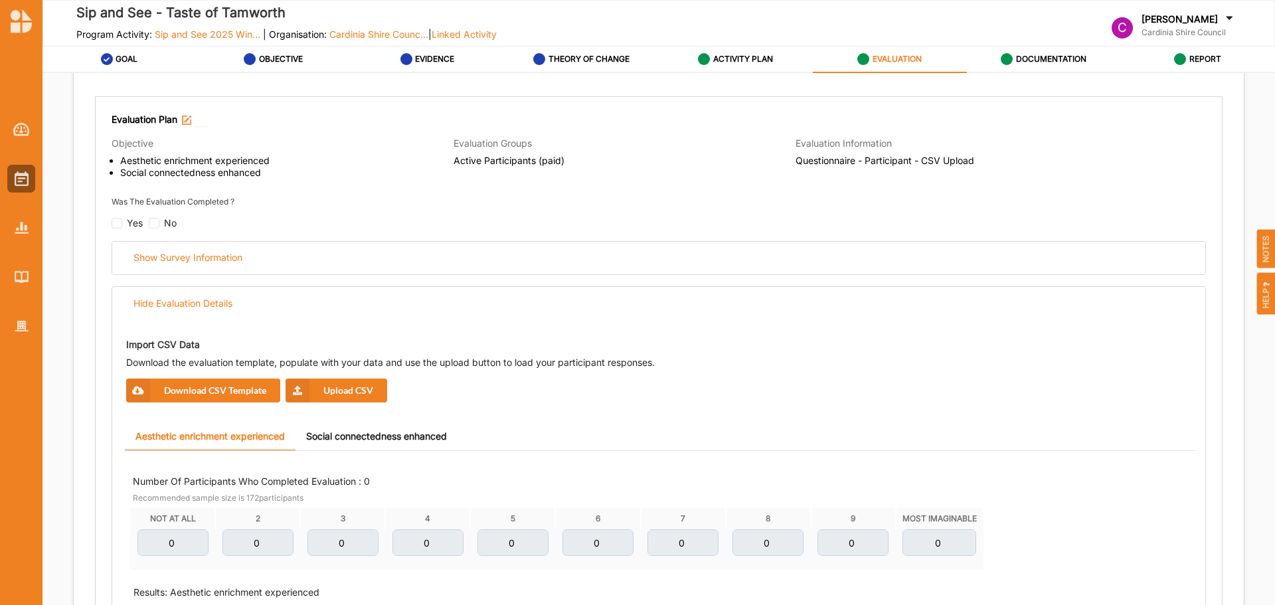
click at [220, 390] on button "Download CSV Template" at bounding box center [203, 390] width 154 height 24
click at [359, 390] on button "Upload CSV" at bounding box center [336, 390] width 102 height 24
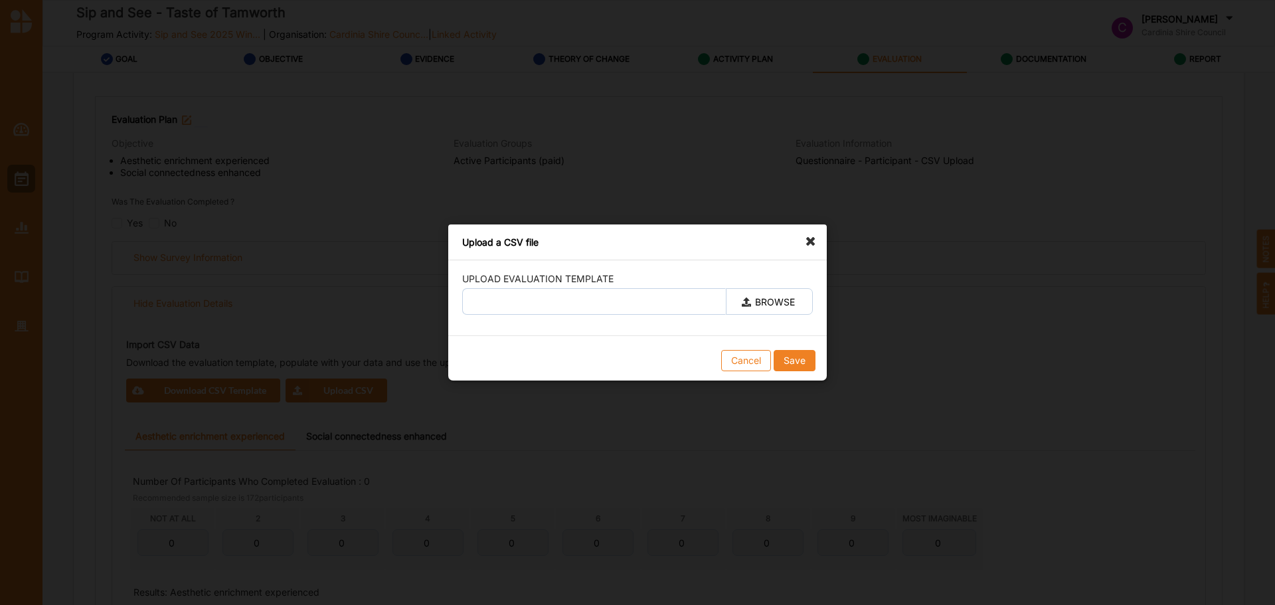
click at [769, 297] on label "BROWSE" at bounding box center [769, 301] width 87 height 27
click at [0, 0] on input "BROWSE" at bounding box center [0, 0] width 0 height 0
type input "taste of tamworth taxo .csv"
click at [816, 361] on div "Cancel Save" at bounding box center [637, 361] width 378 height 40
click at [797, 359] on button "Save" at bounding box center [795, 360] width 42 height 21
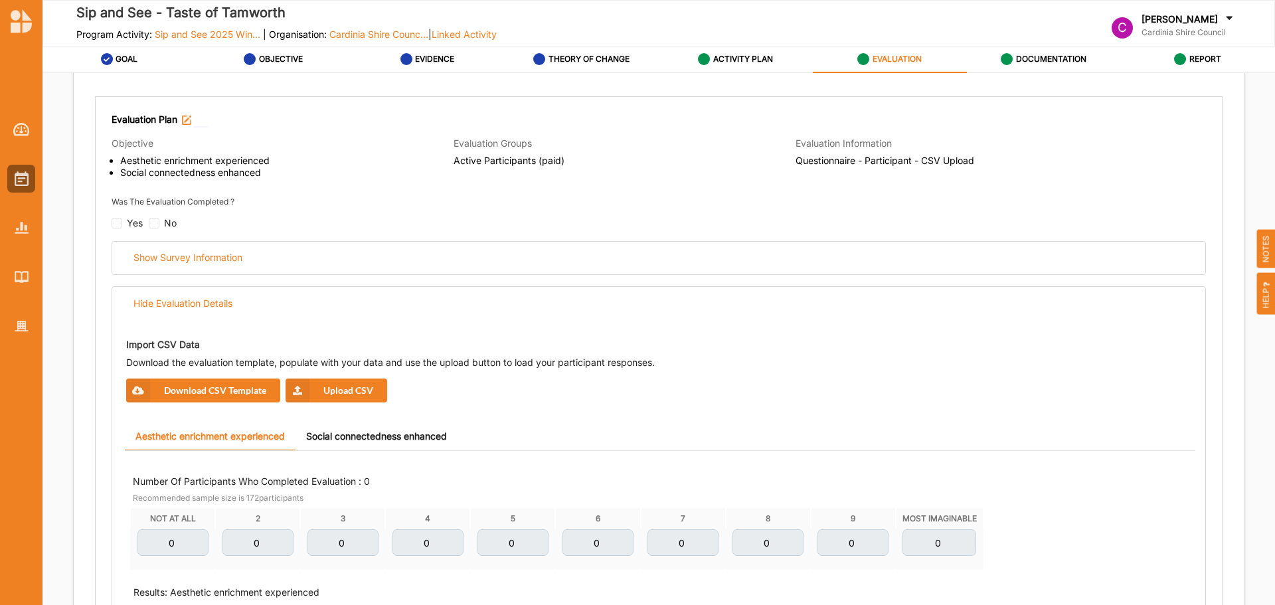
drag, startPoint x: 220, startPoint y: 385, endPoint x: 216, endPoint y: 394, distance: 10.1
click at [220, 385] on button "Download CSV Template" at bounding box center [203, 390] width 154 height 24
click at [368, 381] on button "Upload CSV" at bounding box center [336, 390] width 102 height 24
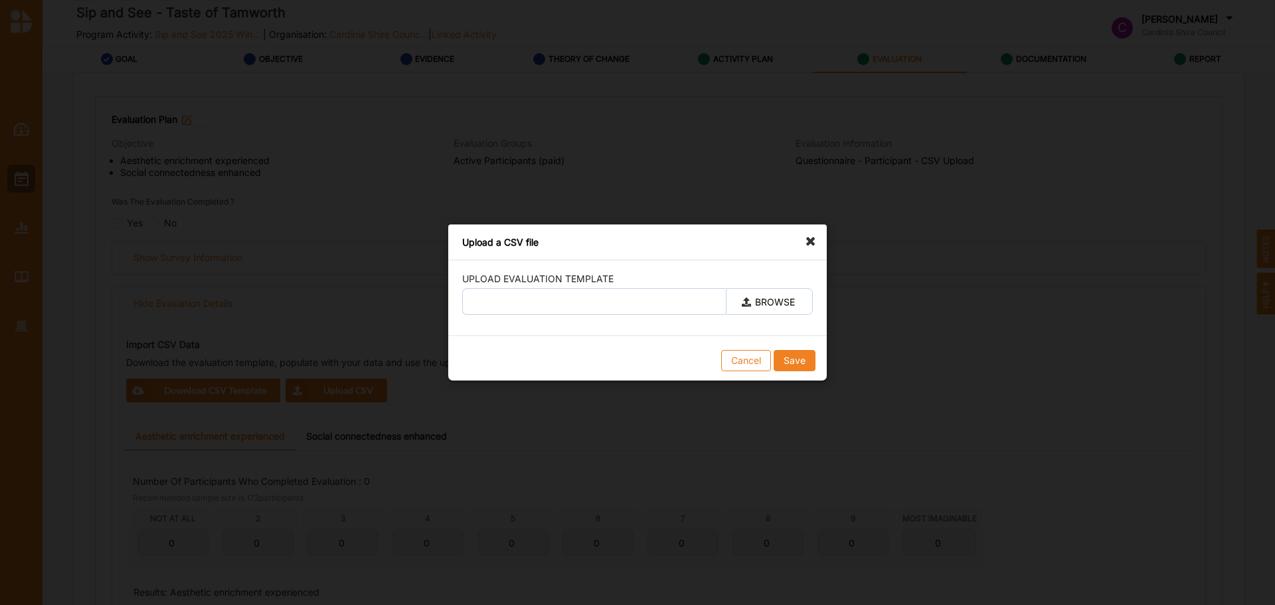
click at [775, 302] on label "BROWSE" at bounding box center [769, 301] width 87 height 27
click at [0, 0] on input "BROWSE" at bounding box center [0, 0] width 0 height 0
type input "TOT.csv"
click at [797, 362] on button "Save" at bounding box center [795, 360] width 42 height 21
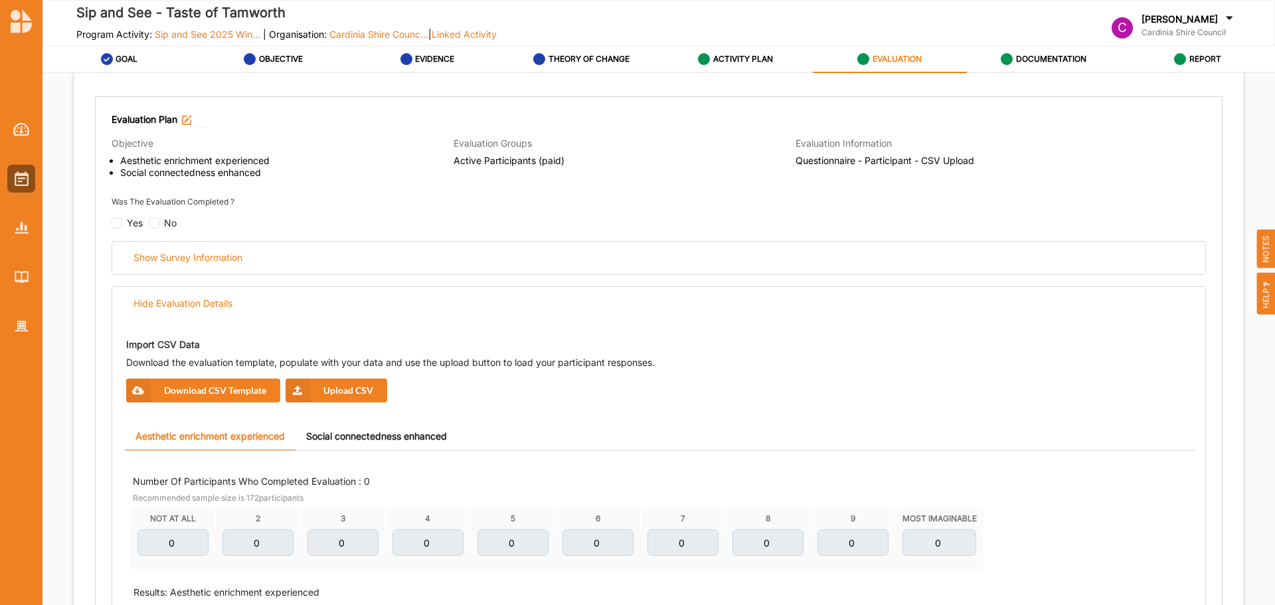
click at [326, 392] on button "Upload CSV" at bounding box center [336, 390] width 102 height 24
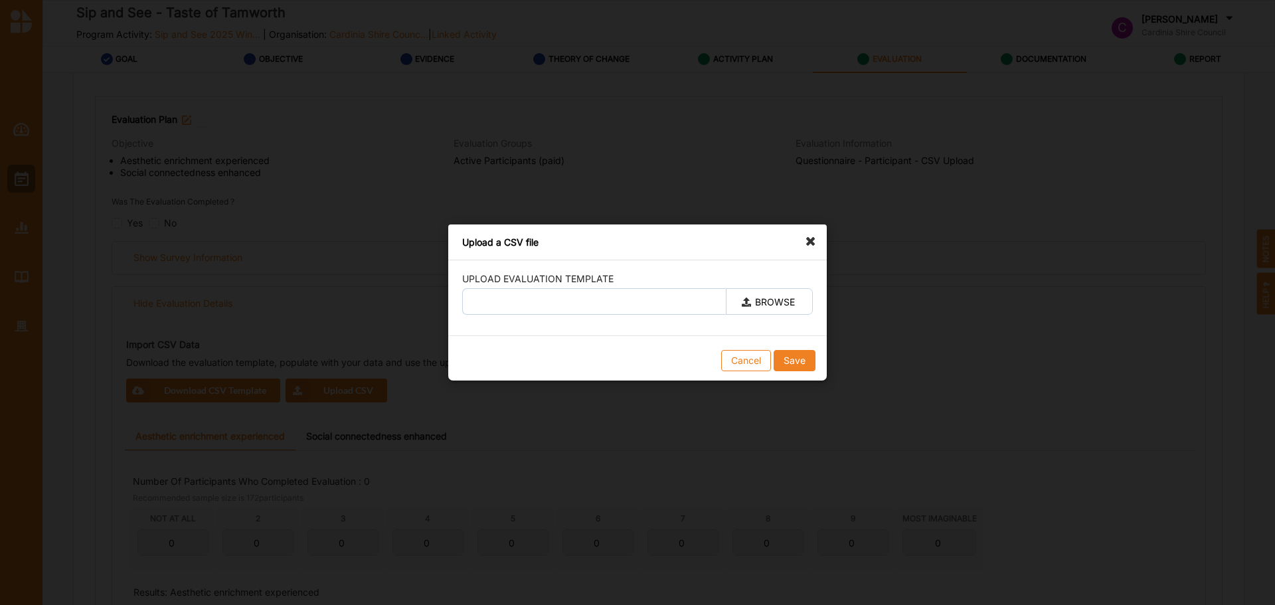
click at [762, 293] on label "BROWSE" at bounding box center [769, 301] width 87 height 27
click at [0, 0] on input "BROWSE" at bounding box center [0, 0] width 0 height 0
type input "TOT.csv"
click at [825, 368] on div "Cancel Save" at bounding box center [637, 361] width 378 height 40
click at [799, 358] on button "Save" at bounding box center [795, 360] width 42 height 21
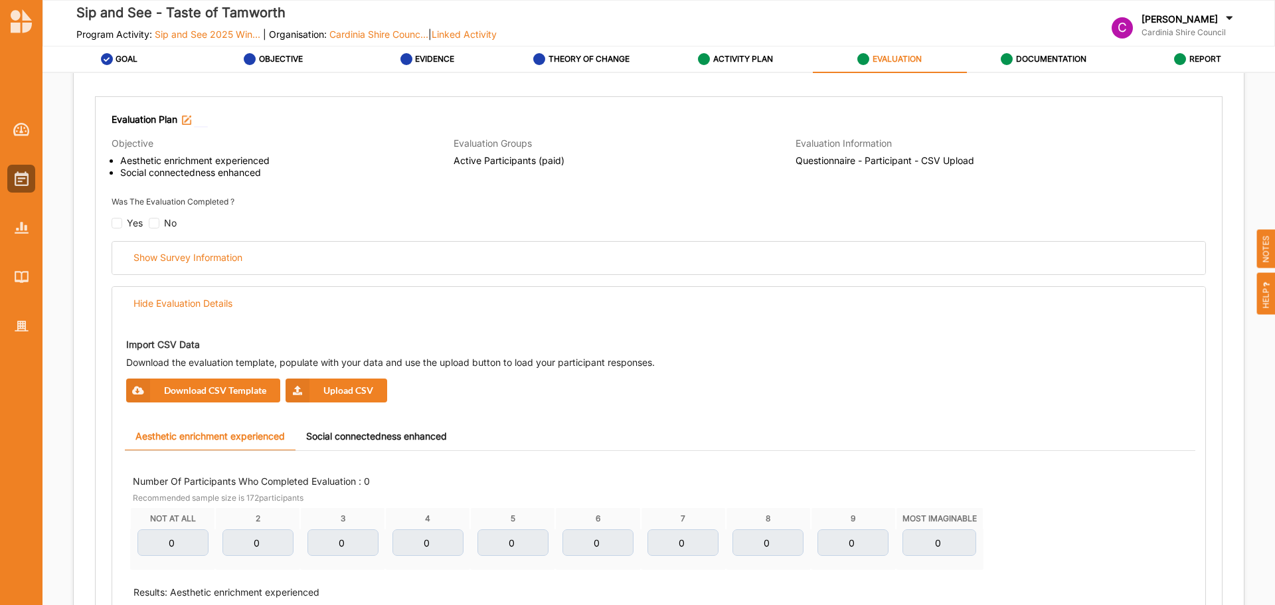
click at [378, 389] on button "Upload CSV" at bounding box center [336, 390] width 102 height 24
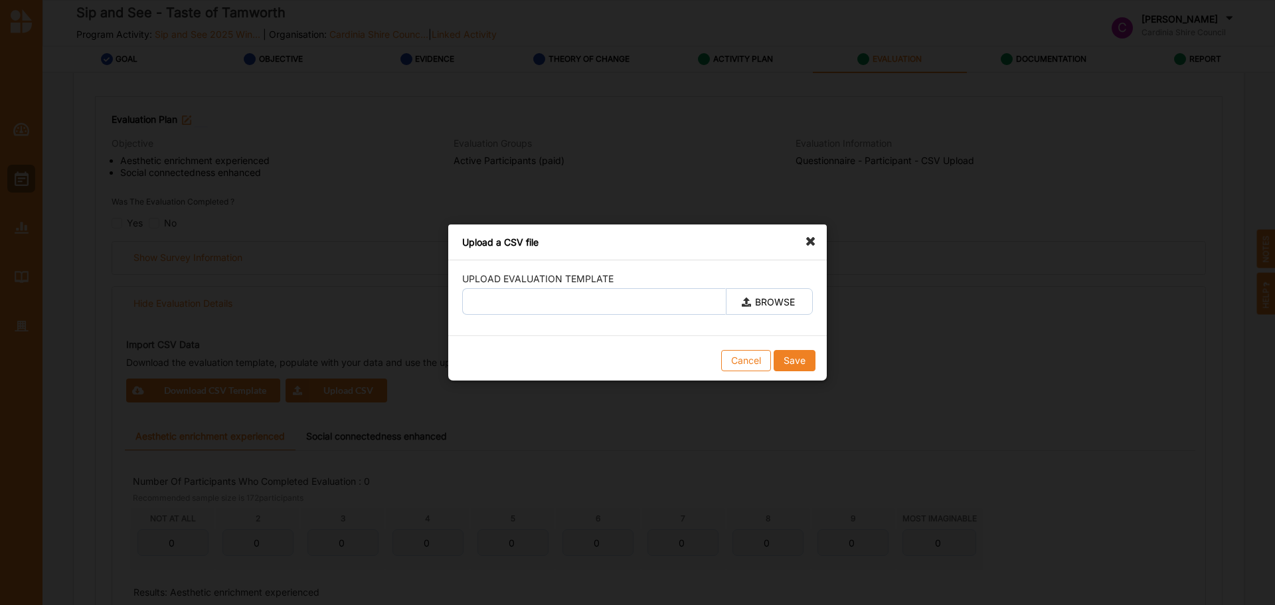
click at [764, 291] on label "BROWSE" at bounding box center [769, 301] width 87 height 27
click at [0, 0] on input "BROWSE" at bounding box center [0, 0] width 0 height 0
type input "TOT.csv"
click at [802, 364] on button "Save" at bounding box center [795, 360] width 42 height 21
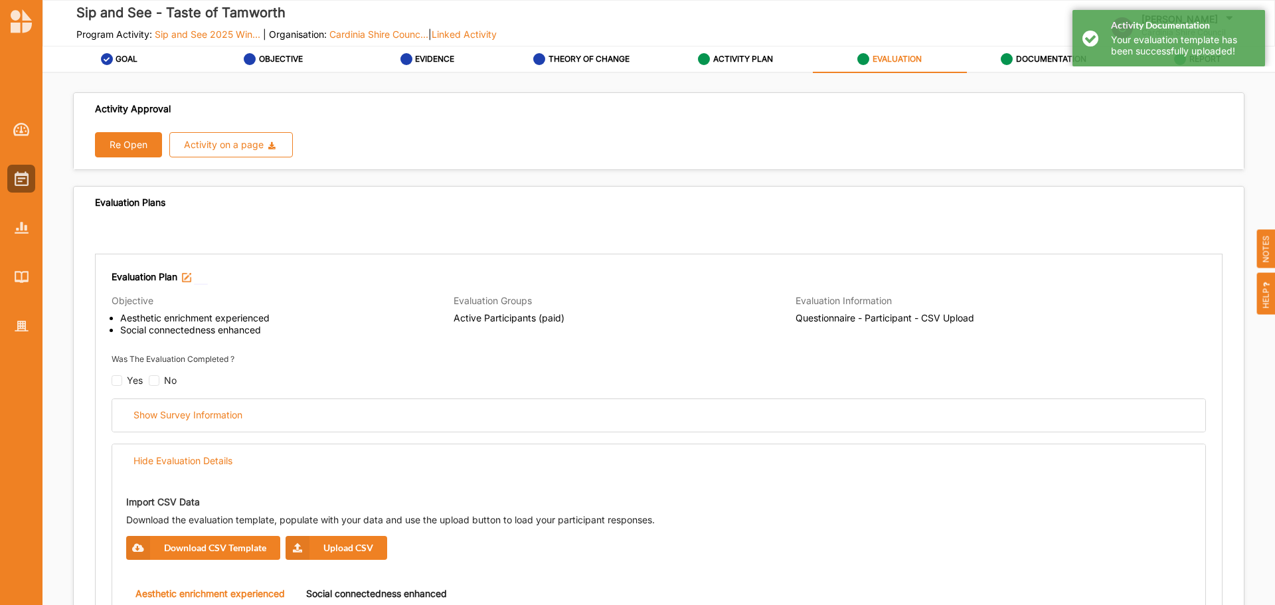
scroll to position [0, 0]
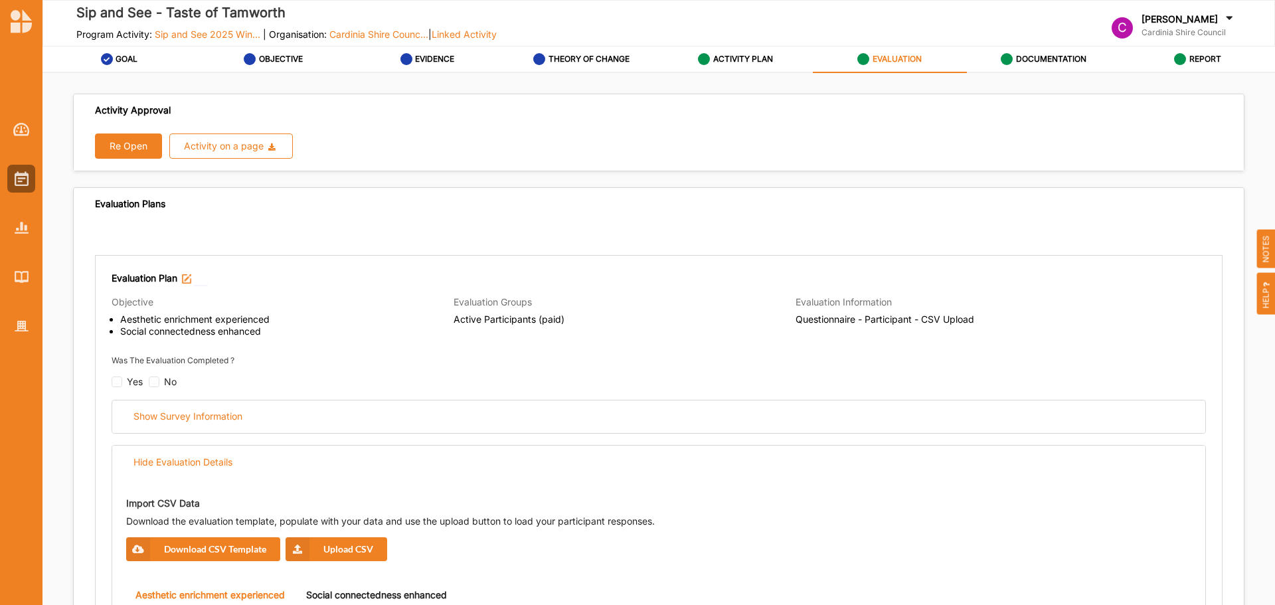
click at [117, 385] on input "checkbox" at bounding box center [117, 381] width 11 height 11
checkbox input "false"
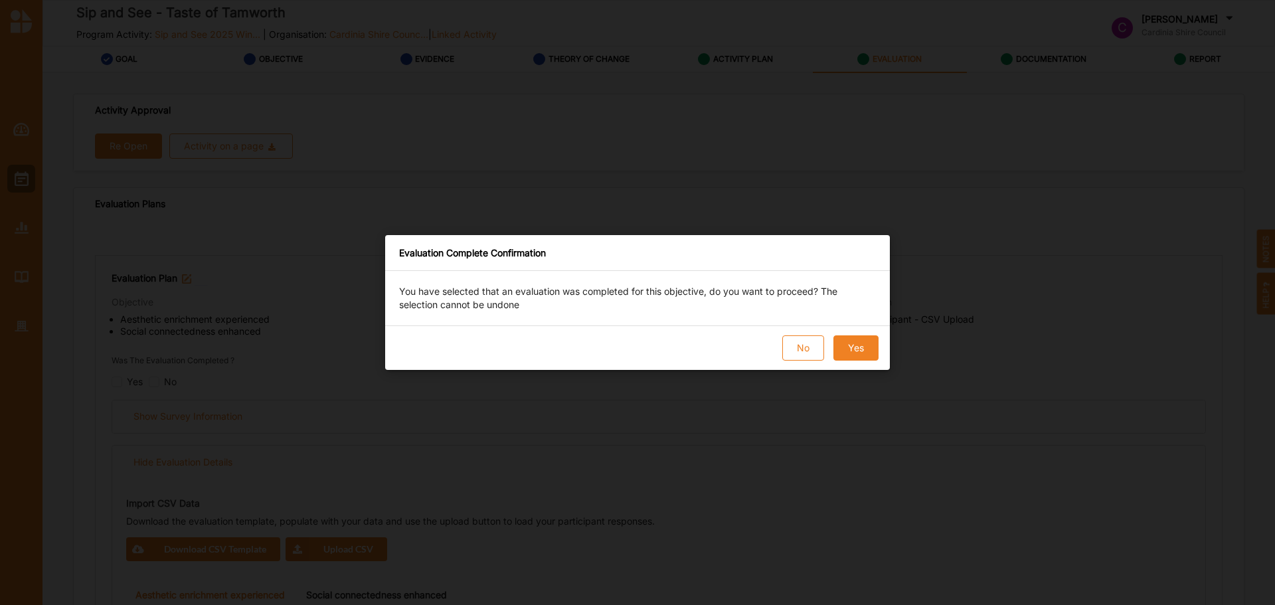
click at [808, 337] on button "No" at bounding box center [803, 347] width 42 height 25
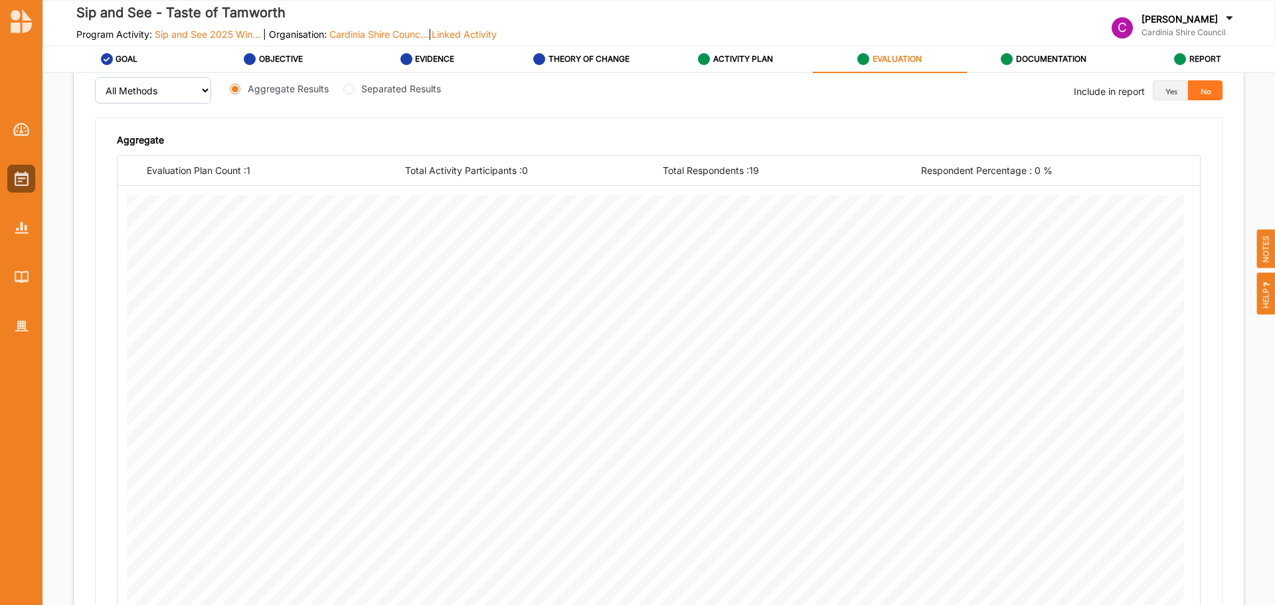
scroll to position [2050, 0]
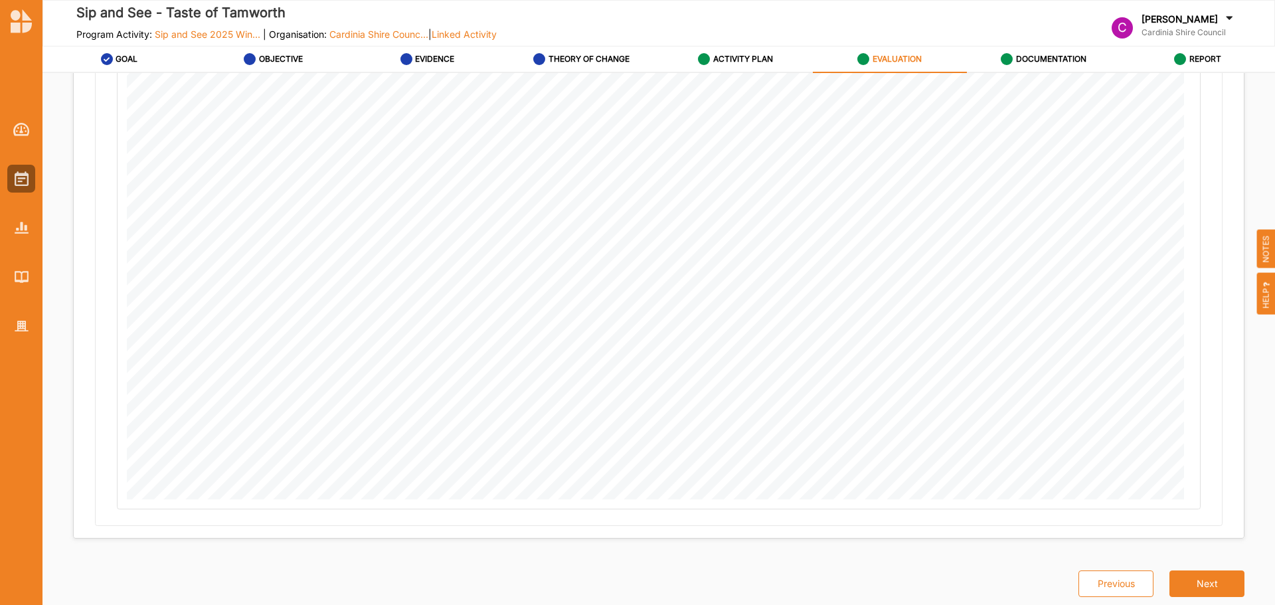
click at [1188, 588] on button "Next" at bounding box center [1206, 583] width 75 height 27
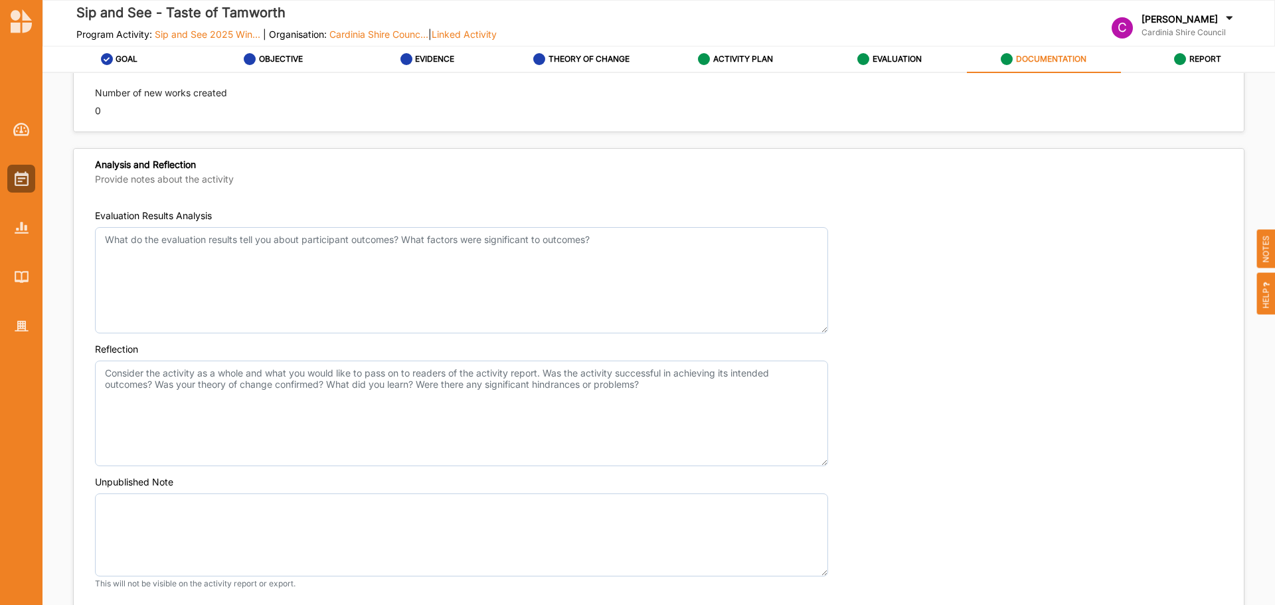
scroll to position [1028, 0]
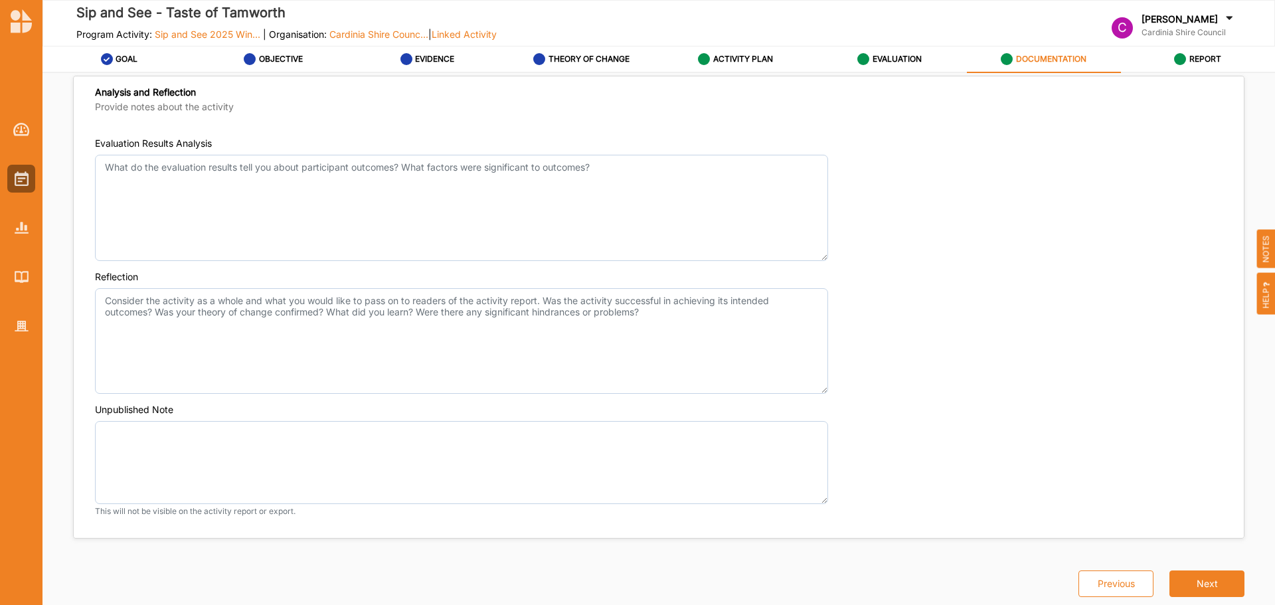
click at [895, 78] on div "Analysis and Reflection Provide notes about the activity" at bounding box center [659, 100] width 1170 height 49
click at [896, 56] on label "EVALUATION" at bounding box center [896, 59] width 49 height 11
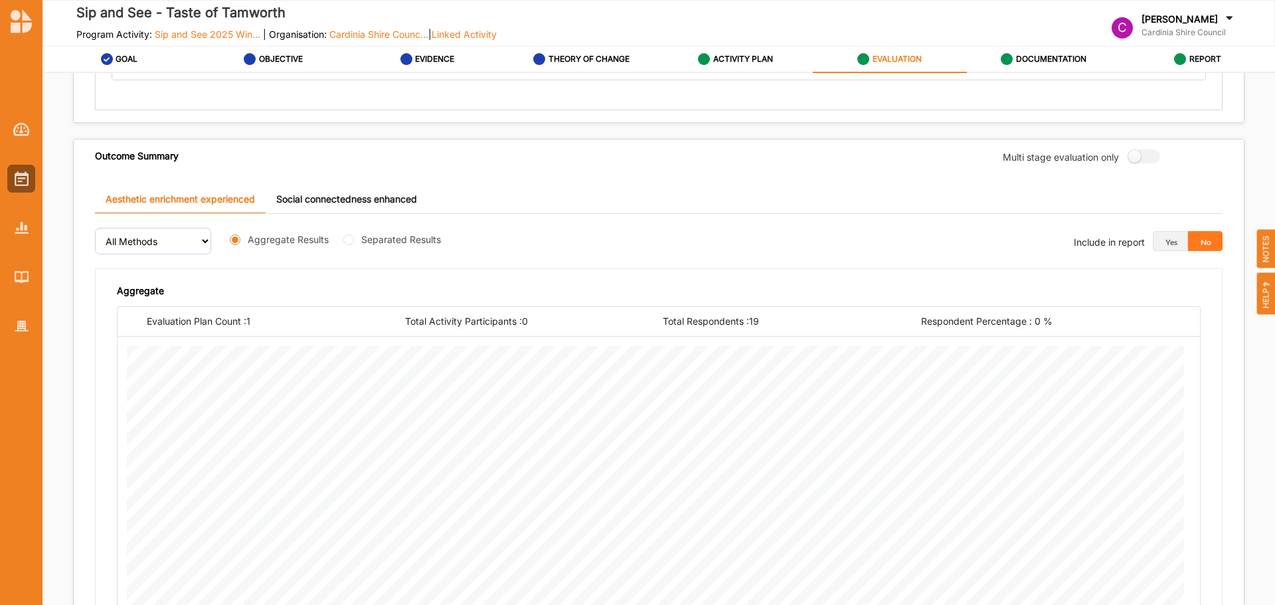
scroll to position [332, 0]
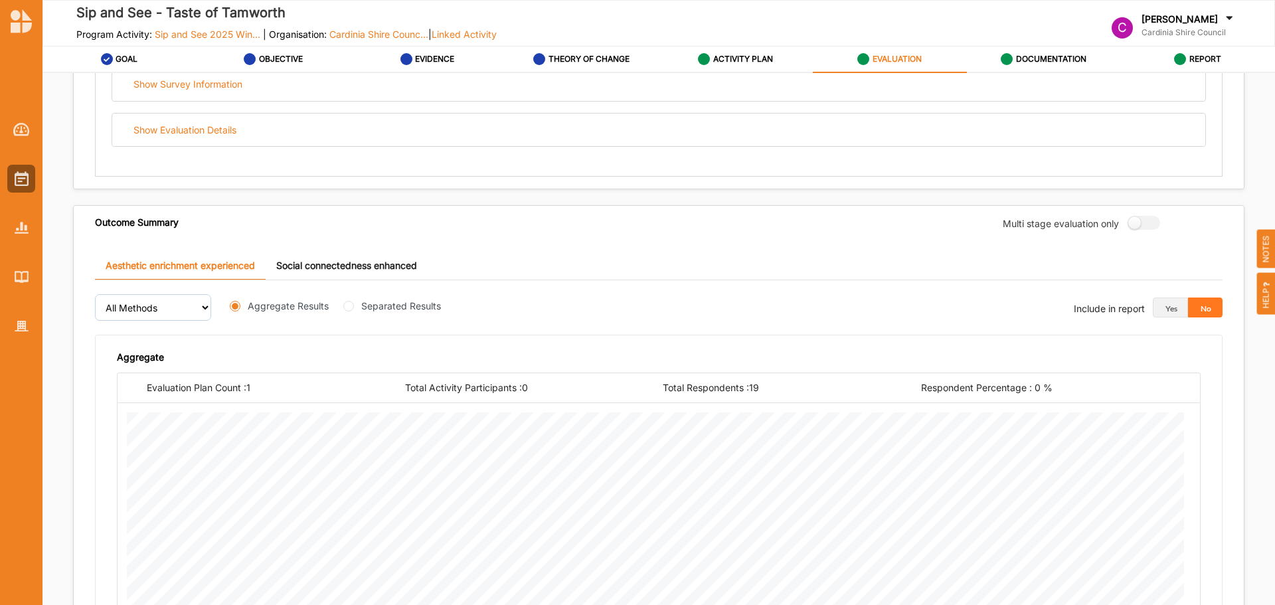
click at [410, 262] on link "Social connectedness enhanced" at bounding box center [347, 266] width 162 height 29
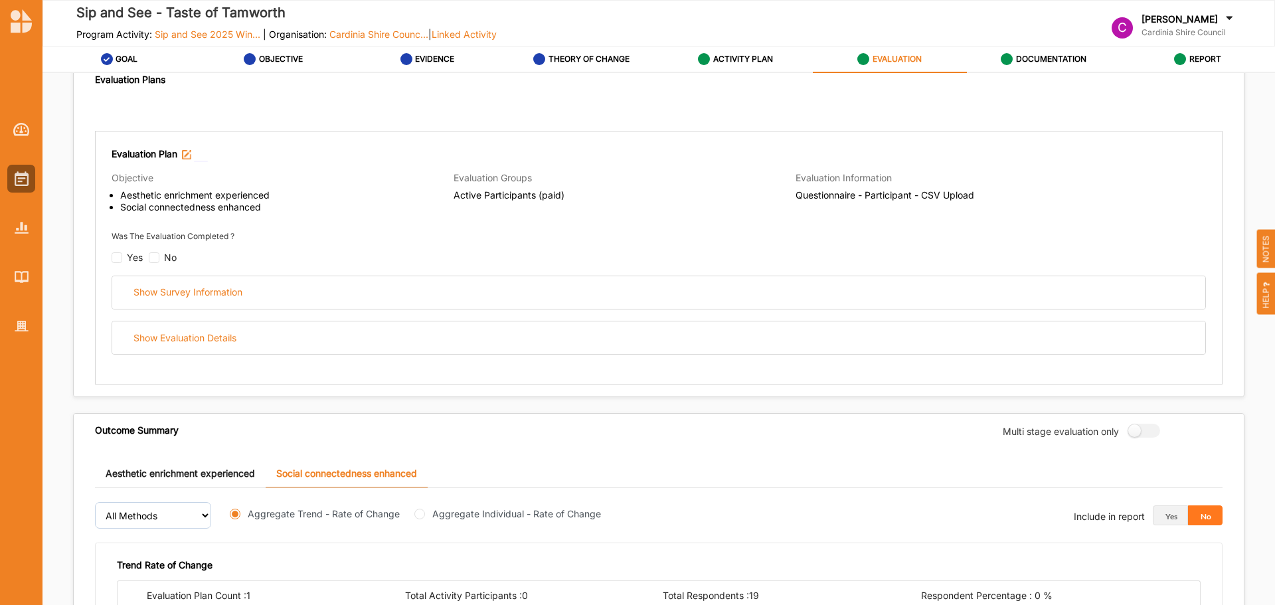
scroll to position [0, 0]
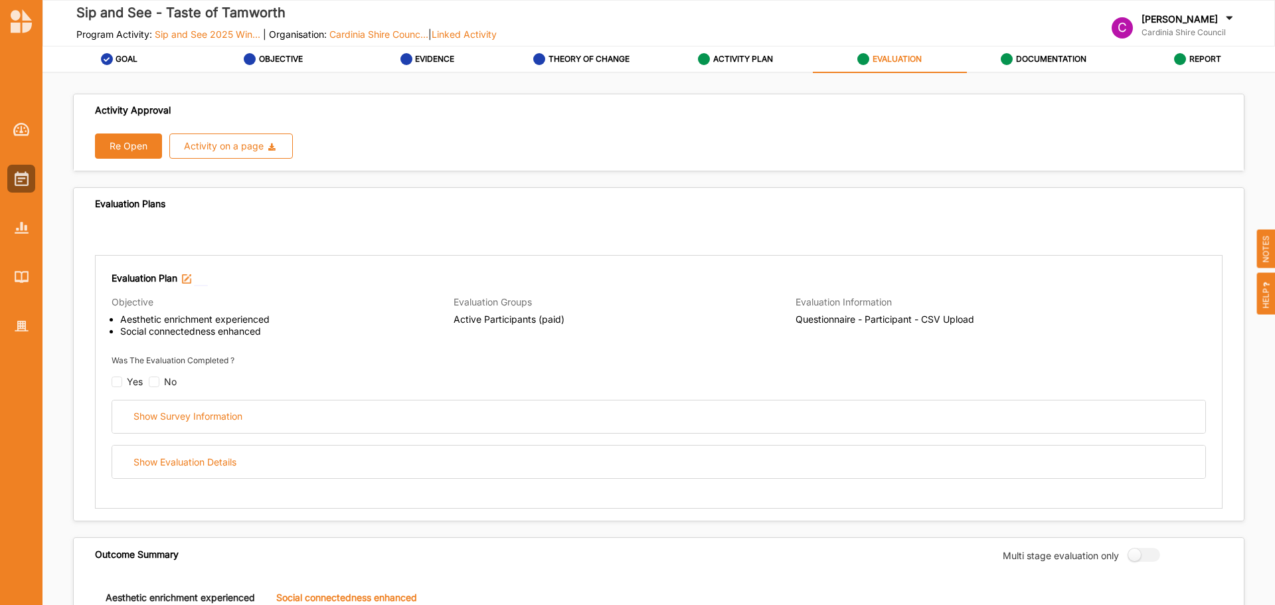
drag, startPoint x: 134, startPoint y: 151, endPoint x: 135, endPoint y: 163, distance: 12.0
click at [134, 151] on button "Re Open" at bounding box center [128, 145] width 67 height 25
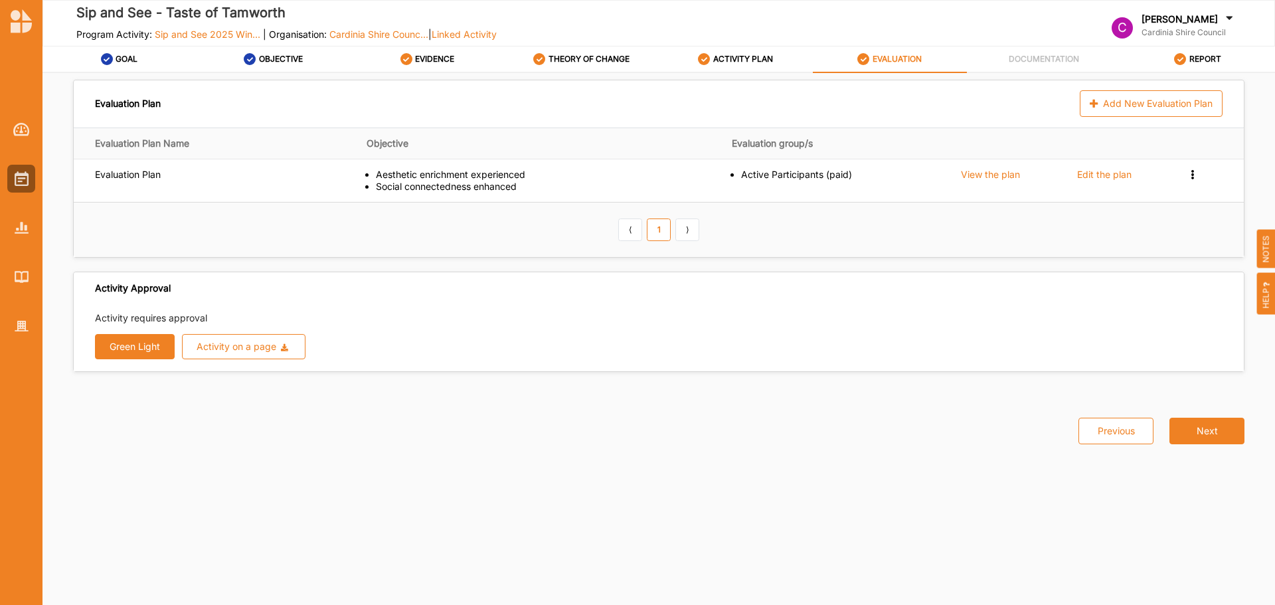
click at [142, 339] on button "Green Light" at bounding box center [135, 346] width 80 height 25
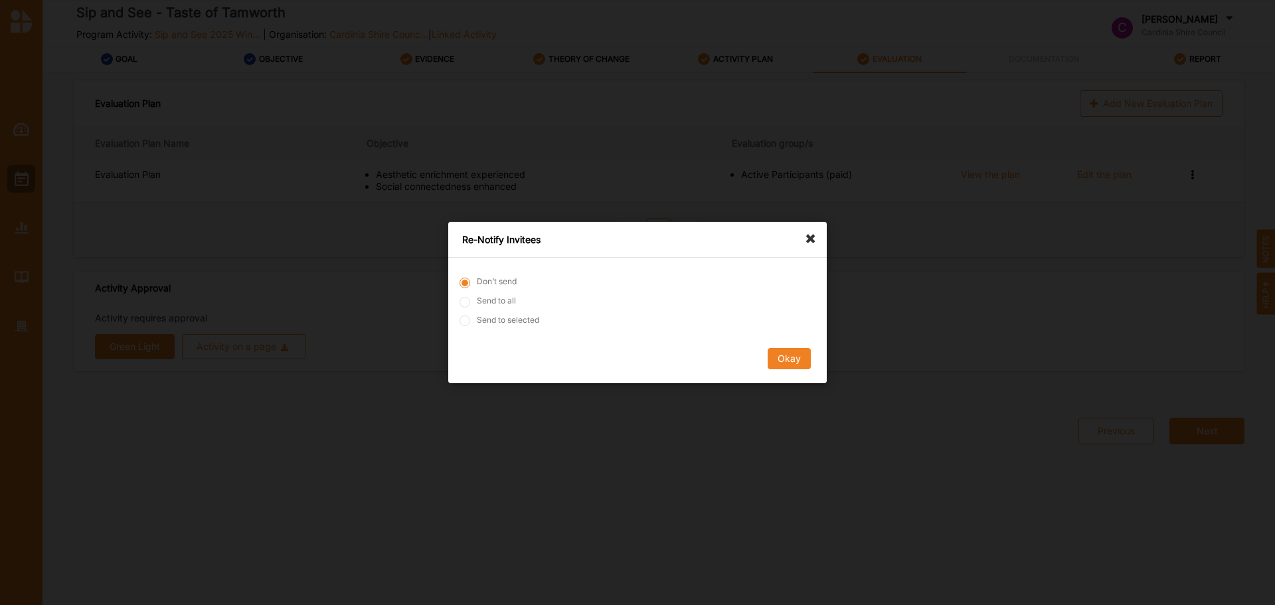
click at [804, 357] on button "Okay" at bounding box center [789, 358] width 43 height 21
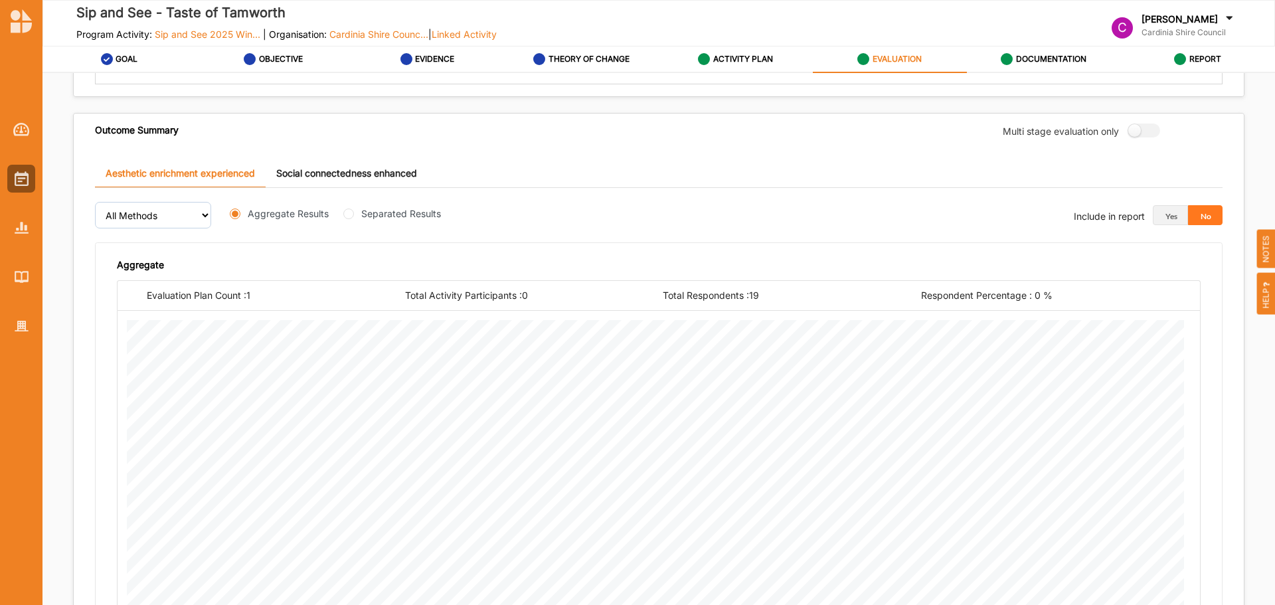
scroll to position [159, 0]
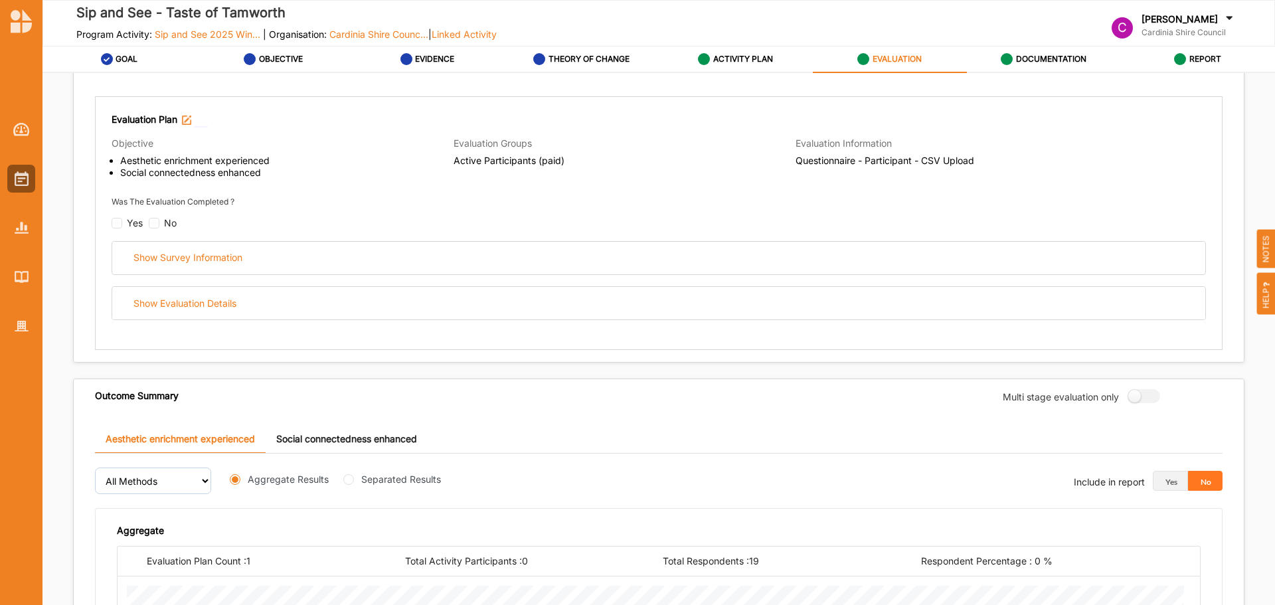
click at [125, 225] on div "Yes" at bounding box center [127, 223] width 31 height 11
click at [122, 225] on div "Yes" at bounding box center [127, 223] width 31 height 11
click at [116, 225] on input "checkbox" at bounding box center [117, 223] width 11 height 11
checkbox input "false"
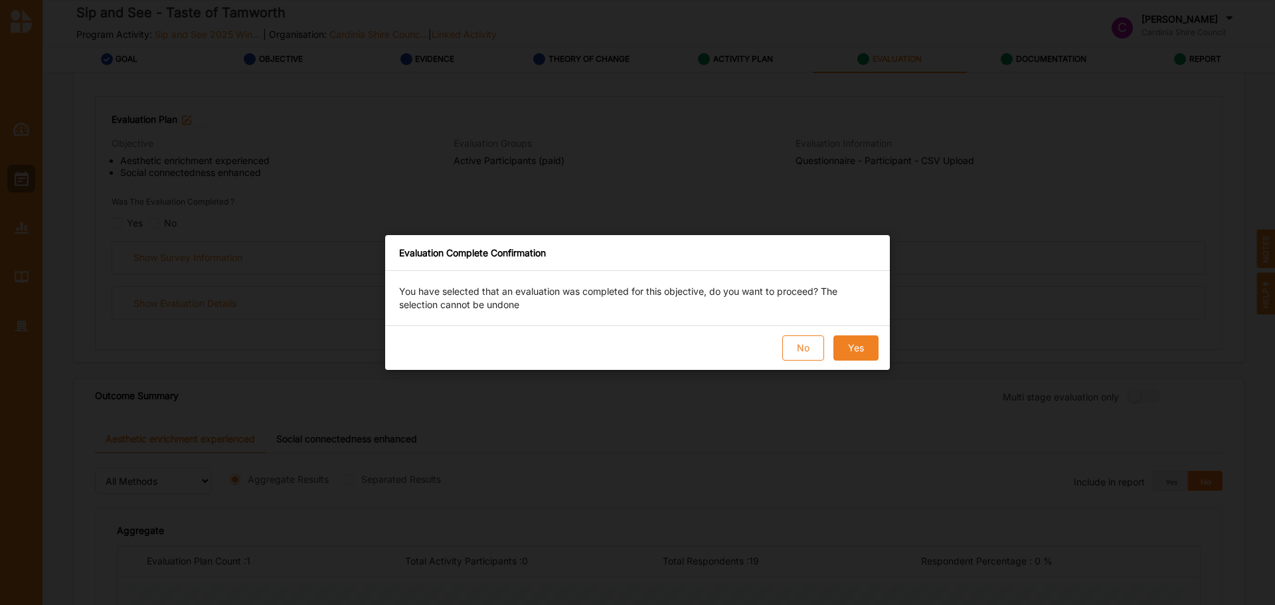
drag, startPoint x: 799, startPoint y: 356, endPoint x: 852, endPoint y: 345, distance: 53.7
click at [852, 345] on div "No Yes" at bounding box center [637, 347] width 505 height 44
drag, startPoint x: 852, startPoint y: 345, endPoint x: 774, endPoint y: 454, distance: 134.3
click at [774, 454] on div "Evaluation Complete Confirmation You have selected that an evaluation was compl…" at bounding box center [637, 302] width 1275 height 605
click at [800, 348] on button "No" at bounding box center [803, 347] width 42 height 25
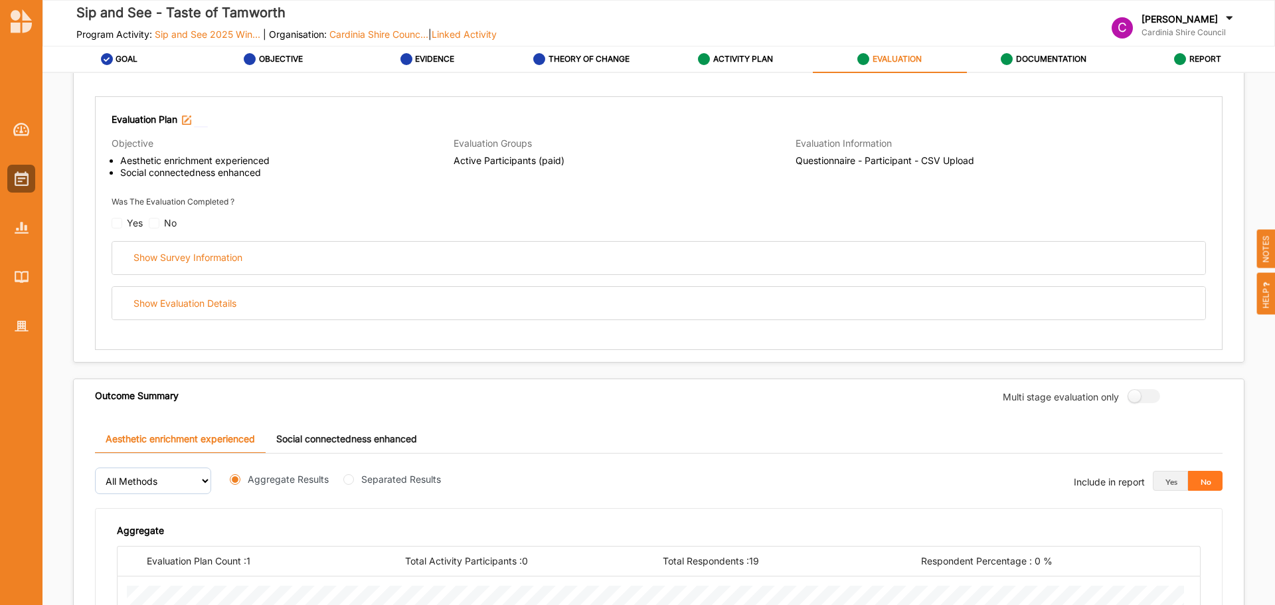
click at [853, 163] on span "Questionnaire - Participant - CSV Upload" at bounding box center [966, 161] width 342 height 12
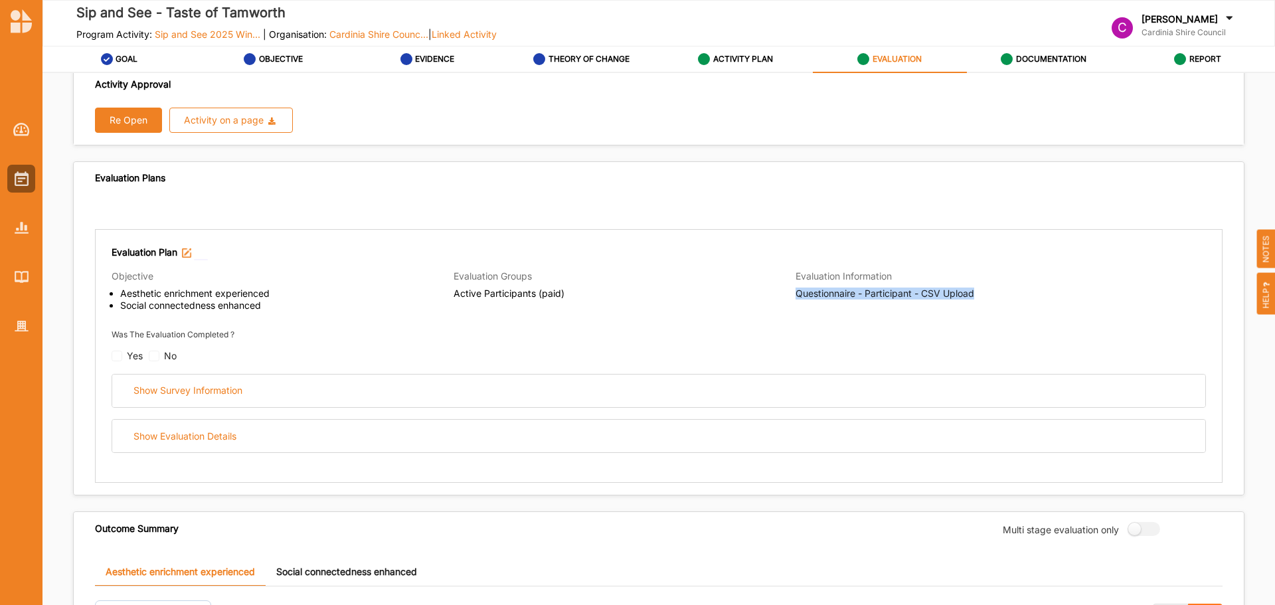
scroll to position [0, 0]
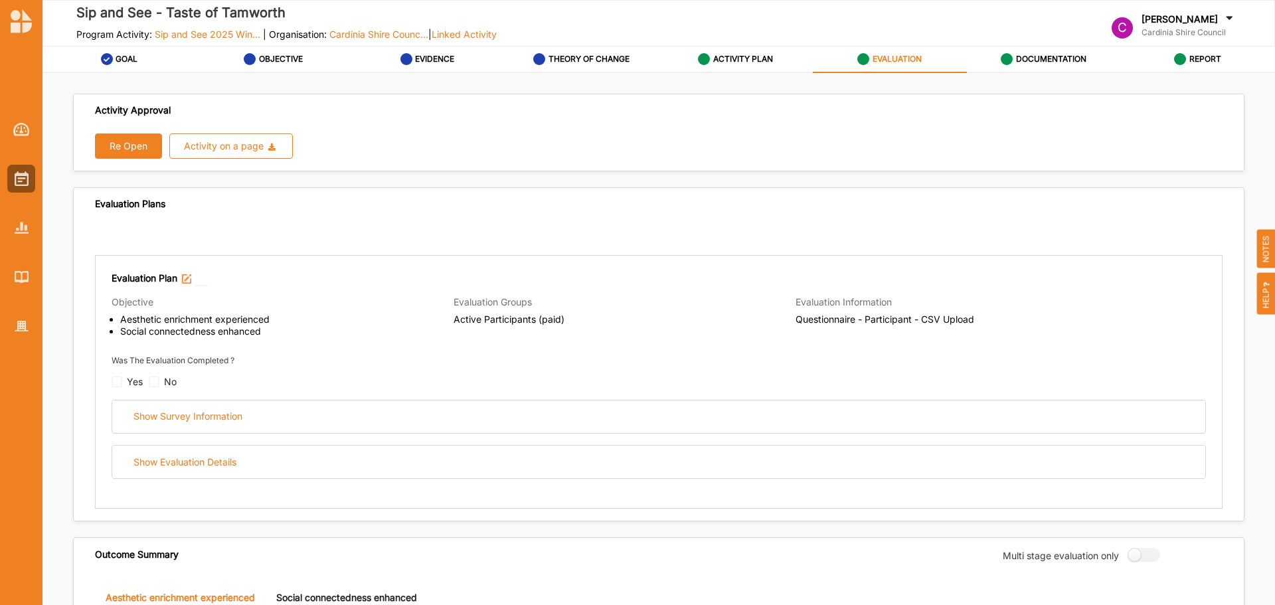
click at [256, 462] on div "Show Evaluation Details" at bounding box center [658, 462] width 1093 height 33
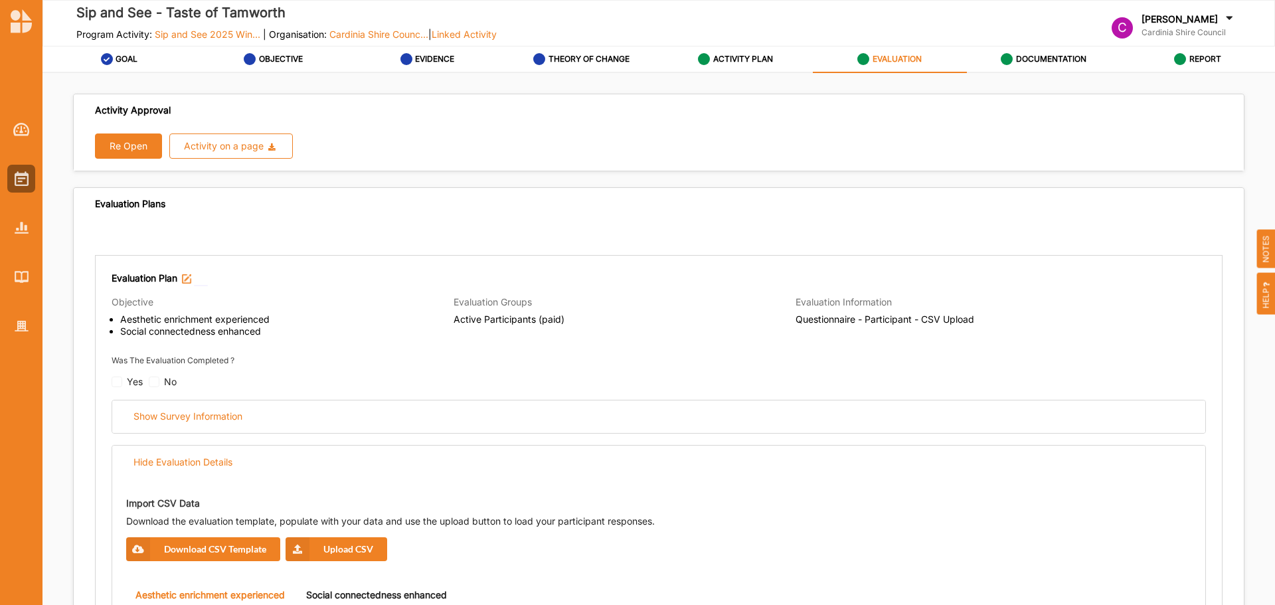
scroll to position [199, 0]
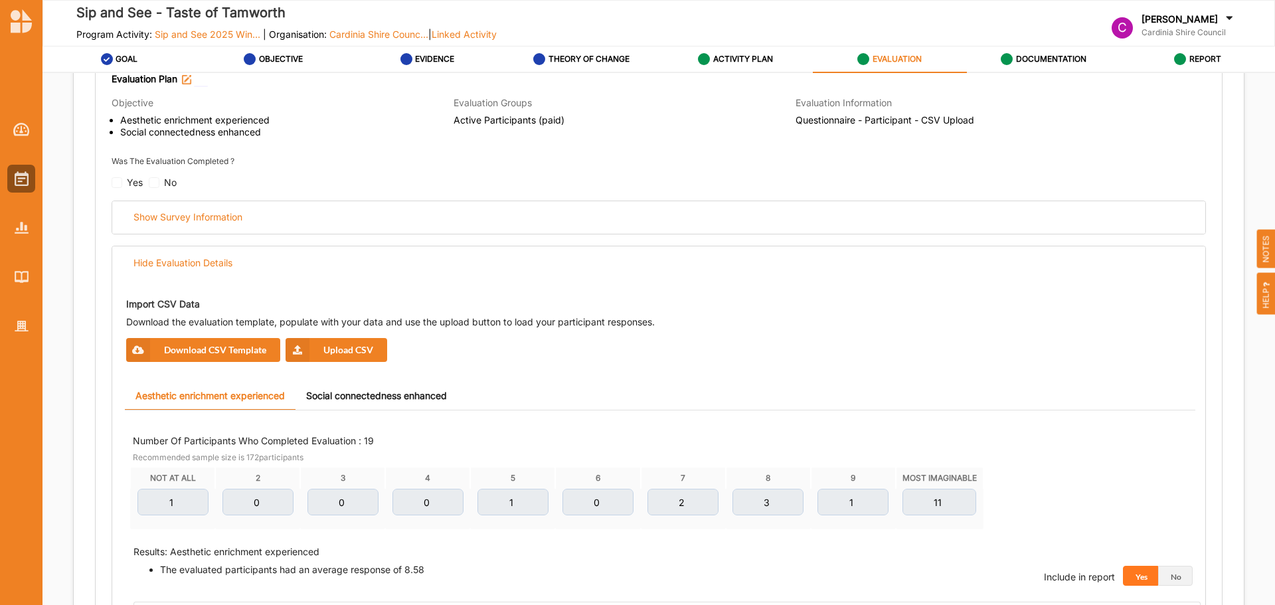
click at [331, 354] on button "Upload CSV" at bounding box center [336, 350] width 102 height 24
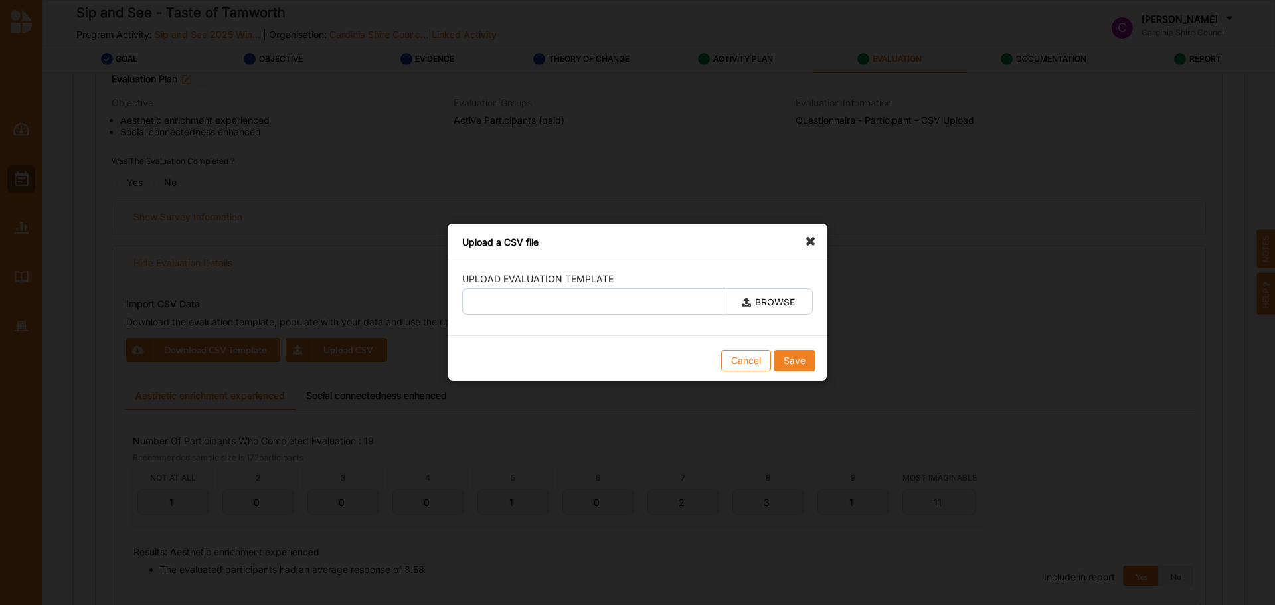
click at [759, 301] on label "BROWSE" at bounding box center [769, 301] width 87 height 27
click at [0, 0] on input "BROWSE" at bounding box center [0, 0] width 0 height 0
type input "TOT.csv"
click at [796, 363] on button "Save" at bounding box center [795, 360] width 42 height 21
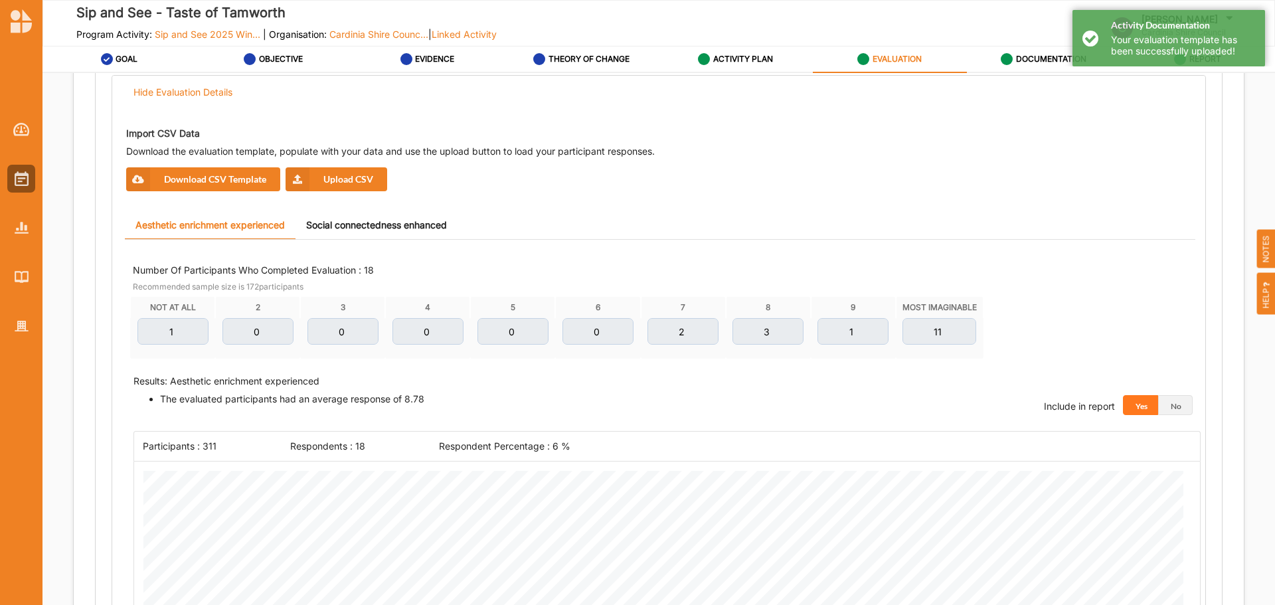
scroll to position [332, 0]
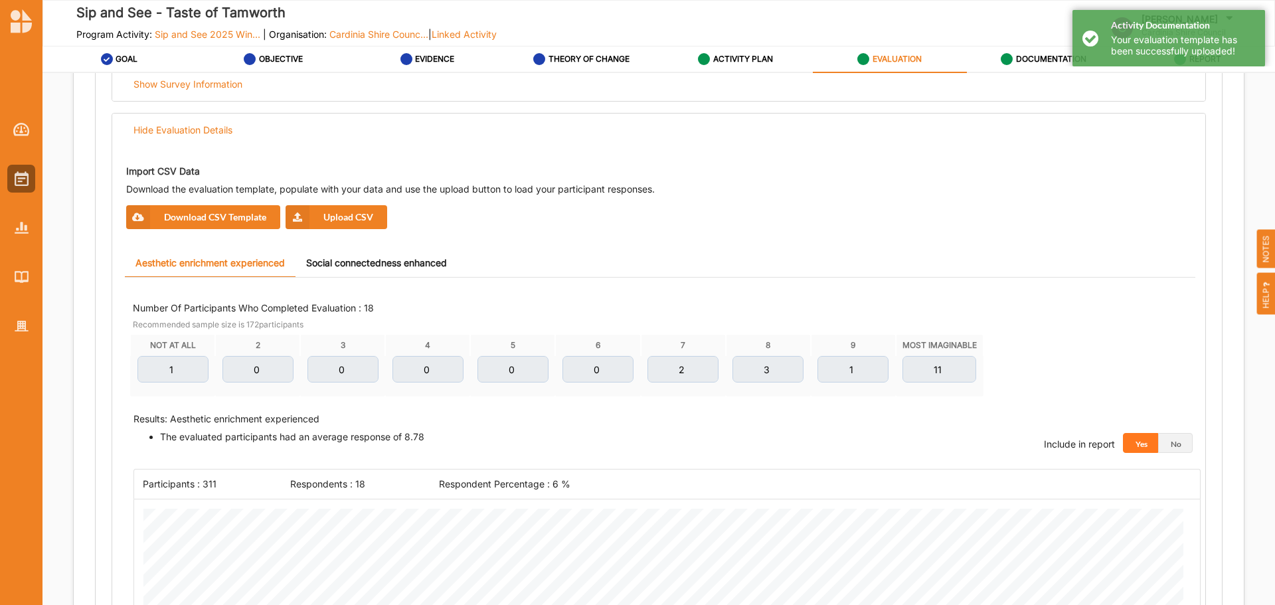
click at [367, 253] on link "Social connectedness enhanced" at bounding box center [376, 263] width 162 height 29
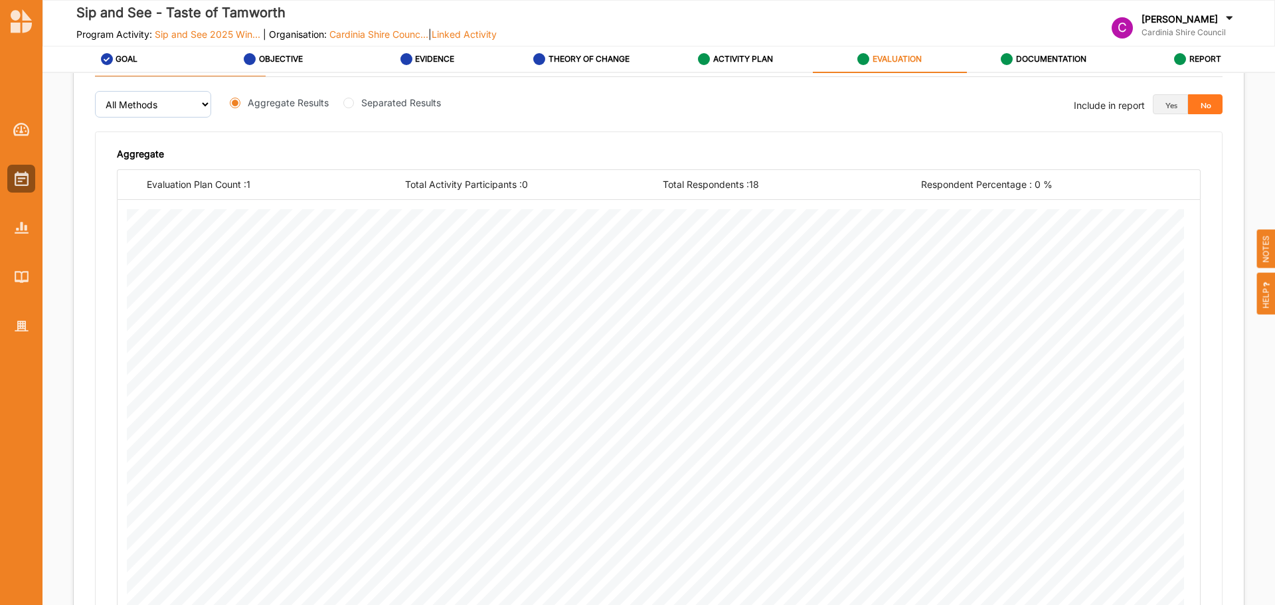
scroll to position [2206, 0]
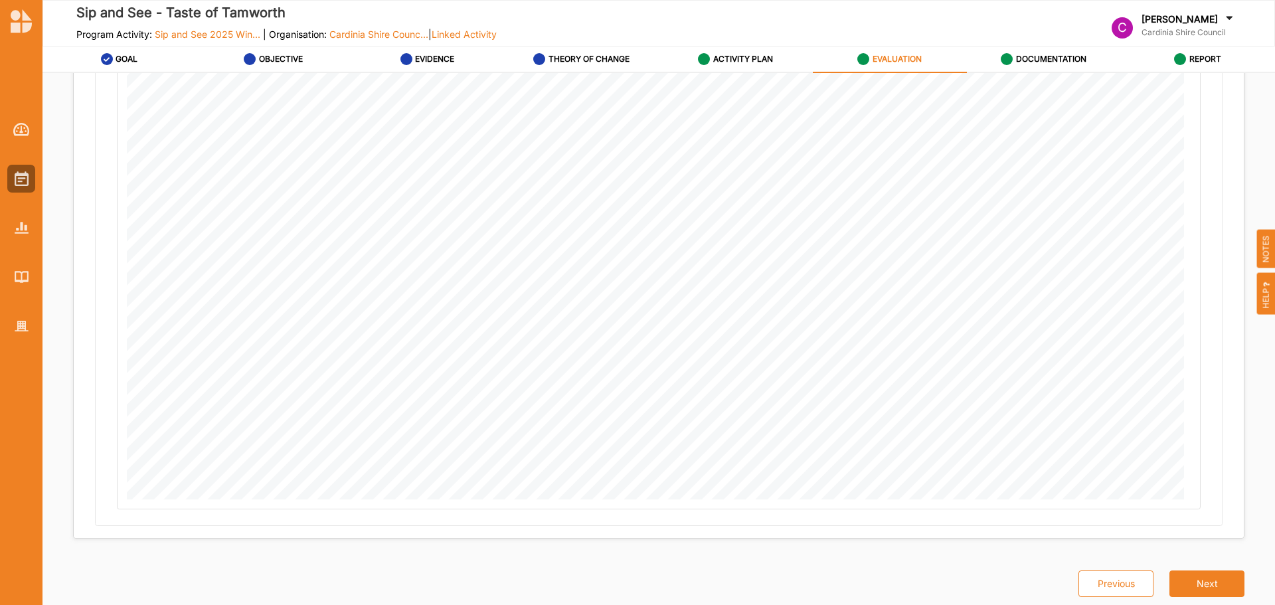
click at [1192, 578] on button "Next" at bounding box center [1206, 583] width 75 height 27
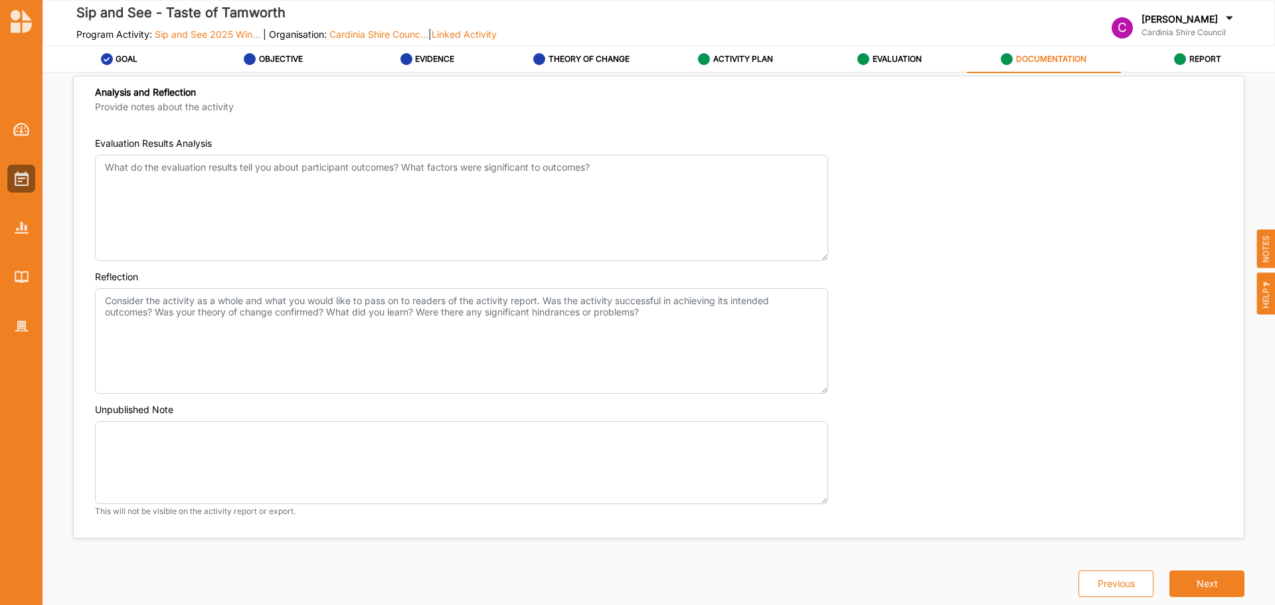
click at [1198, 64] on div "REPORT" at bounding box center [1197, 59] width 47 height 24
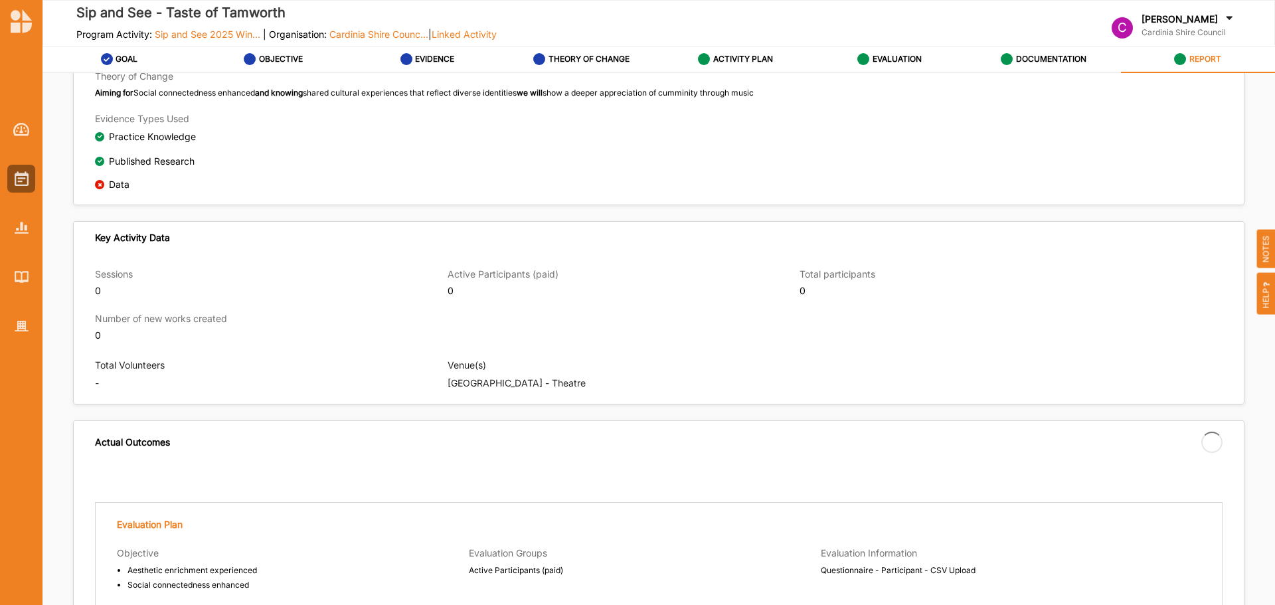
click at [1085, 66] on div "DOCUMENTATION" at bounding box center [1044, 59] width 86 height 24
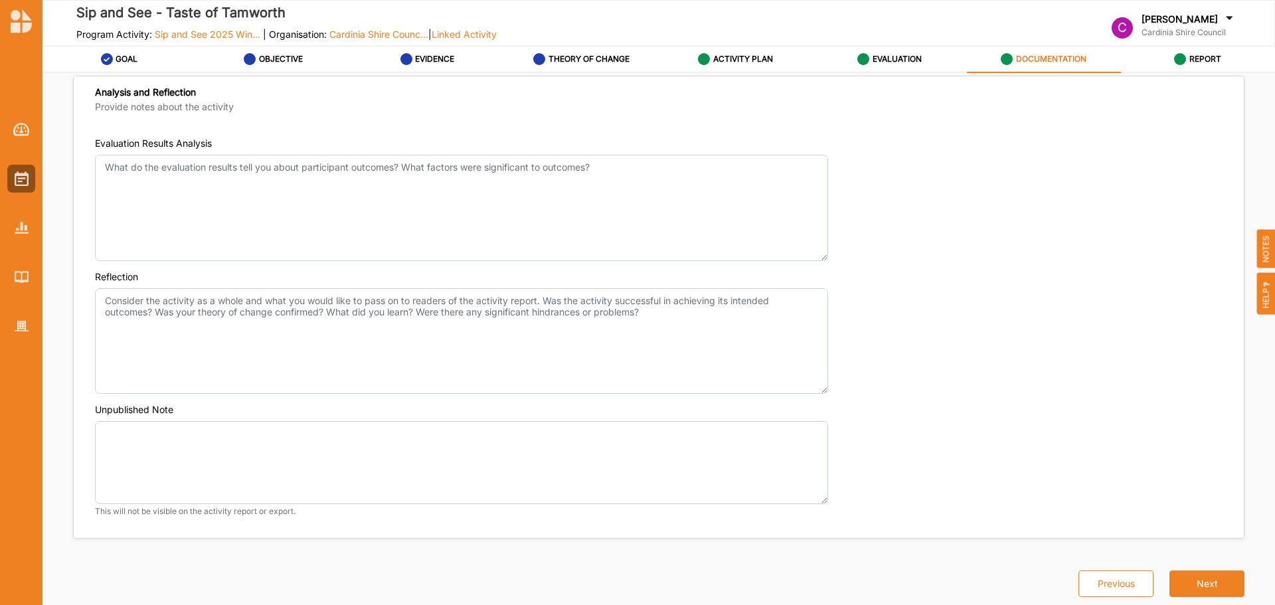
scroll to position [1028, 0]
click at [587, 59] on label "THEORY OF CHANGE" at bounding box center [588, 59] width 81 height 11
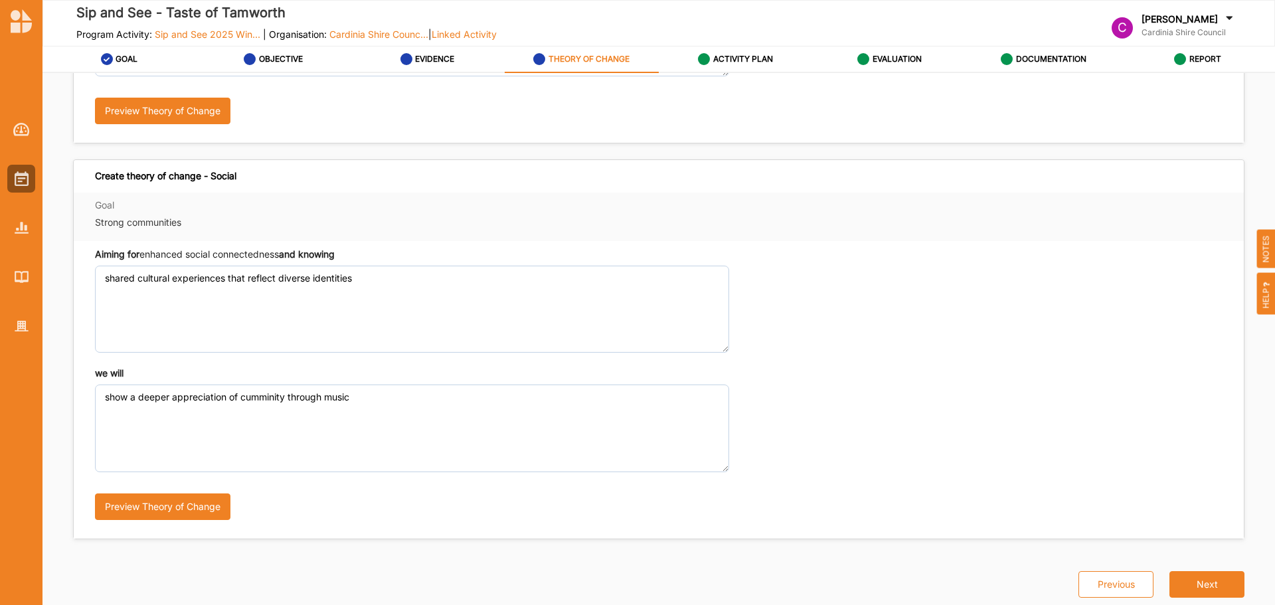
click at [39, 279] on div "Sip and See - Taste of Tamworth Program Activity: Sip and See 2025 Win... | Org…" at bounding box center [637, 302] width 1275 height 605
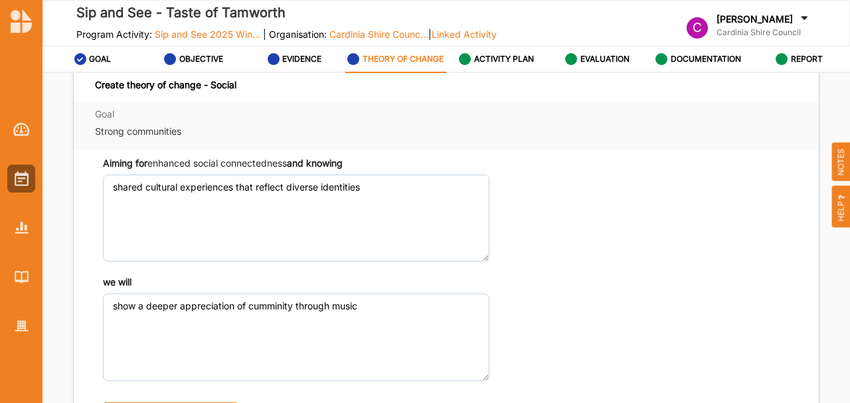
scroll to position [406, 0]
click at [305, 63] on label "EVIDENCE" at bounding box center [301, 59] width 39 height 11
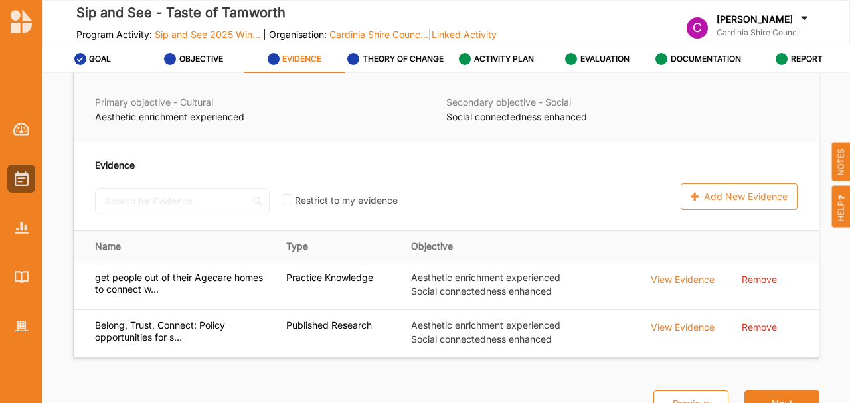
scroll to position [106, 0]
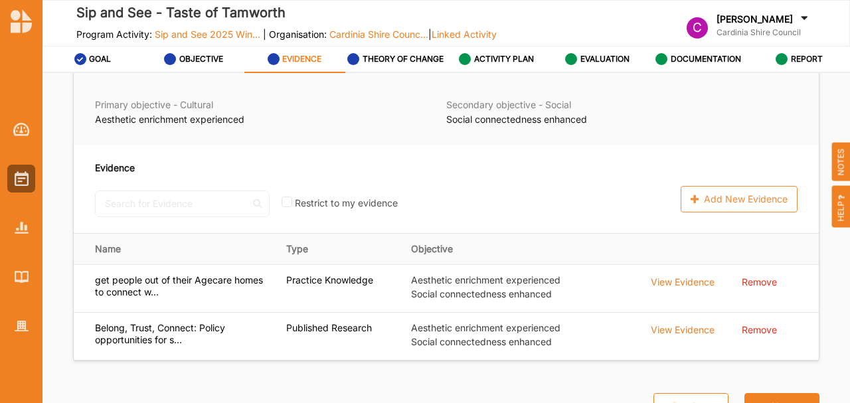
click at [684, 327] on div "View Evidence" at bounding box center [683, 329] width 64 height 15
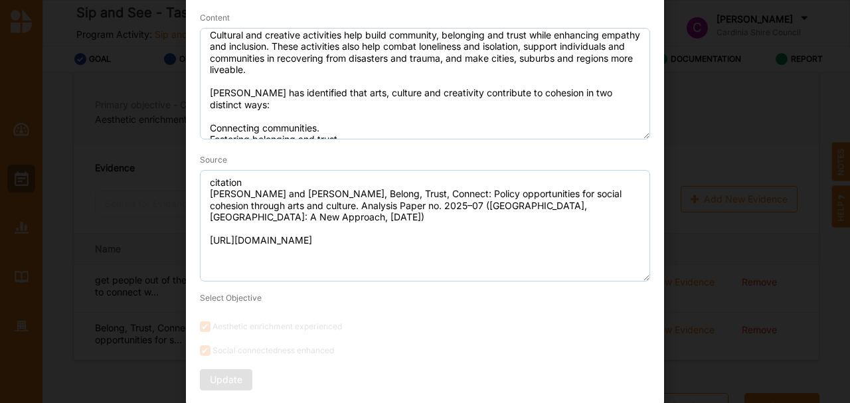
scroll to position [90, 0]
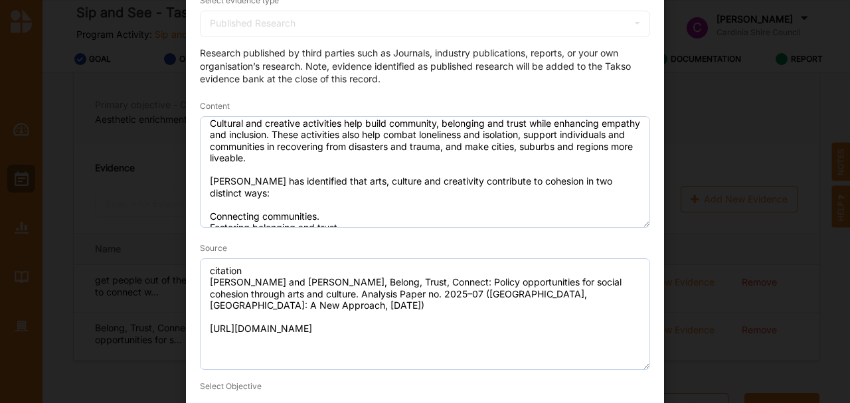
click at [194, 285] on div "Select evidence type Published Research Practice Knowledge Published Research D…" at bounding box center [425, 229] width 478 height 527
